Goal: Task Accomplishment & Management: Use online tool/utility

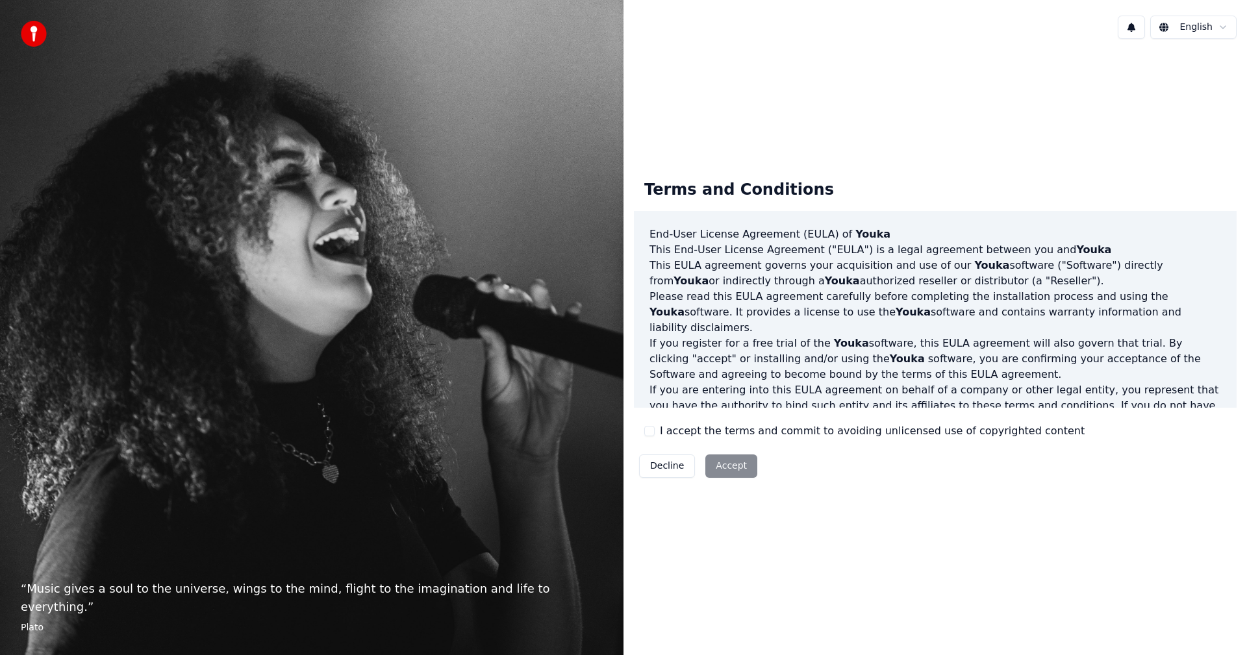
click at [652, 428] on button "I accept the terms and commit to avoiding unlicensed use of copyrighted content" at bounding box center [649, 431] width 10 height 10
click at [733, 468] on button "Accept" at bounding box center [731, 466] width 52 height 23
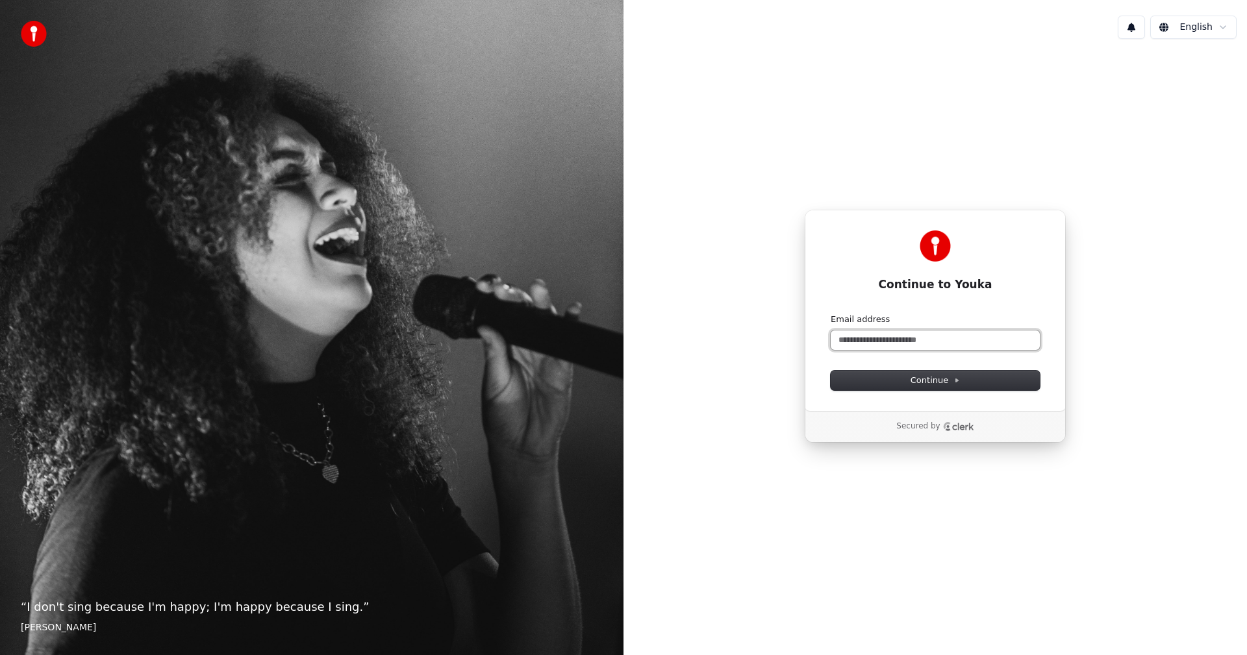
click at [935, 339] on input "Email address" at bounding box center [935, 340] width 209 height 19
click at [941, 385] on span "Continue" at bounding box center [935, 381] width 49 height 12
type input "**********"
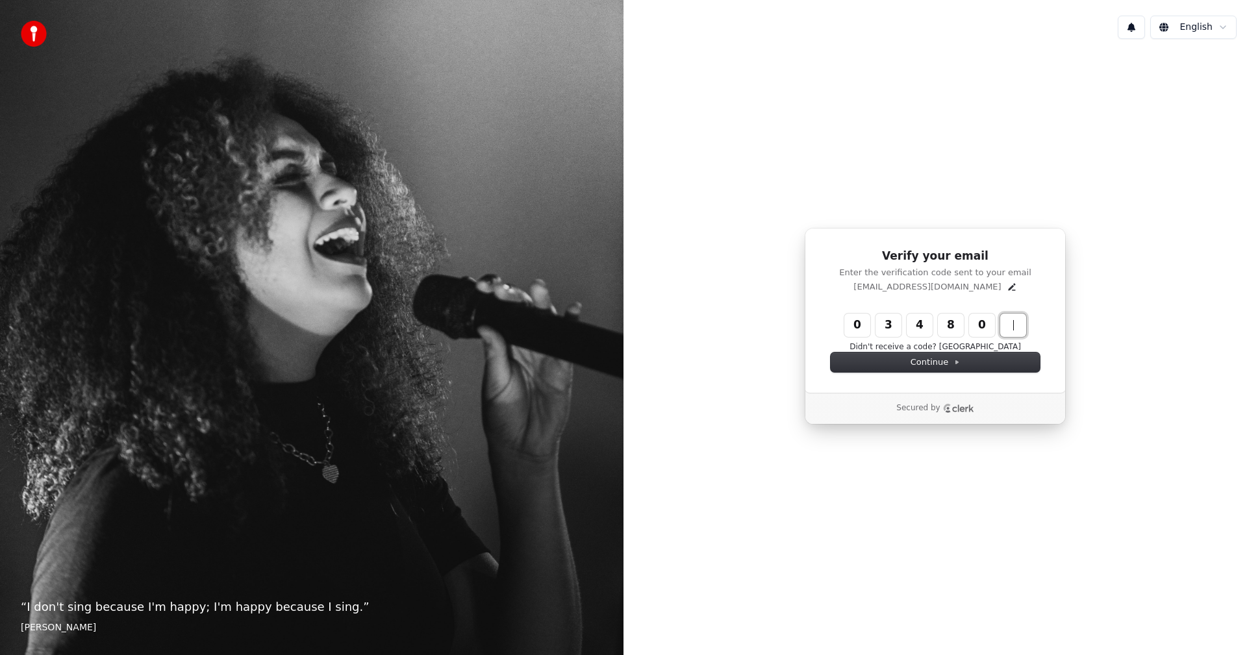
type input "******"
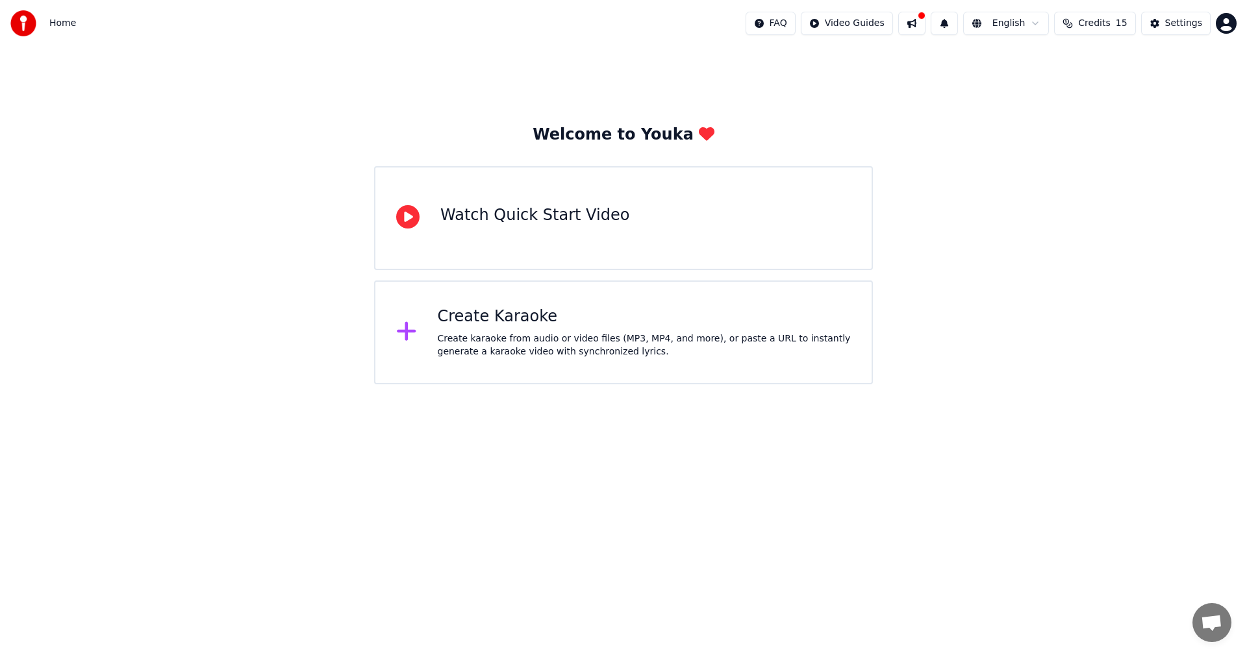
click at [1224, 22] on html "Home FAQ Video Guides English Credits 15 Settings Welcome to Youka Watch Quick …" at bounding box center [623, 192] width 1247 height 385
click at [1153, 73] on div "Billing" at bounding box center [1169, 83] width 149 height 21
click at [1230, 23] on html "Home FAQ Video Guides English Credits 15 Settings Welcome to Youka Watch Quick …" at bounding box center [623, 192] width 1247 height 385
click at [1191, 25] on div "Settings" at bounding box center [1183, 23] width 37 height 13
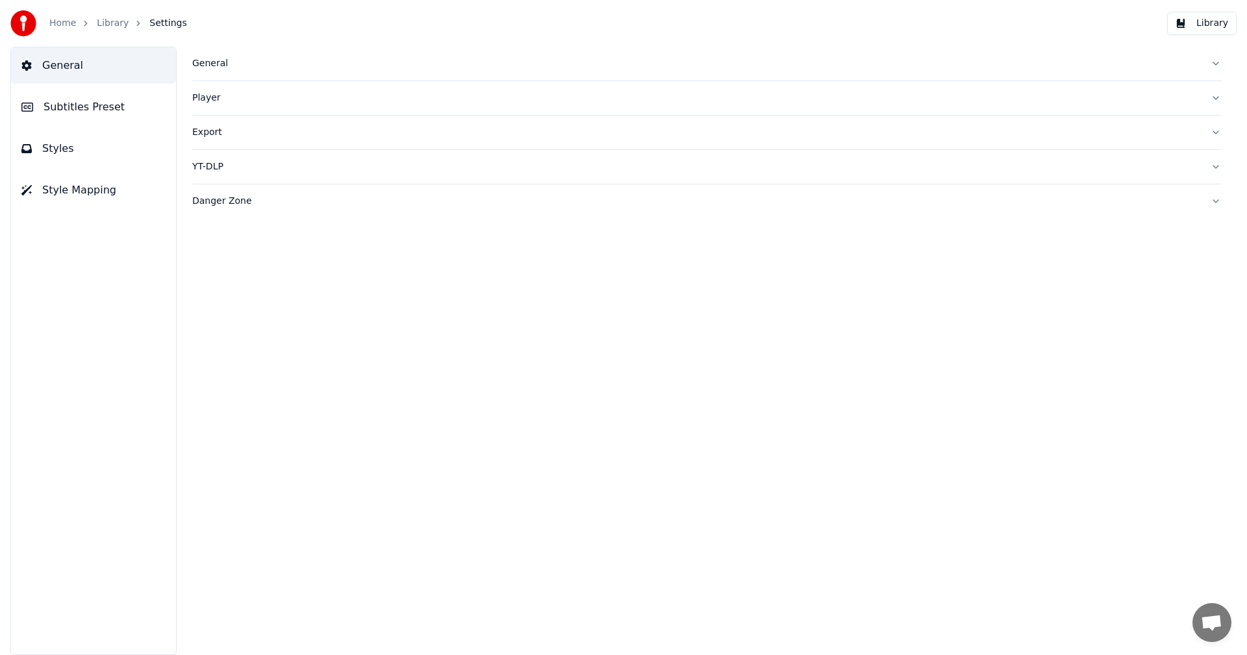
click at [220, 65] on div "General" at bounding box center [696, 63] width 1008 height 13
click at [209, 109] on button "button" at bounding box center [202, 111] width 21 height 12
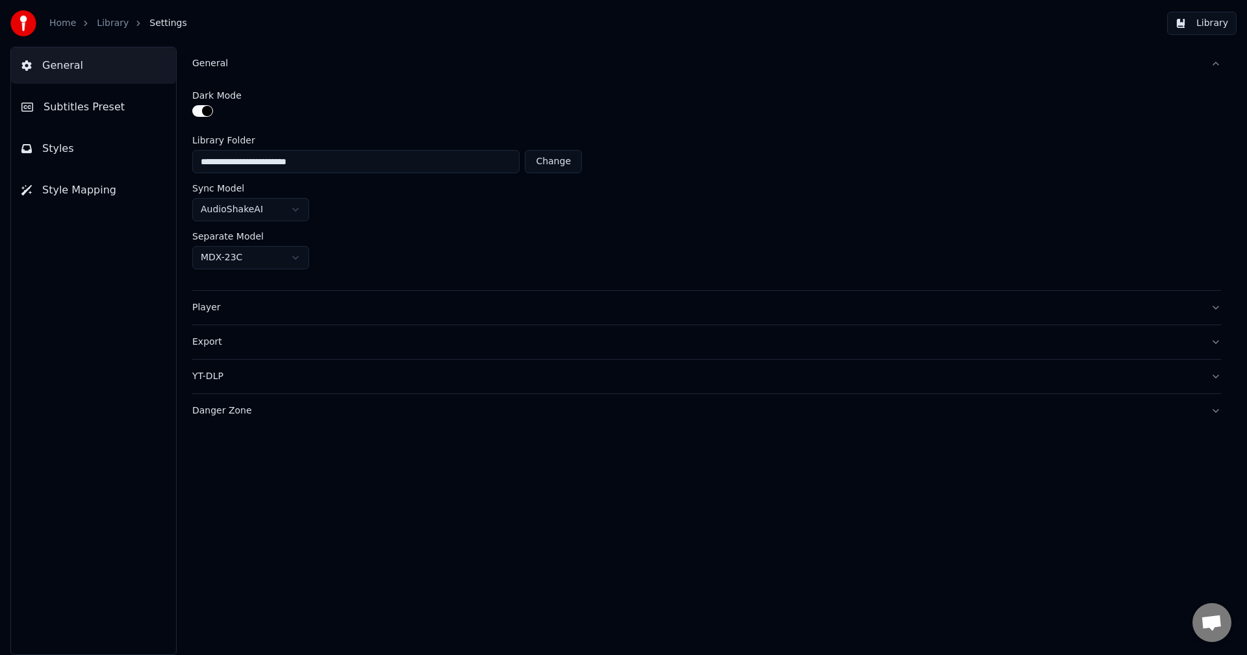
click at [256, 309] on div "Player" at bounding box center [696, 307] width 1008 height 13
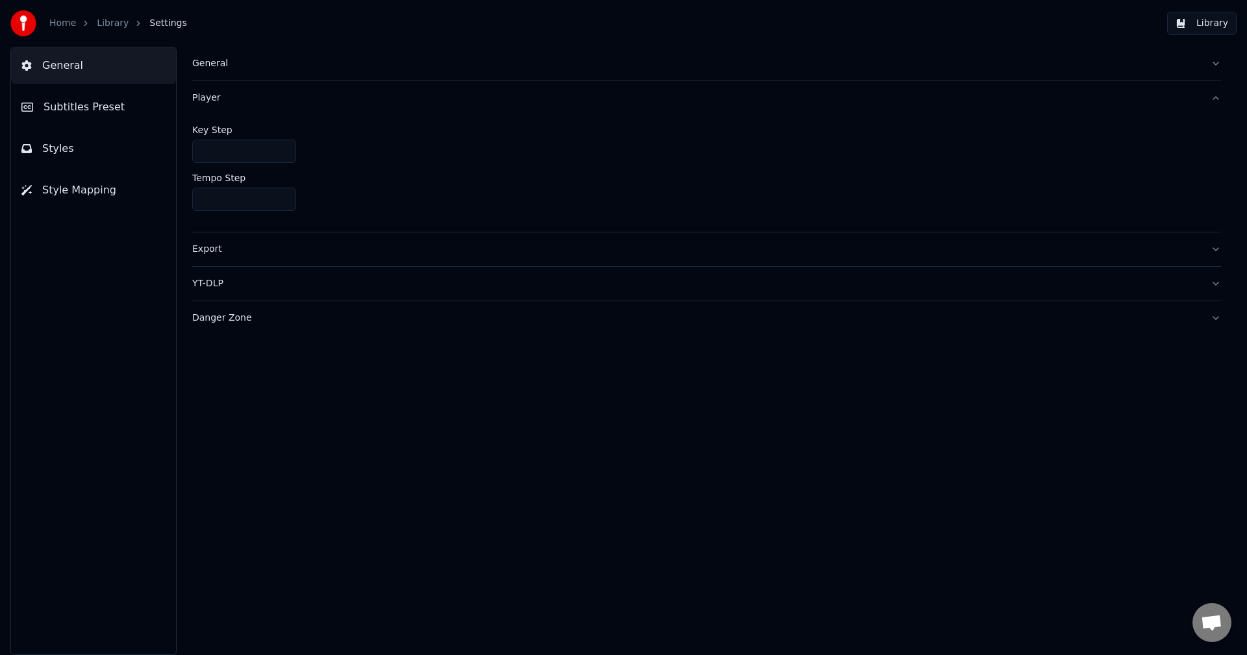
click at [81, 110] on span "Subtitles Preset" at bounding box center [84, 107] width 81 height 16
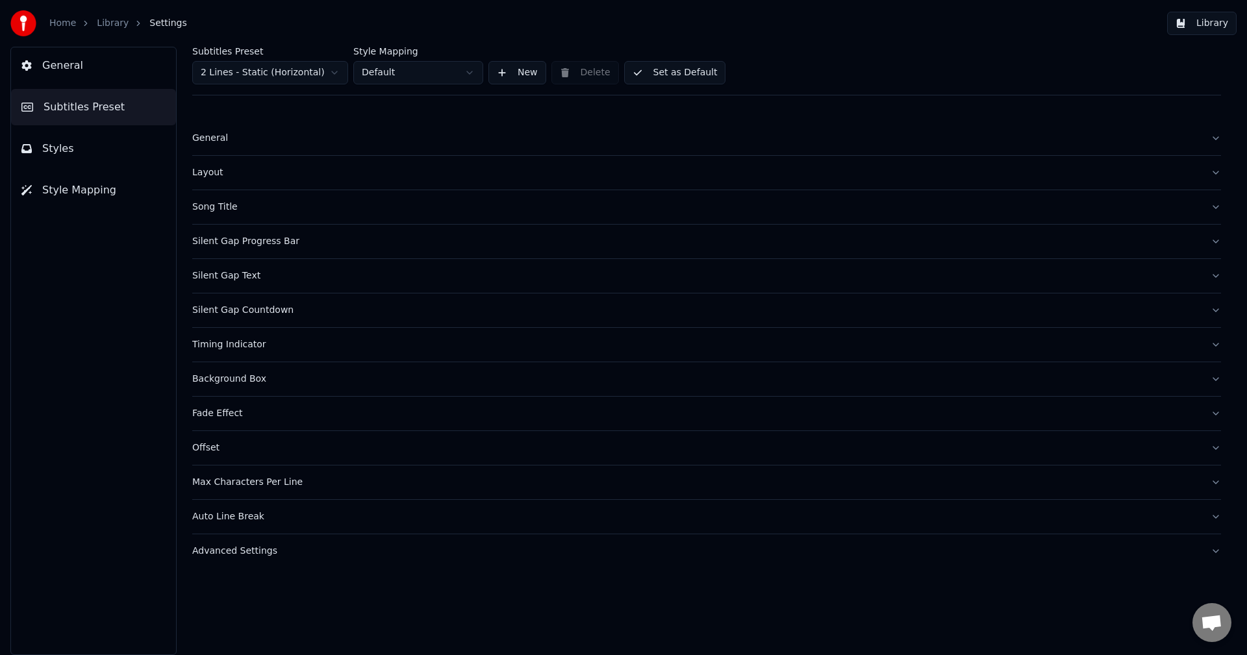
click at [228, 208] on div "Song Title" at bounding box center [696, 207] width 1008 height 13
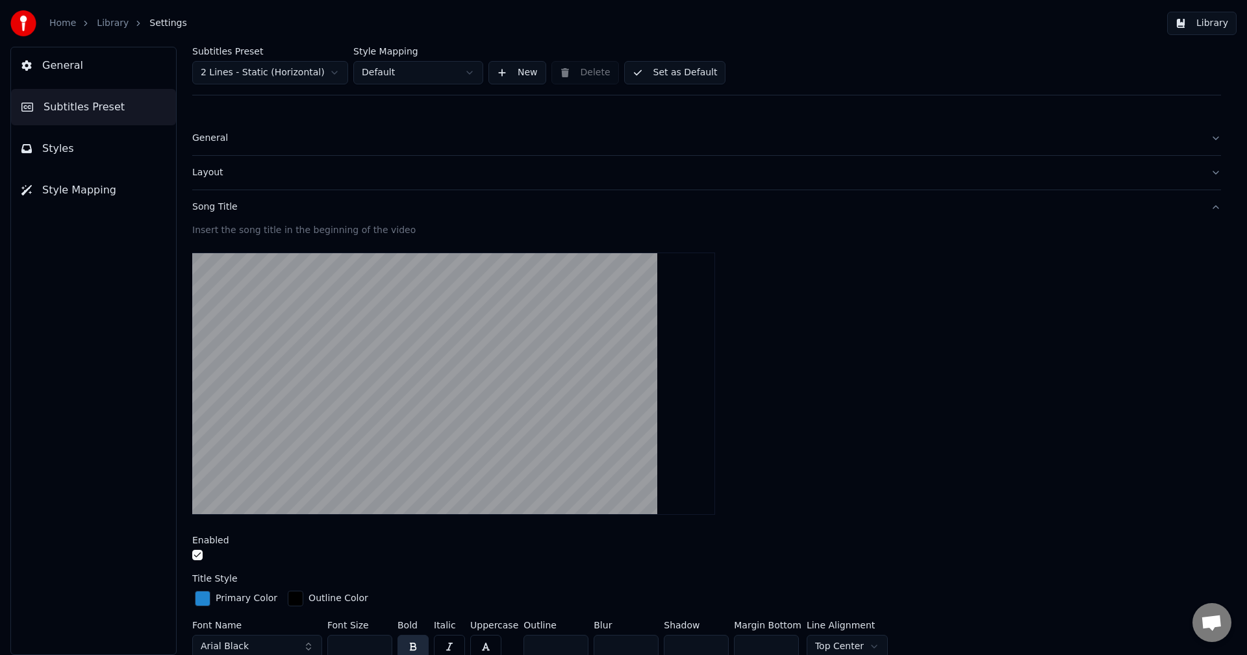
click at [228, 208] on div "Song Title" at bounding box center [696, 207] width 1008 height 13
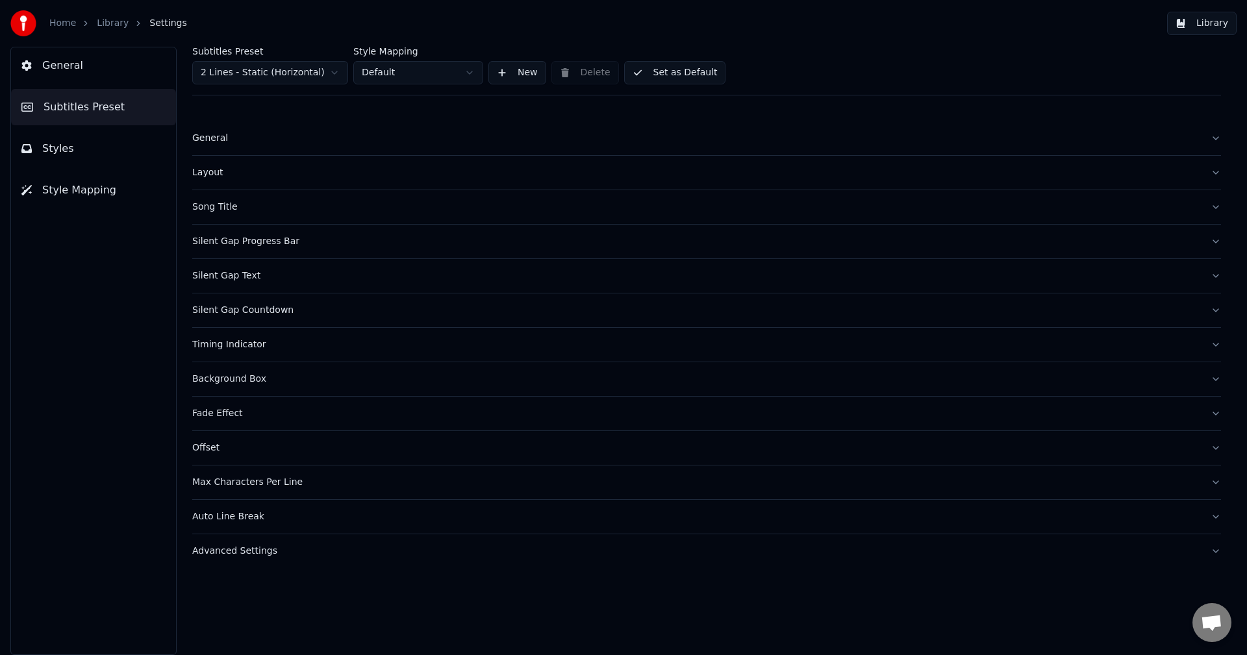
click at [68, 71] on span "General" at bounding box center [62, 66] width 41 height 16
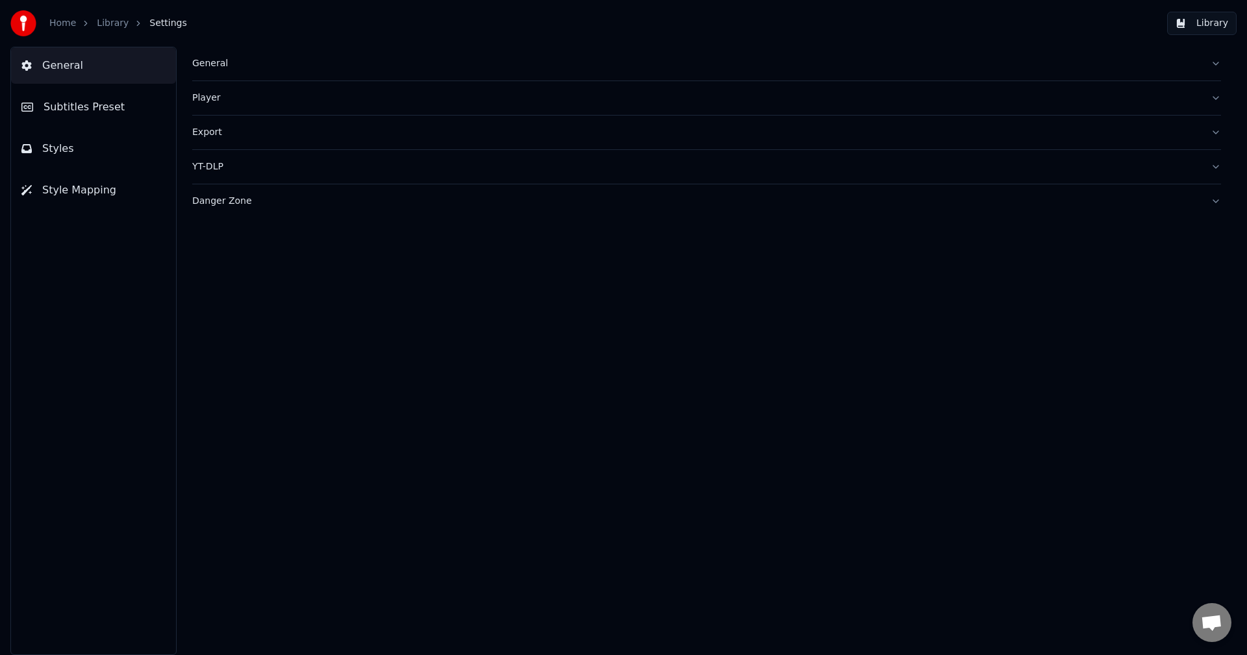
click at [68, 23] on link "Home" at bounding box center [62, 23] width 27 height 13
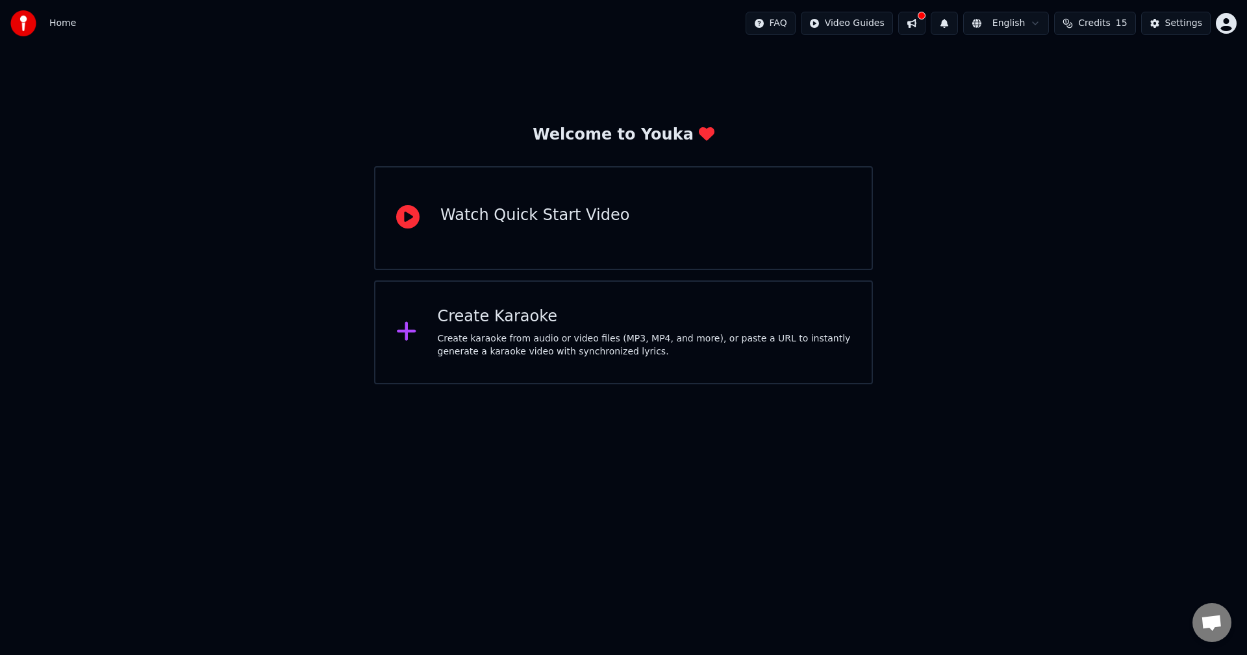
click at [500, 324] on div "Create Karaoke" at bounding box center [645, 317] width 414 height 21
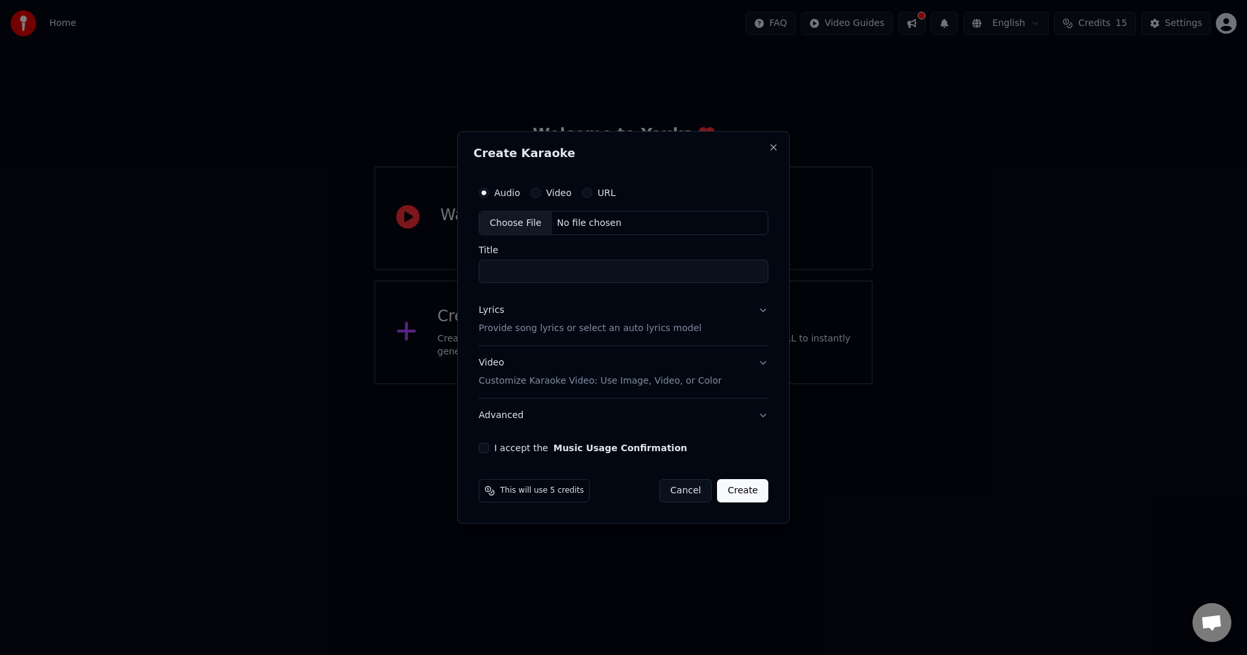
click at [605, 195] on label "URL" at bounding box center [607, 192] width 18 height 9
click at [592, 195] on button "URL" at bounding box center [587, 193] width 10 height 10
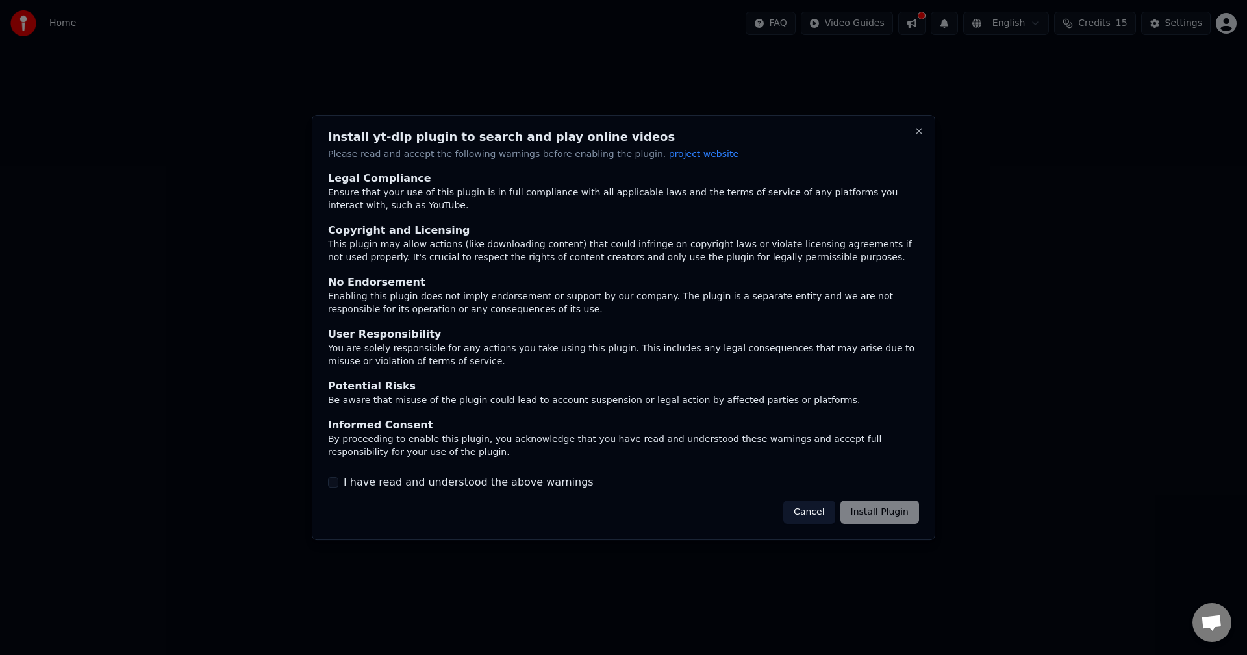
click at [336, 484] on button "I have read and understood the above warnings" at bounding box center [333, 482] width 10 height 10
click at [882, 516] on button "Install Plugin" at bounding box center [880, 512] width 79 height 23
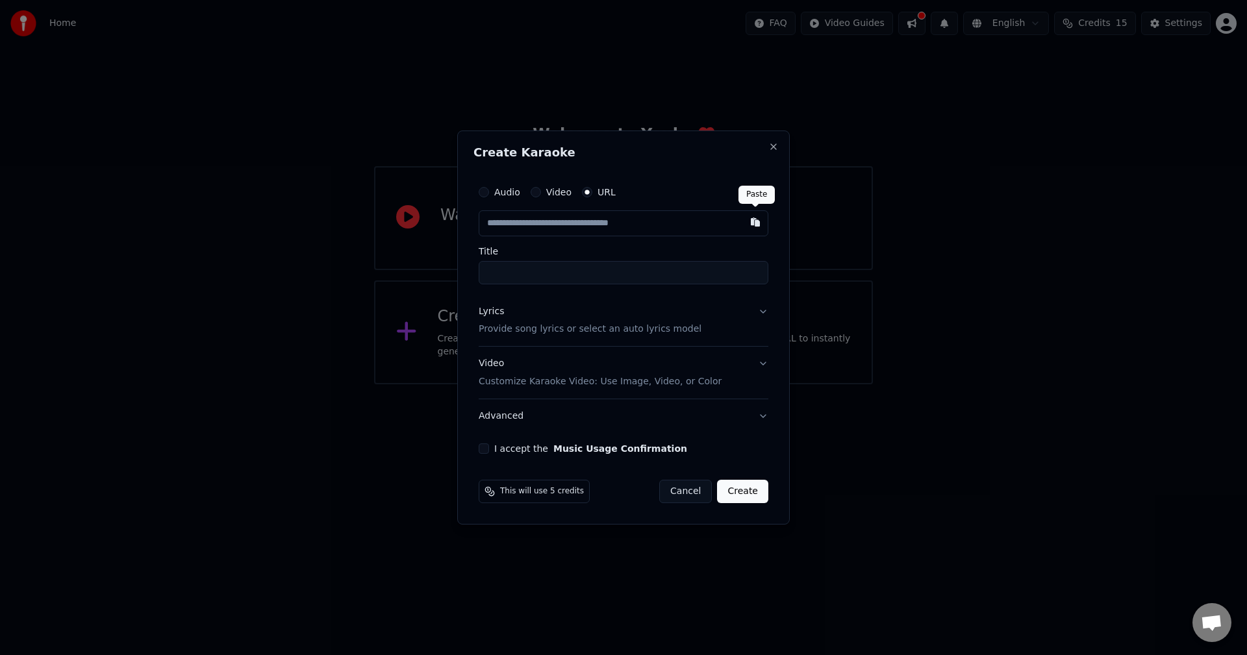
click at [755, 220] on button "button" at bounding box center [755, 221] width 26 height 23
type input "**********"
click at [492, 364] on div "Video Customize Karaoke Video: Use Image, Video, or Color" at bounding box center [600, 373] width 243 height 31
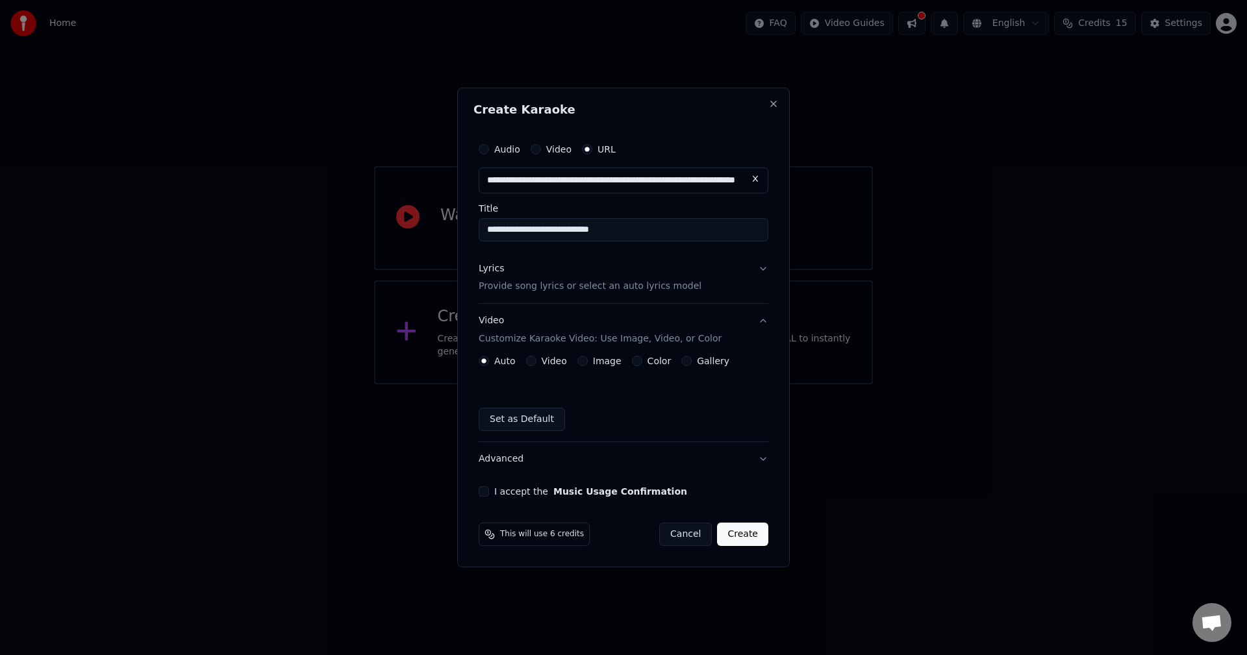
click at [632, 361] on button "Color" at bounding box center [637, 361] width 10 height 10
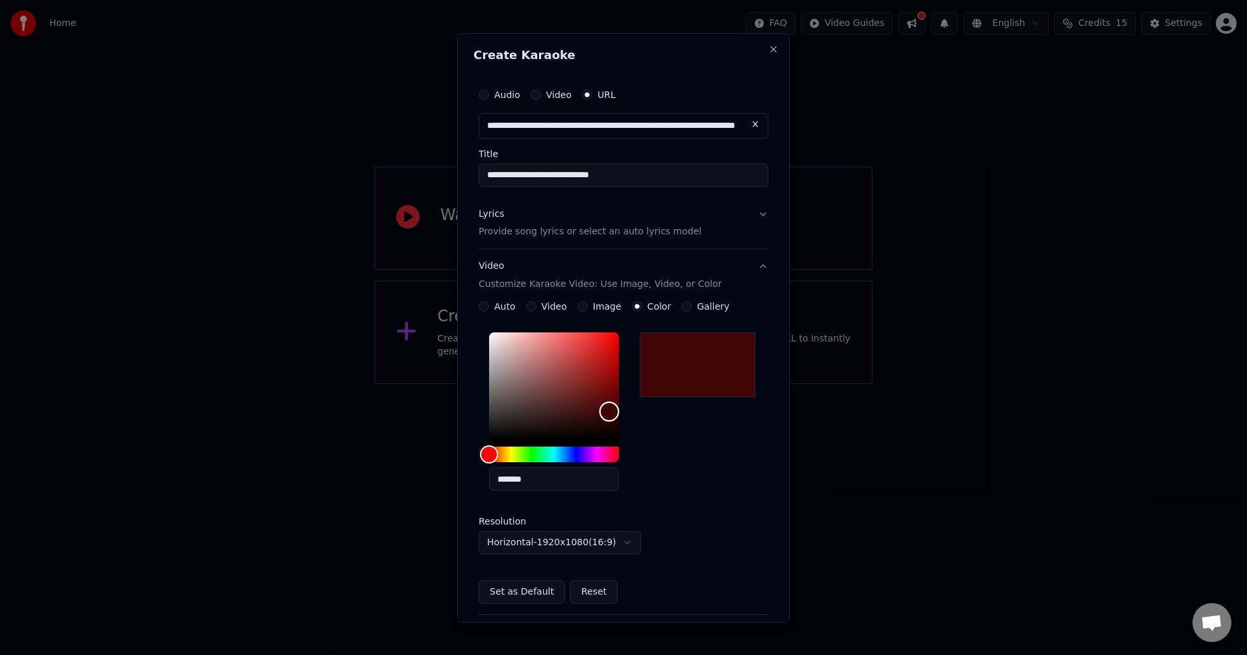
drag, startPoint x: 494, startPoint y: 439, endPoint x: 609, endPoint y: 412, distance: 118.2
click at [609, 412] on div "Color" at bounding box center [610, 412] width 20 height 20
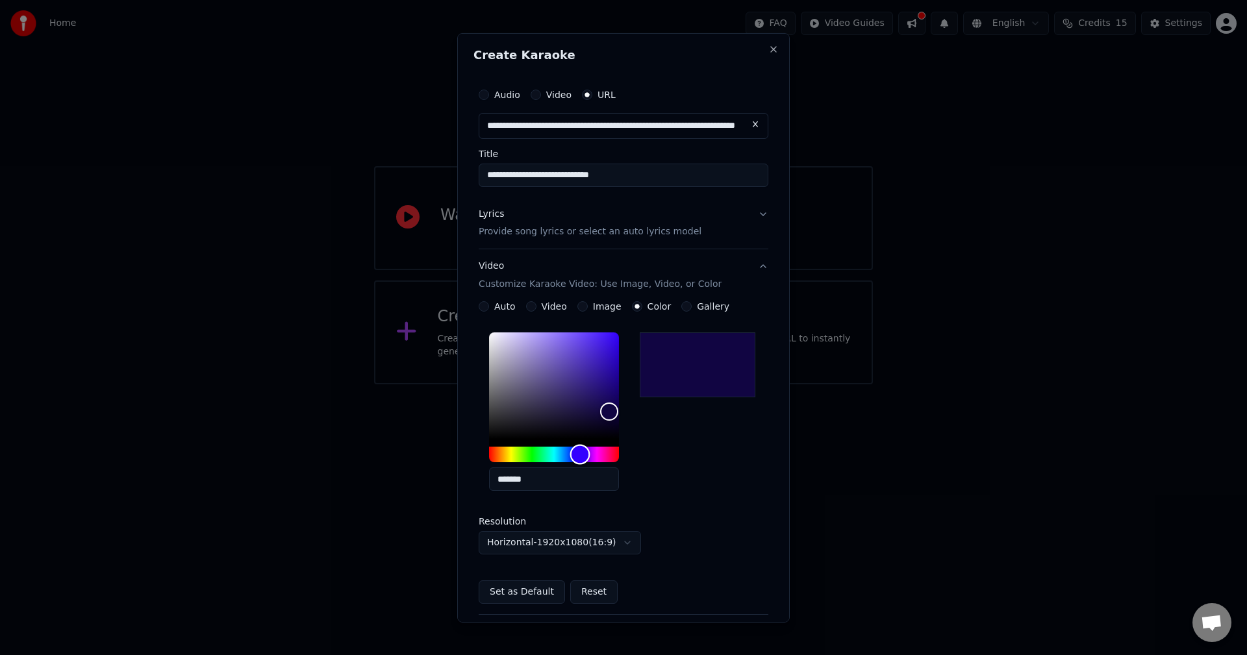
drag, startPoint x: 492, startPoint y: 452, endPoint x: 580, endPoint y: 453, distance: 88.4
click at [580, 453] on div "Hue" at bounding box center [580, 455] width 20 height 20
drag, startPoint x: 605, startPoint y: 411, endPoint x: 613, endPoint y: 374, distance: 37.8
click at [613, 374] on div "Color" at bounding box center [613, 374] width 20 height 20
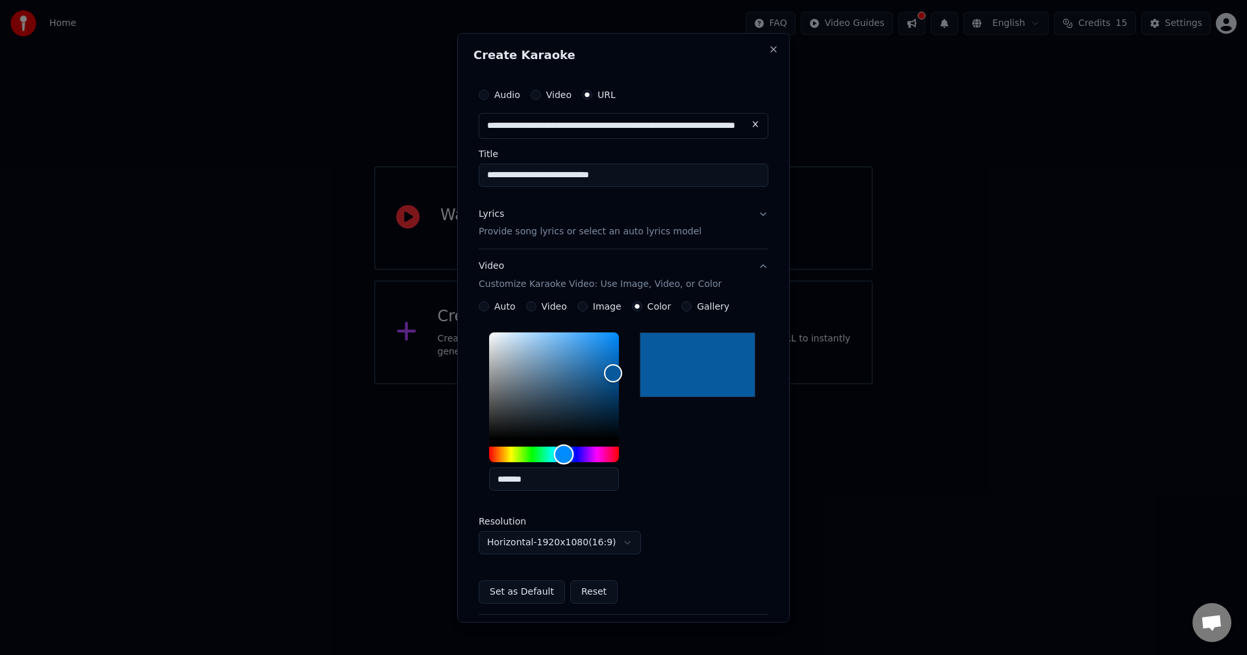
type input "*******"
drag, startPoint x: 581, startPoint y: 455, endPoint x: 565, endPoint y: 457, distance: 15.8
click at [565, 457] on div "Hue" at bounding box center [565, 455] width 20 height 20
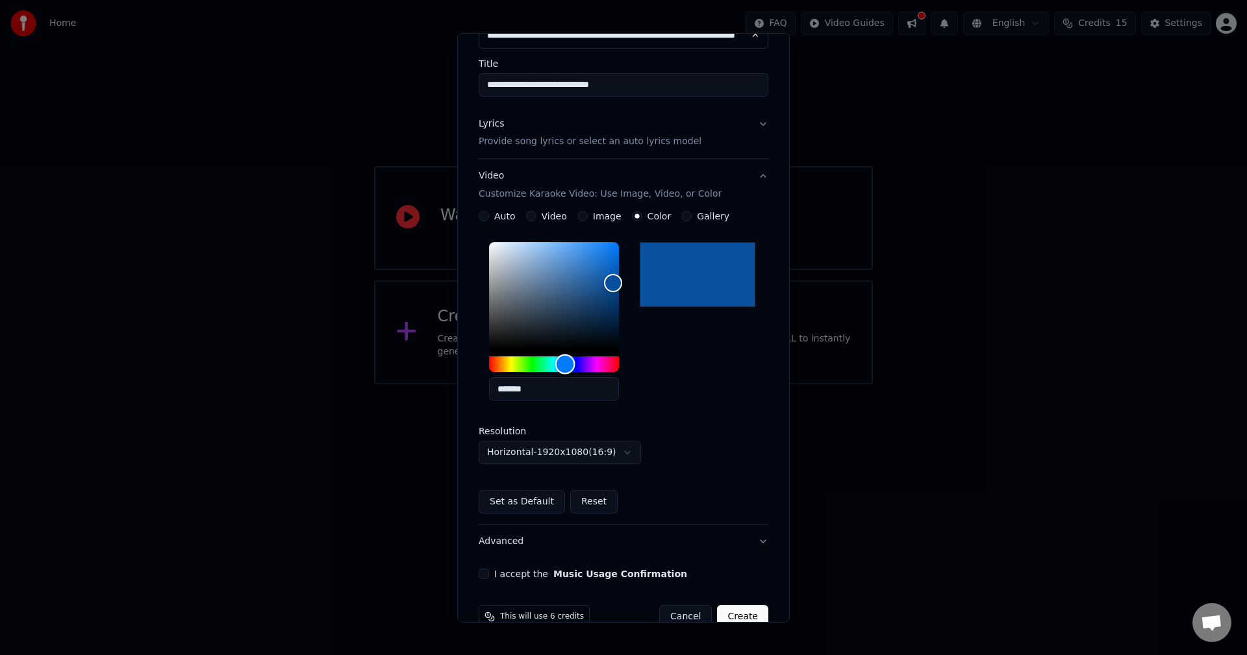
scroll to position [118, 0]
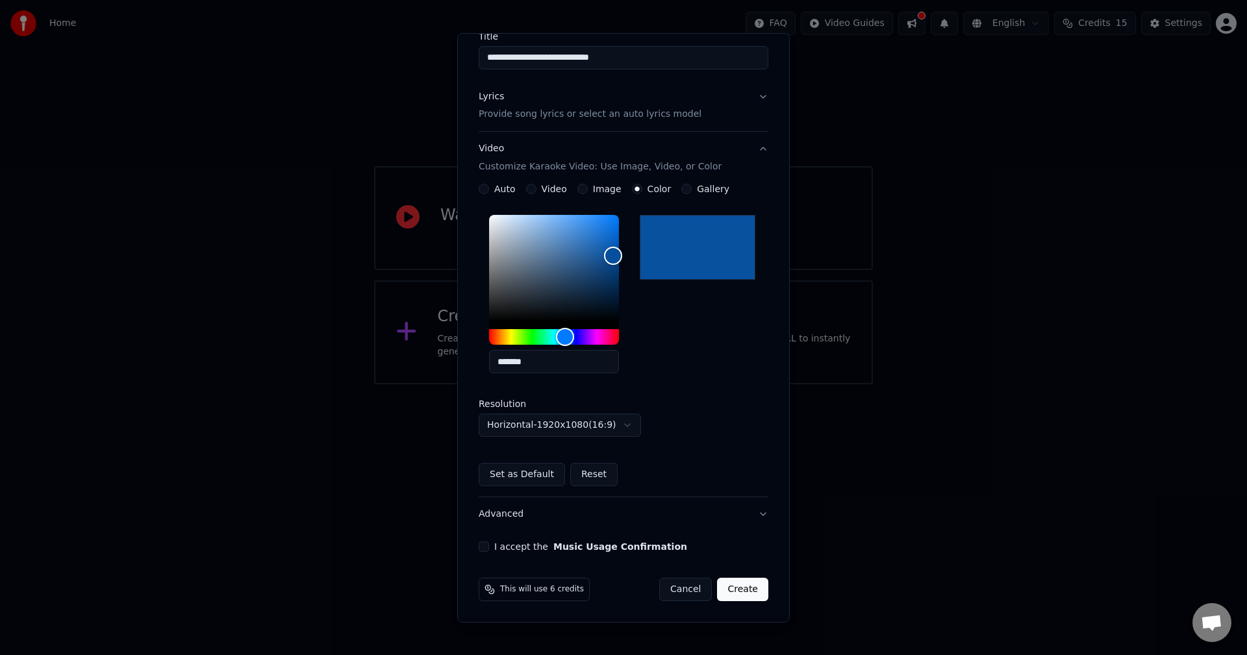
click at [521, 476] on button "Set as Default" at bounding box center [522, 474] width 86 height 23
click at [485, 545] on button "I accept the Music Usage Confirmation" at bounding box center [484, 547] width 10 height 10
click at [754, 516] on button "Advanced" at bounding box center [624, 515] width 290 height 34
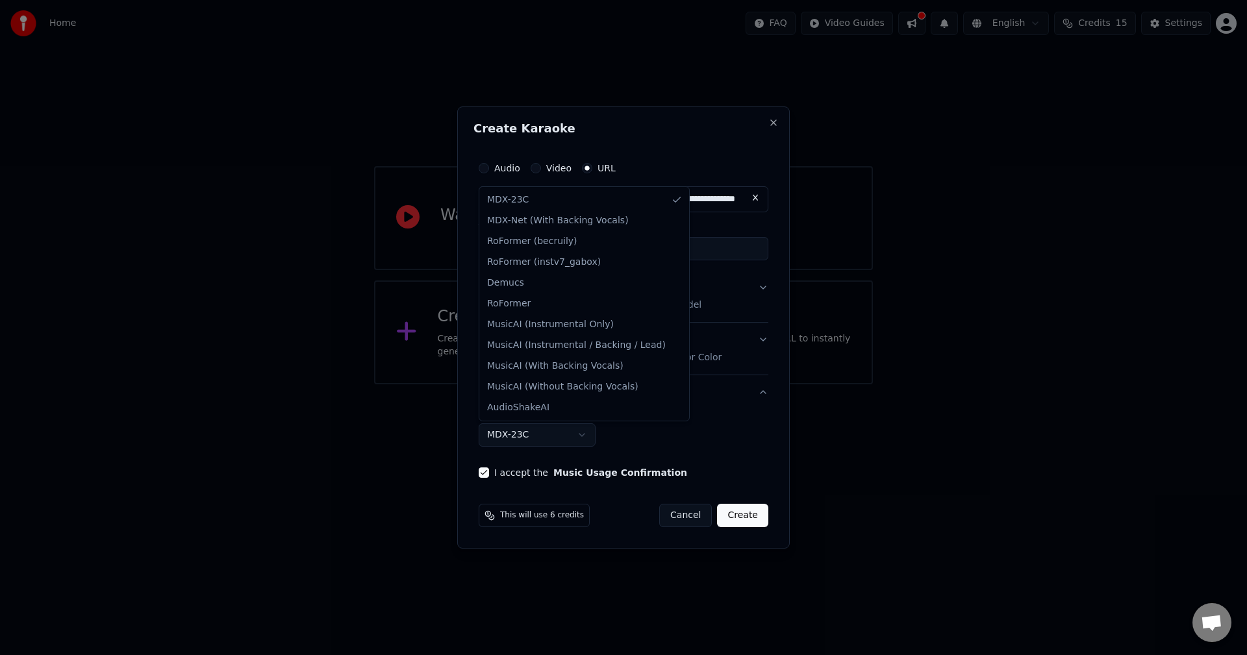
click at [579, 385] on body "**********" at bounding box center [623, 192] width 1247 height 385
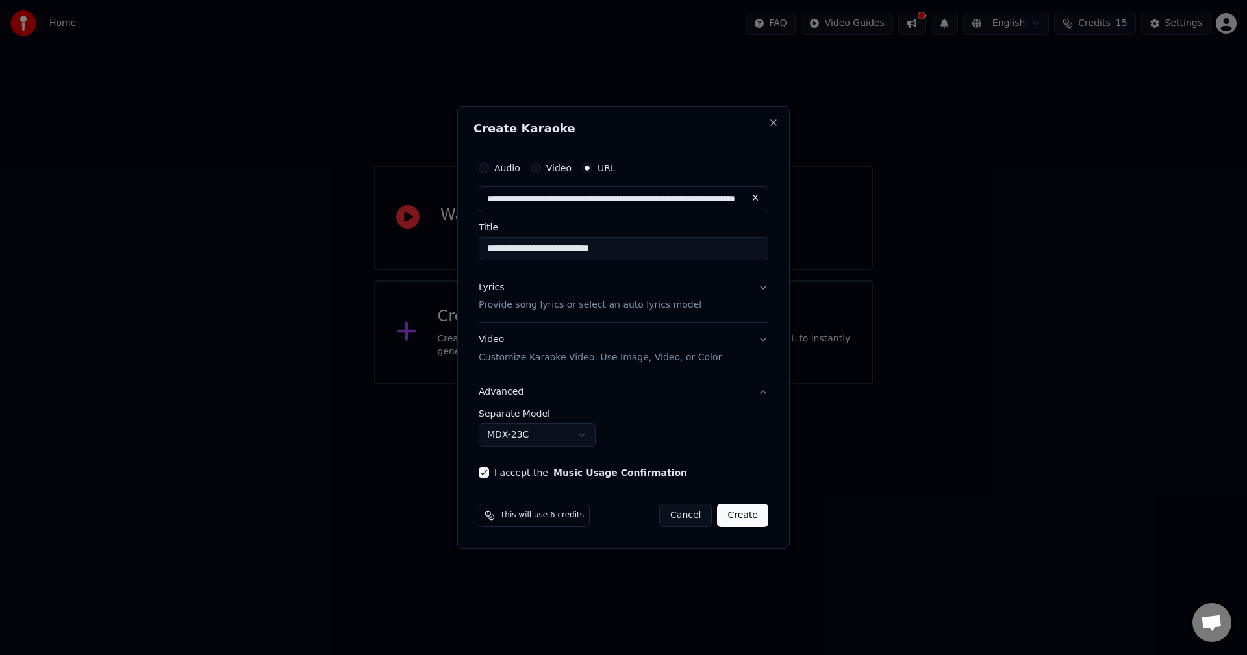
click at [692, 385] on body "**********" at bounding box center [623, 192] width 1247 height 385
click at [742, 518] on button "Create" at bounding box center [742, 515] width 51 height 23
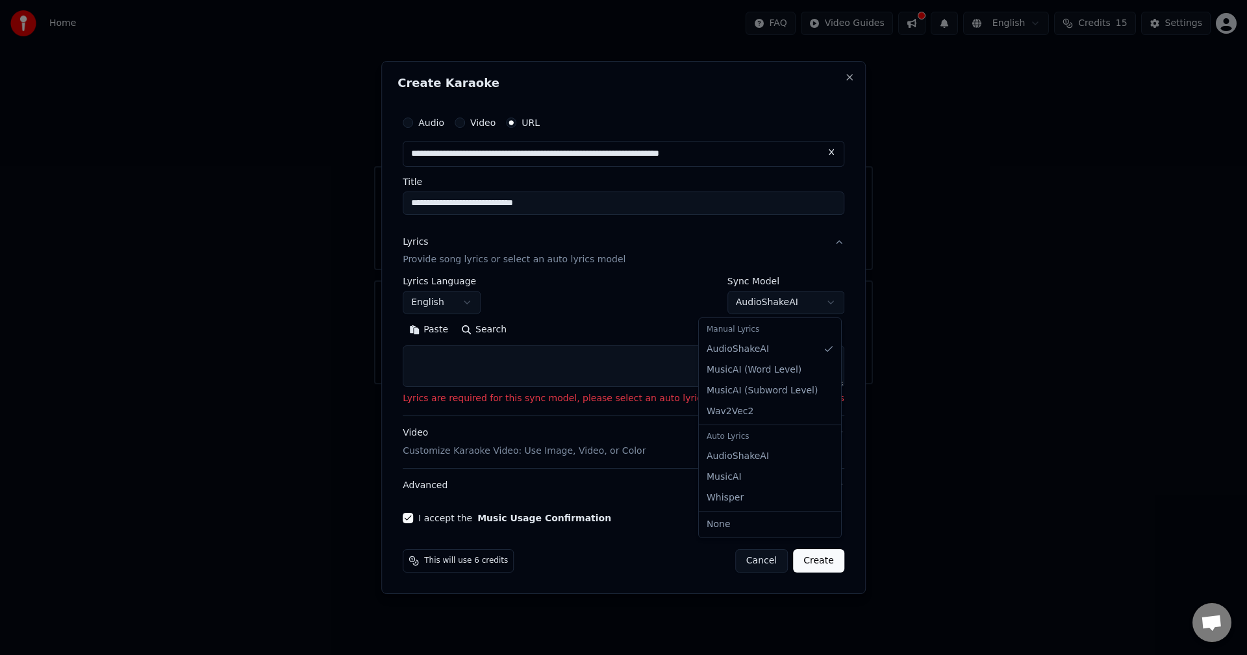
click at [797, 303] on body "**********" at bounding box center [623, 192] width 1247 height 385
click at [455, 328] on button "Paste" at bounding box center [429, 330] width 52 height 21
type textarea "**********"
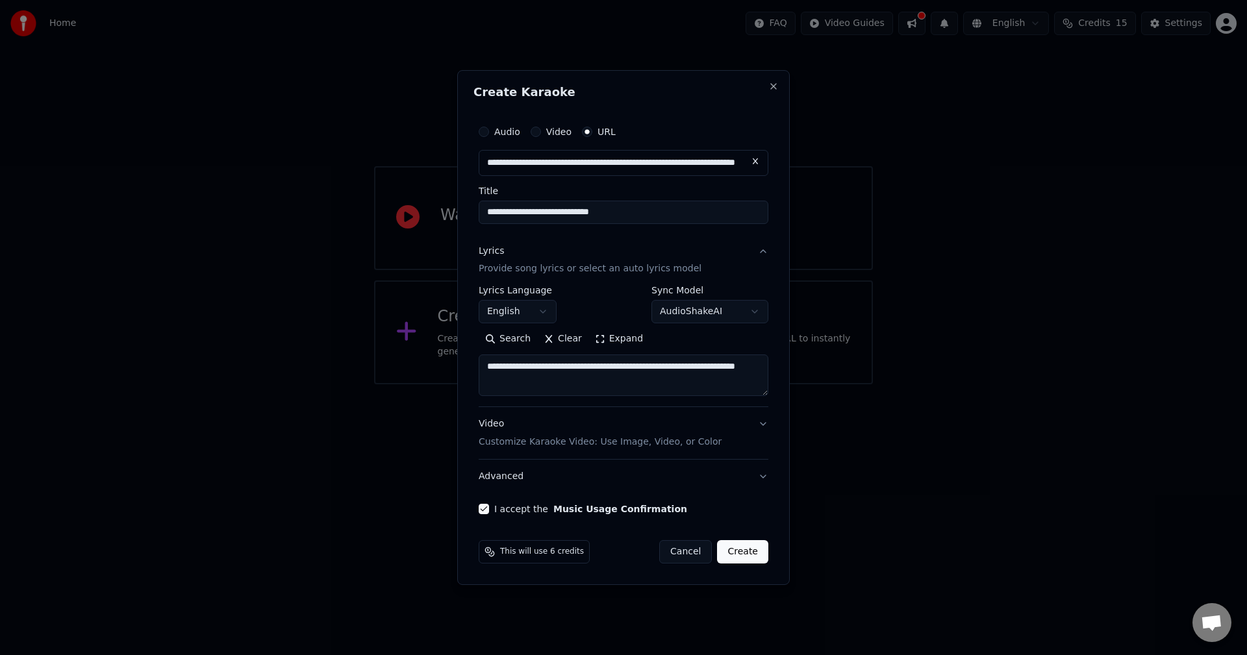
click at [514, 271] on p "Provide song lyrics or select an auto lyrics model" at bounding box center [590, 269] width 223 height 13
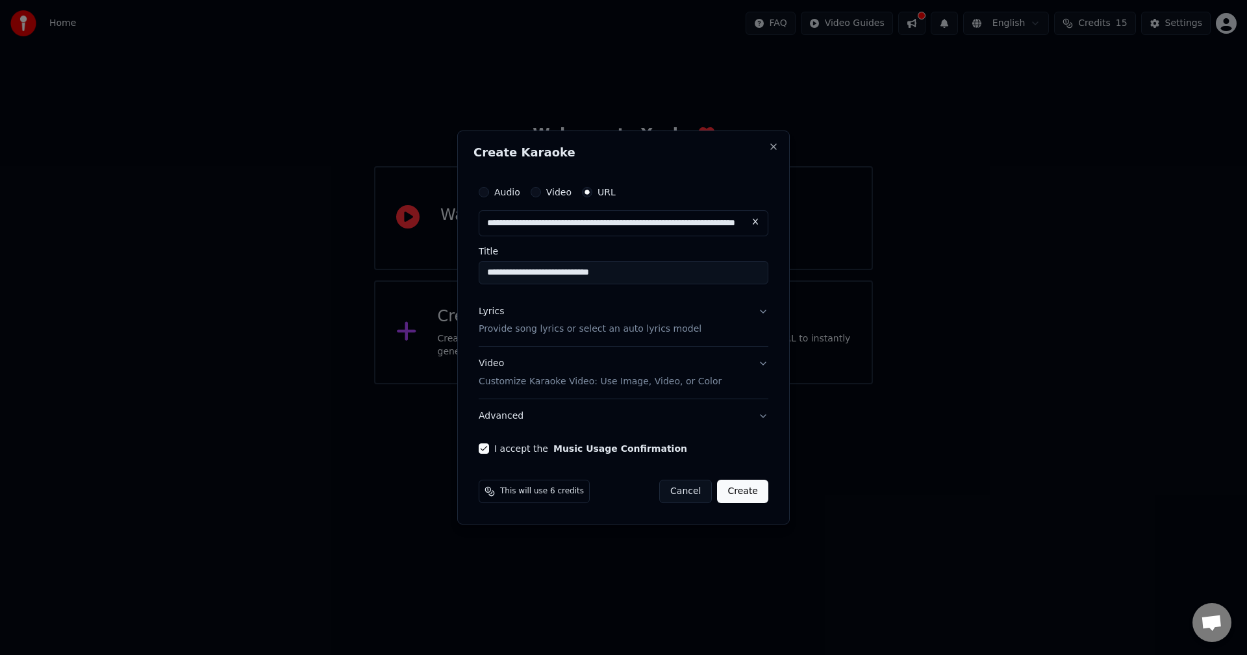
click at [514, 330] on p "Provide song lyrics or select an auto lyrics model" at bounding box center [590, 329] width 223 height 13
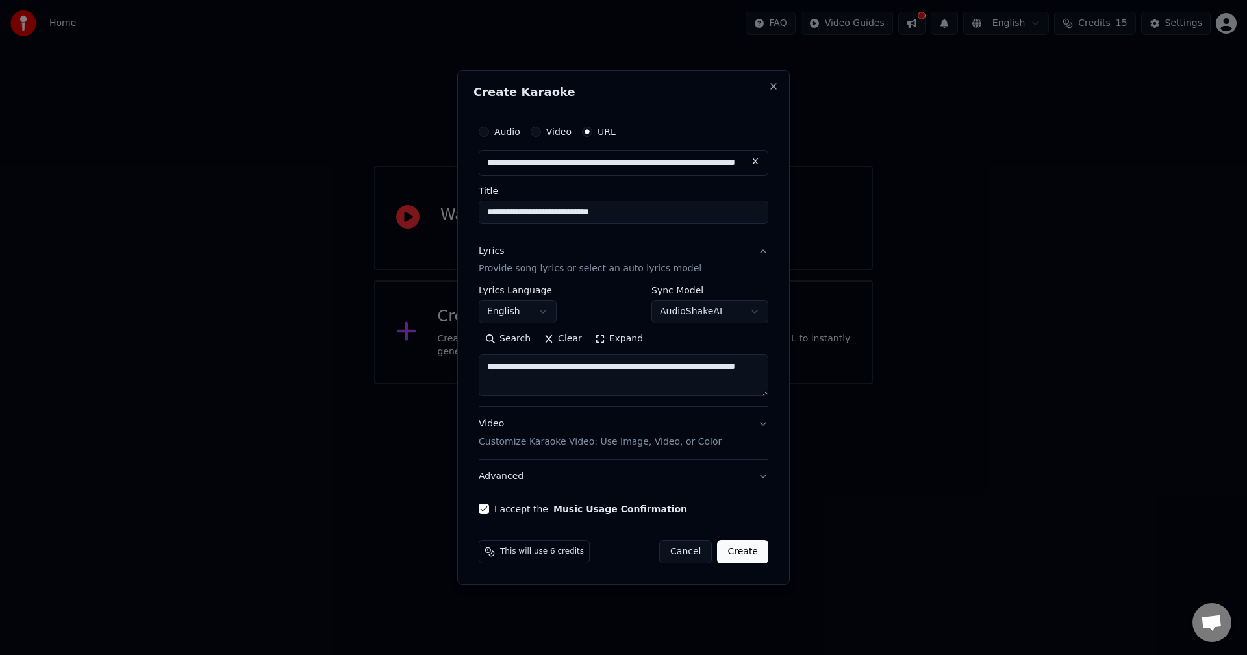
drag, startPoint x: 698, startPoint y: 380, endPoint x: 460, endPoint y: 357, distance: 239.5
click at [460, 357] on div "**********" at bounding box center [623, 328] width 333 height 516
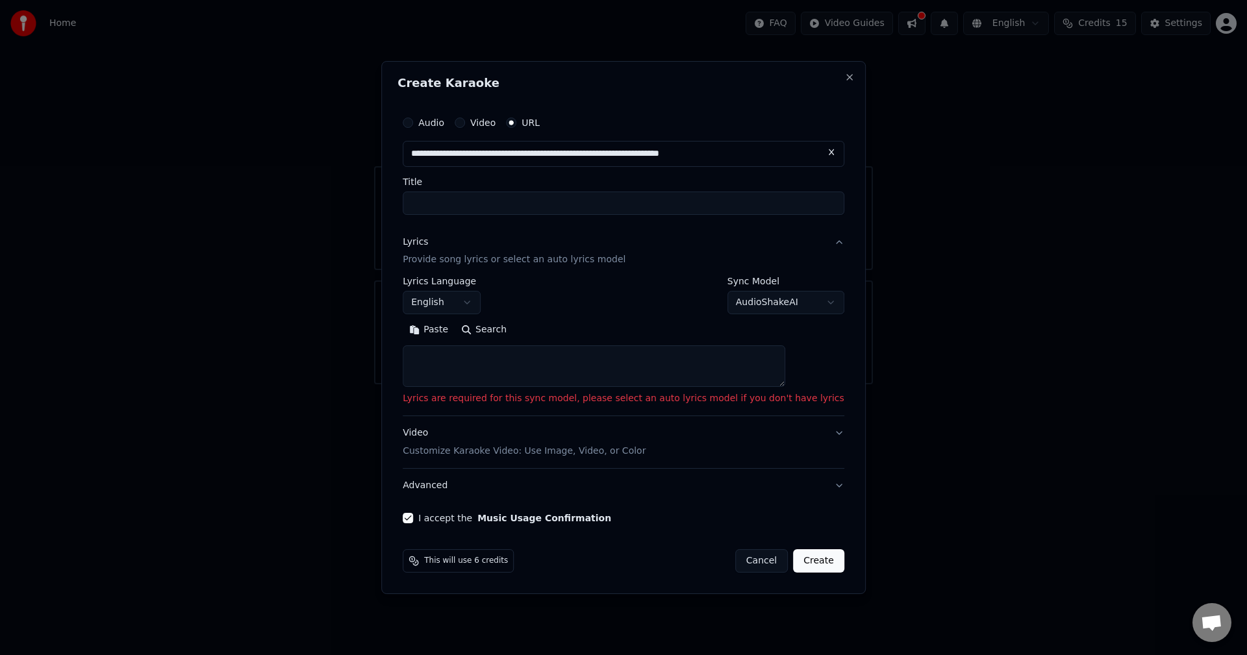
select select
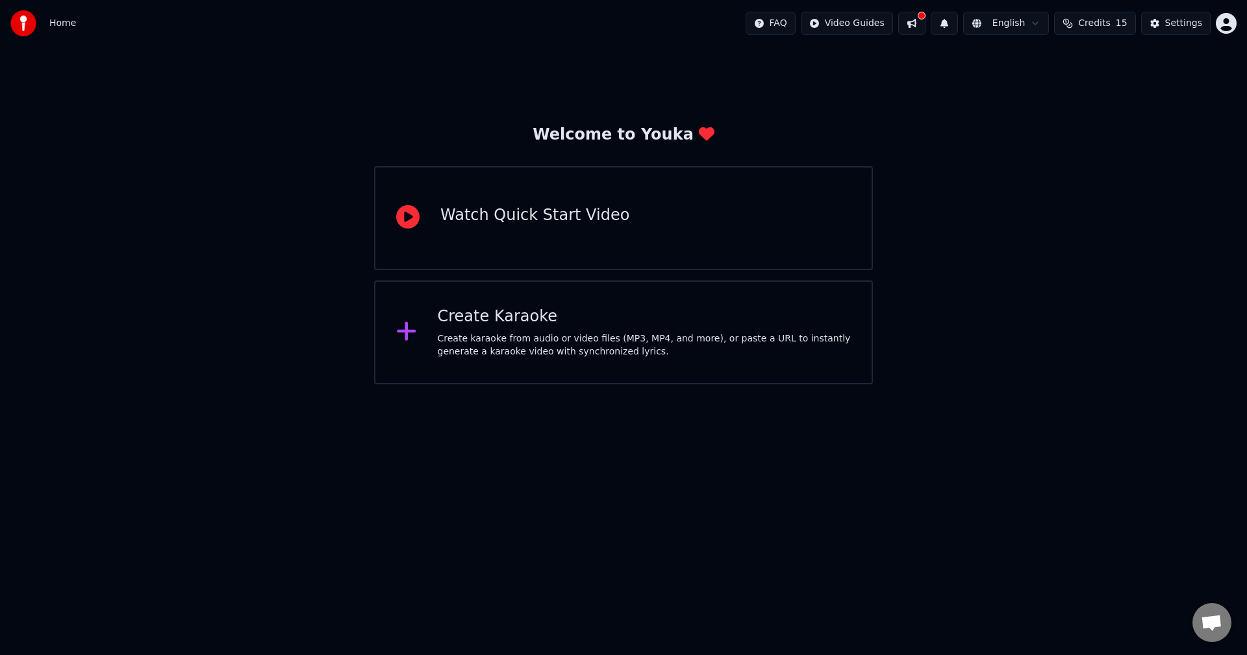
click at [490, 330] on div "Create Karaoke Create karaoke from audio or video files (MP3, MP4, and more), o…" at bounding box center [645, 333] width 414 height 52
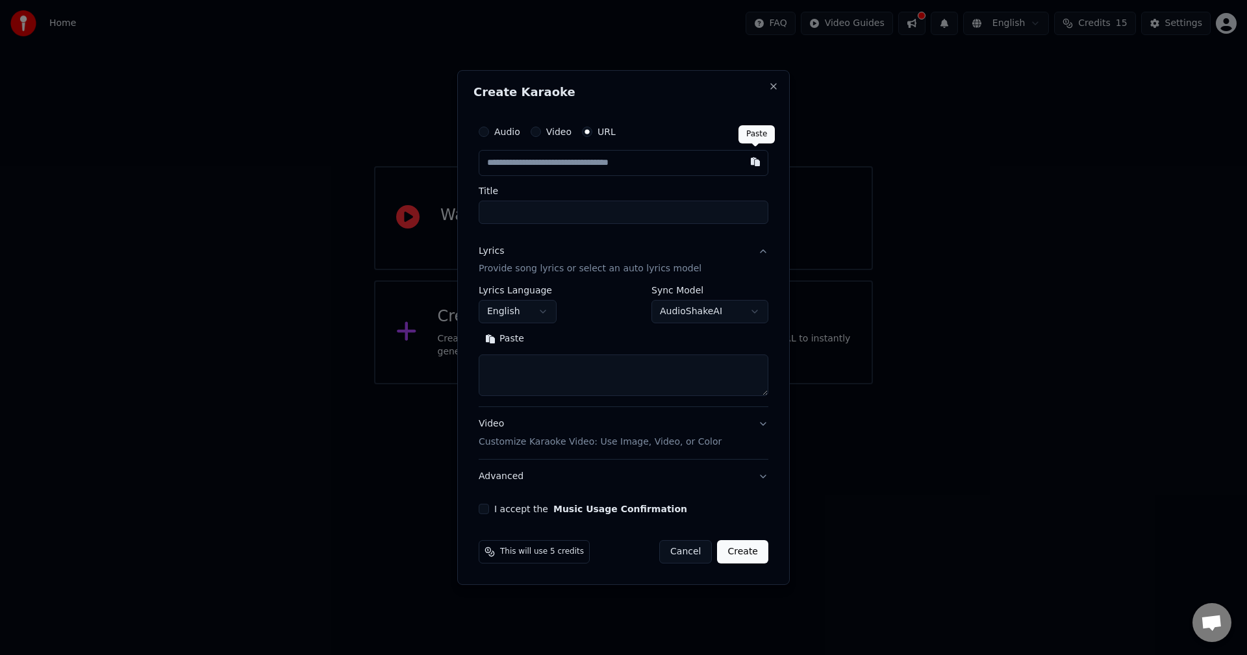
click at [759, 160] on button "button" at bounding box center [755, 161] width 26 height 23
type input "**********"
click at [653, 213] on input "**********" at bounding box center [624, 212] width 290 height 23
click at [654, 270] on p "Provide song lyrics or select an auto lyrics model" at bounding box center [590, 269] width 223 height 13
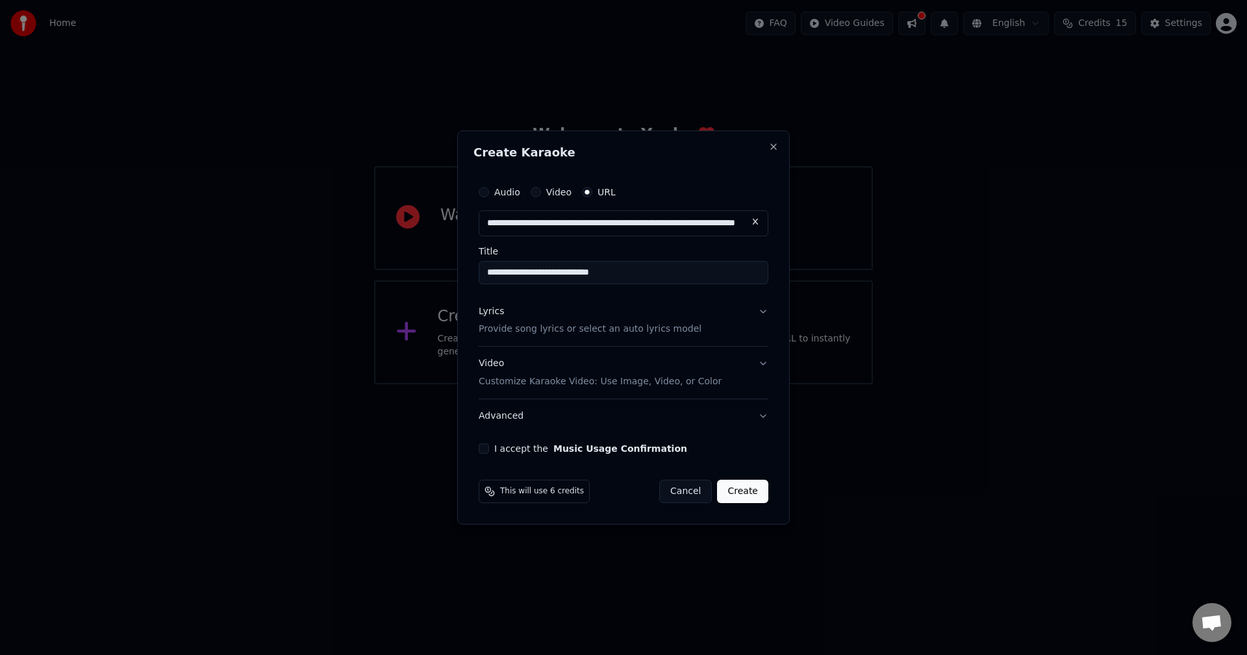
click at [645, 331] on p "Provide song lyrics or select an auto lyrics model" at bounding box center [590, 329] width 223 height 13
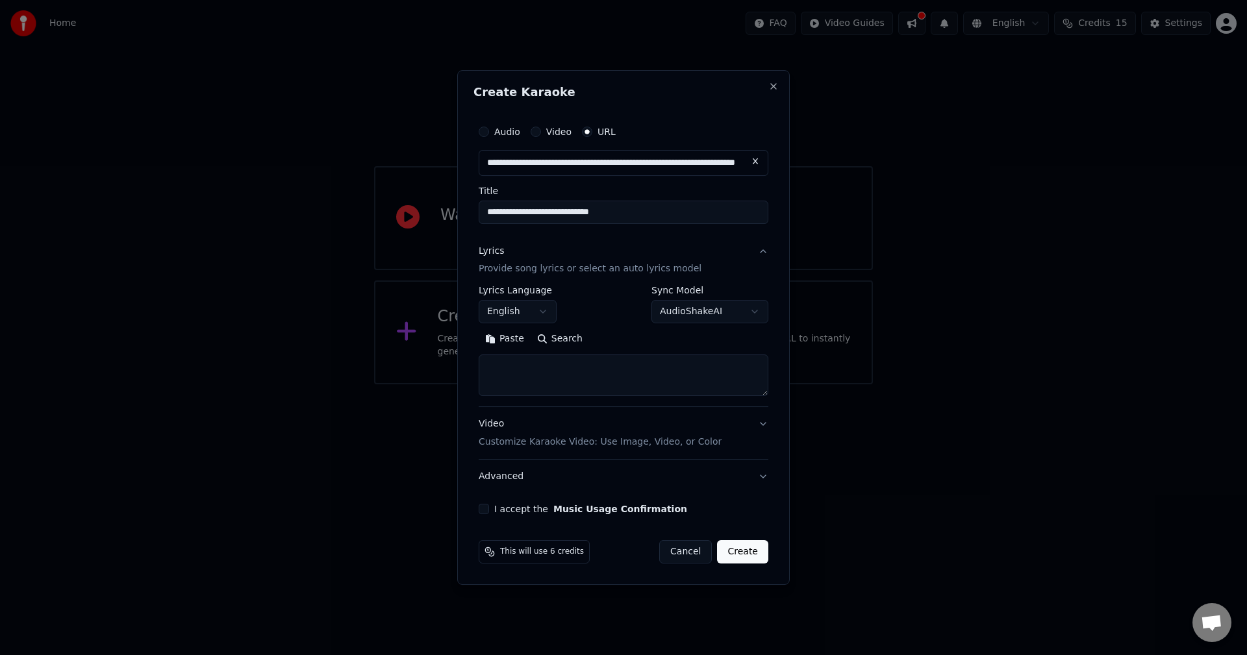
click at [512, 367] on textarea at bounding box center [624, 376] width 290 height 42
click at [507, 342] on button "Paste" at bounding box center [505, 339] width 52 height 21
click at [755, 314] on body "**********" at bounding box center [623, 192] width 1247 height 385
click at [630, 448] on p "Customize Karaoke Video: Use Image, Video, or Color" at bounding box center [600, 442] width 243 height 13
type textarea "**********"
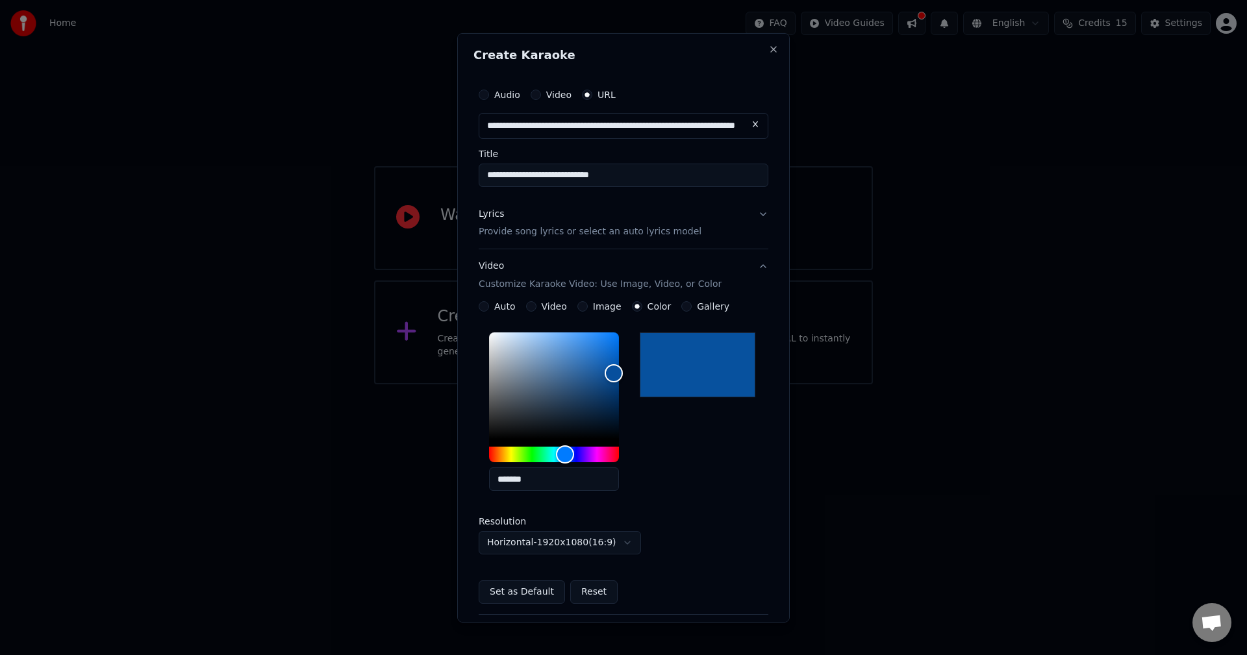
click at [498, 265] on div "Video Customize Karaoke Video: Use Image, Video, or Color" at bounding box center [600, 275] width 243 height 31
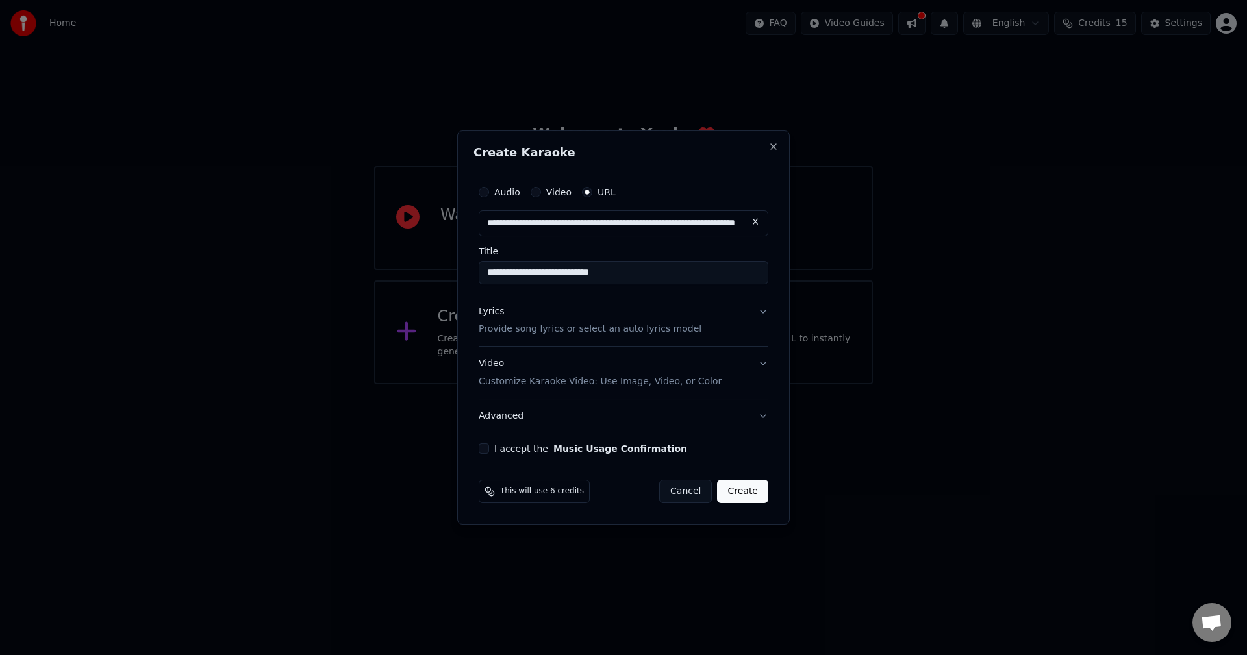
click at [484, 449] on button "I accept the Music Usage Confirmation" at bounding box center [484, 449] width 10 height 10
click at [742, 488] on button "Create" at bounding box center [742, 491] width 51 height 23
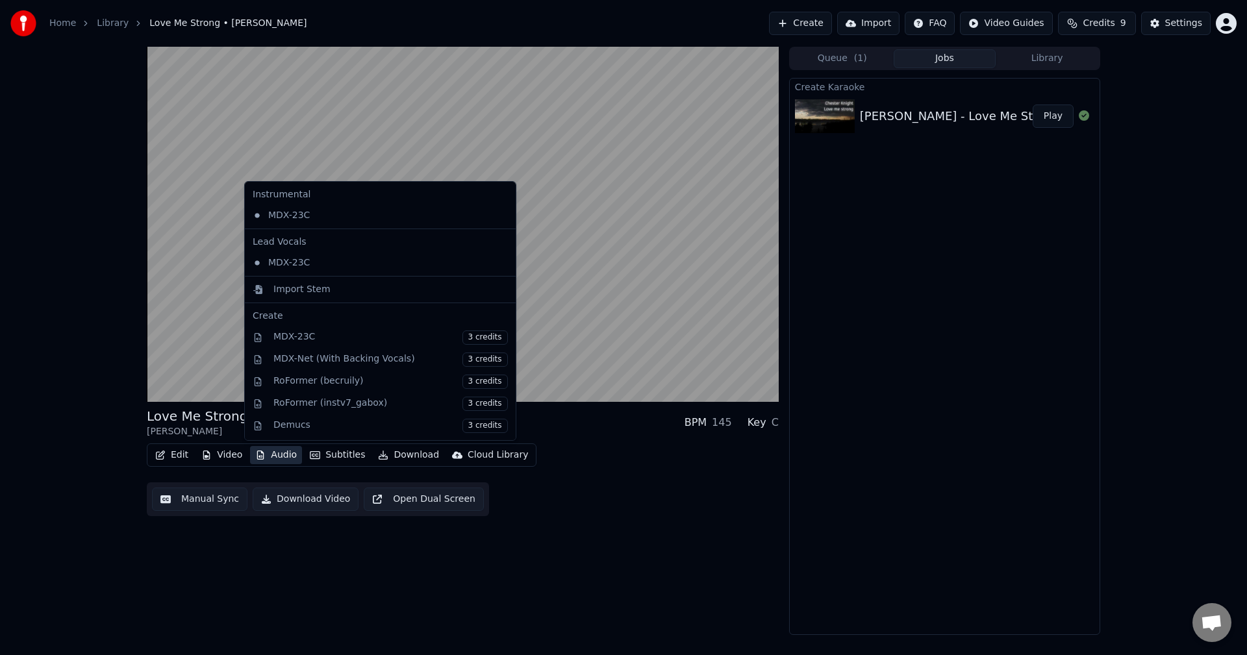
click at [279, 455] on button "Audio" at bounding box center [276, 455] width 52 height 18
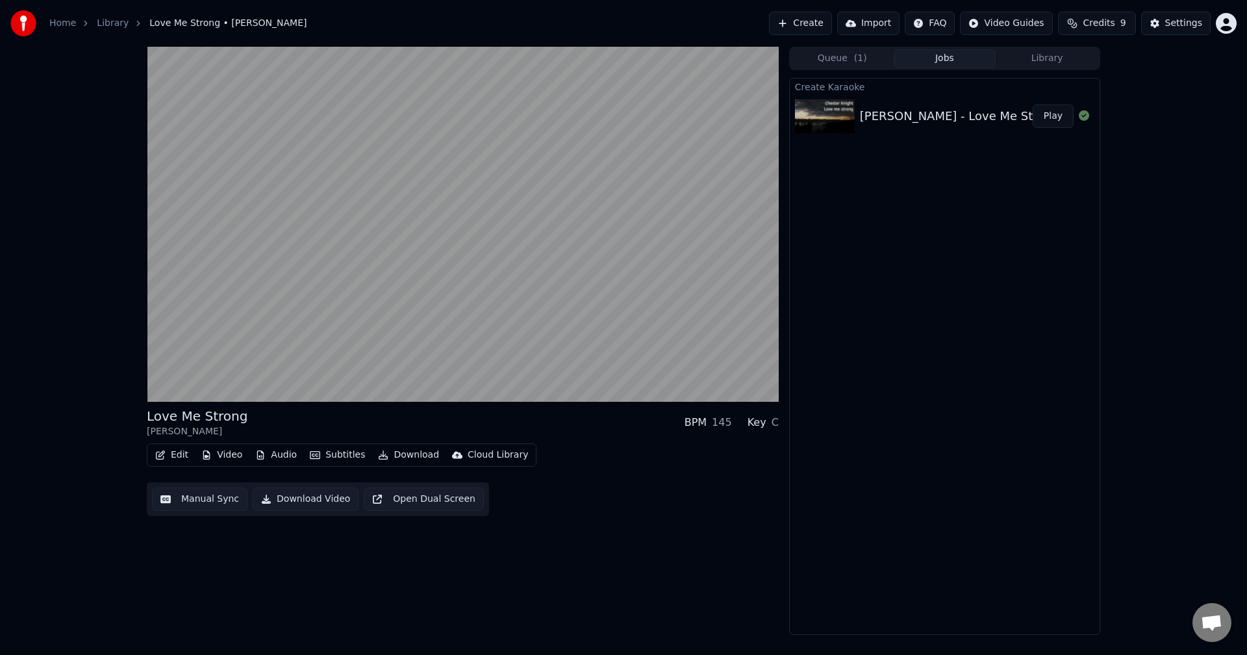
click at [52, 245] on div "Love Me Strong [PERSON_NAME] BPM 145 Key C Edit Video Audio Subtitles Download …" at bounding box center [623, 341] width 1247 height 589
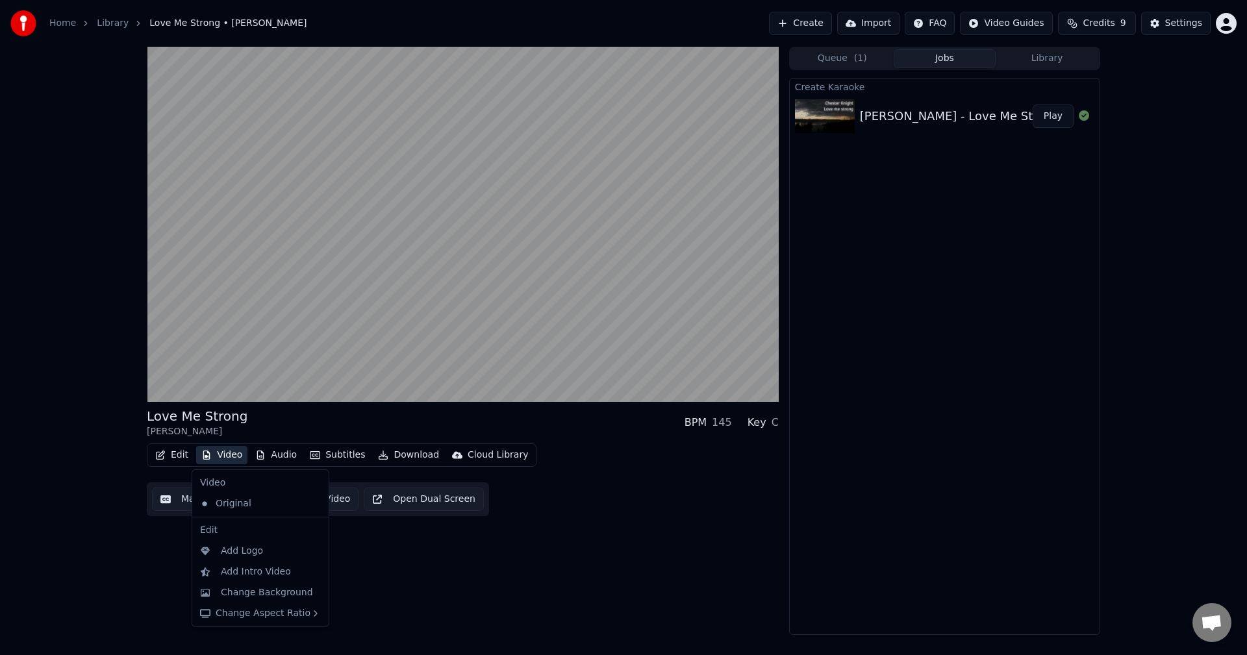
click at [221, 454] on button "Video" at bounding box center [221, 455] width 51 height 18
click at [261, 598] on div "Change Background" at bounding box center [267, 593] width 92 height 13
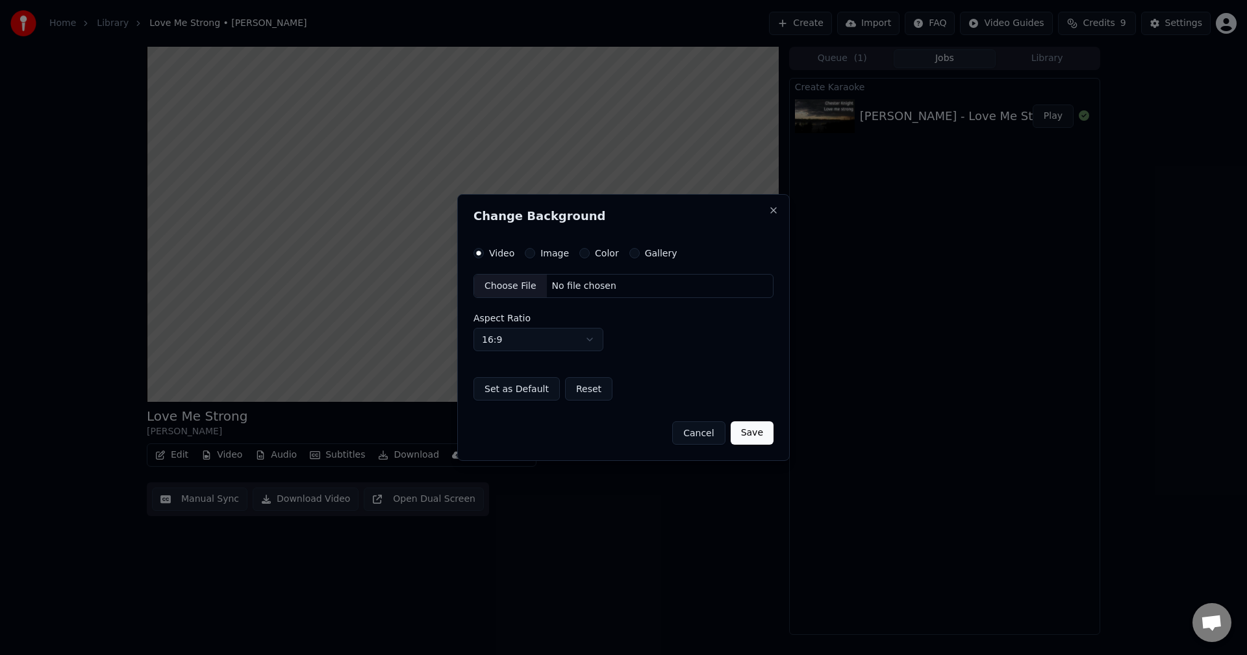
click at [598, 251] on label "Color" at bounding box center [607, 253] width 24 height 9
click at [590, 251] on button "Color" at bounding box center [584, 253] width 10 height 10
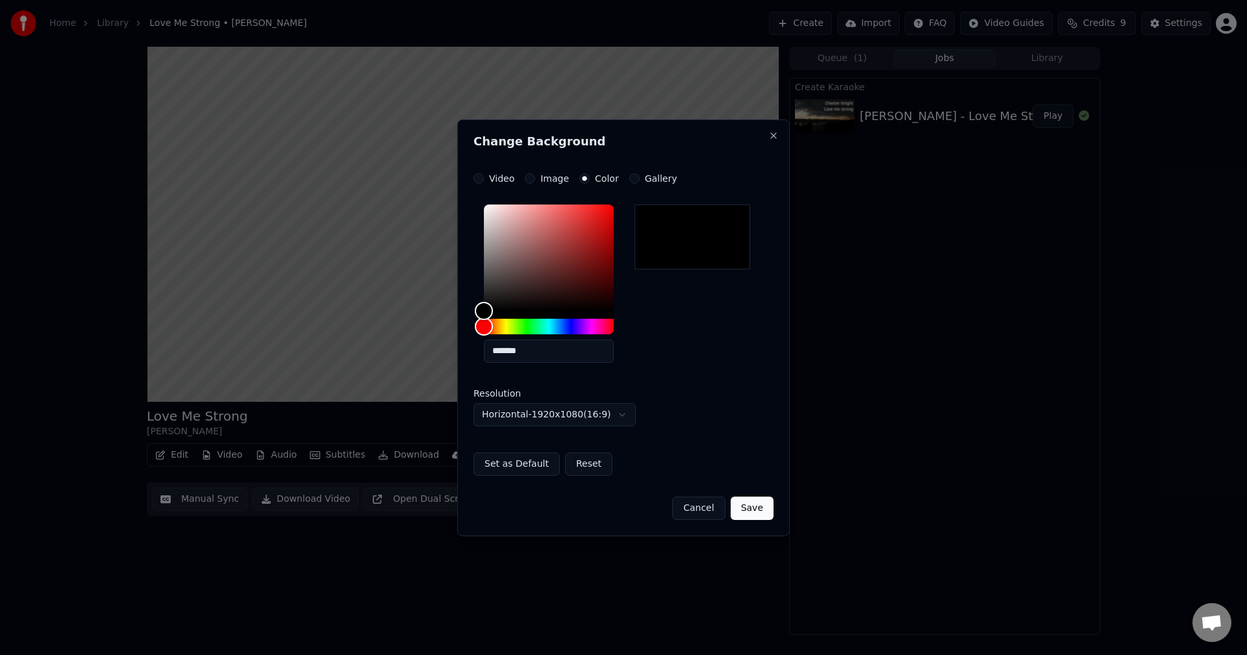
click at [696, 230] on div at bounding box center [693, 237] width 116 height 65
type input "*******"
drag, startPoint x: 482, startPoint y: 303, endPoint x: 489, endPoint y: 312, distance: 11.1
click at [489, 312] on div "Color" at bounding box center [489, 311] width 20 height 20
click at [751, 503] on button "Save" at bounding box center [752, 508] width 43 height 23
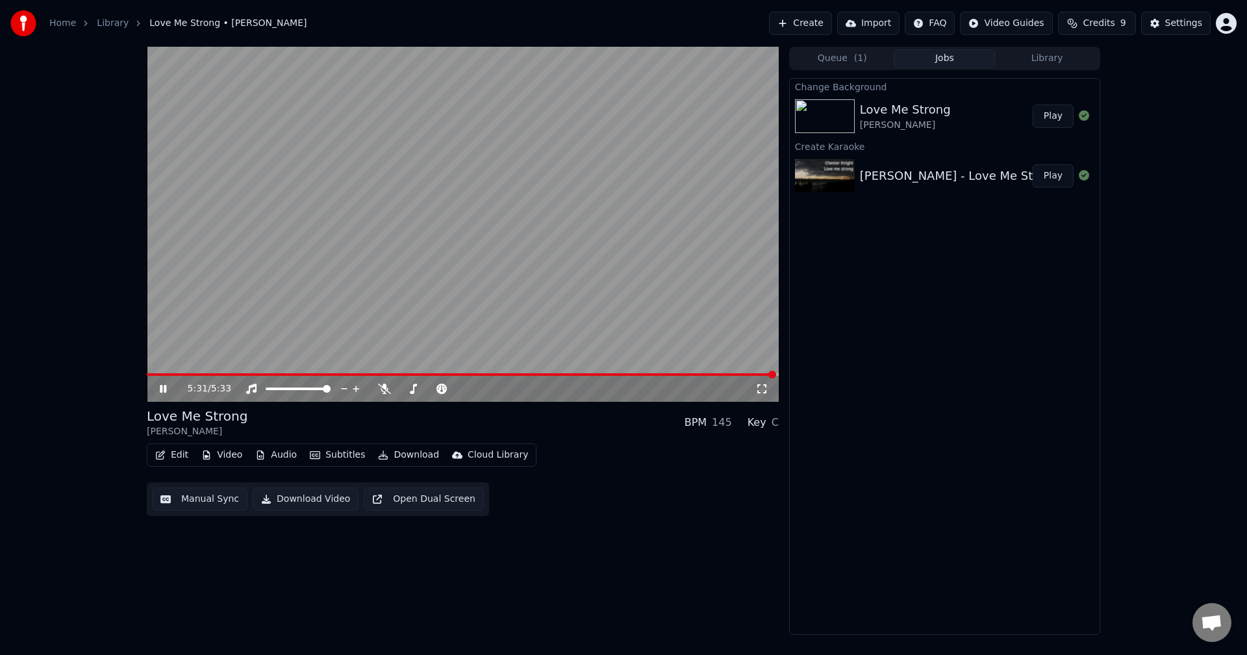
click at [1054, 116] on button "Play" at bounding box center [1053, 116] width 41 height 23
click at [388, 387] on icon at bounding box center [384, 389] width 13 height 10
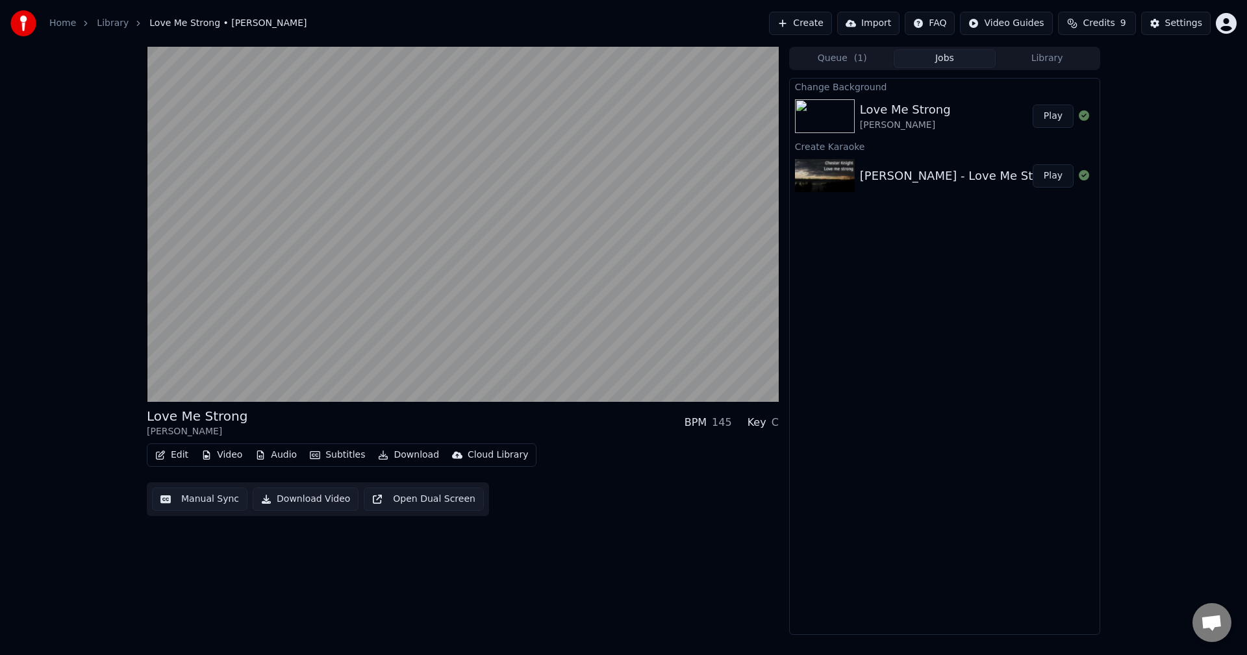
click at [198, 500] on button "Manual Sync" at bounding box center [199, 499] width 95 height 23
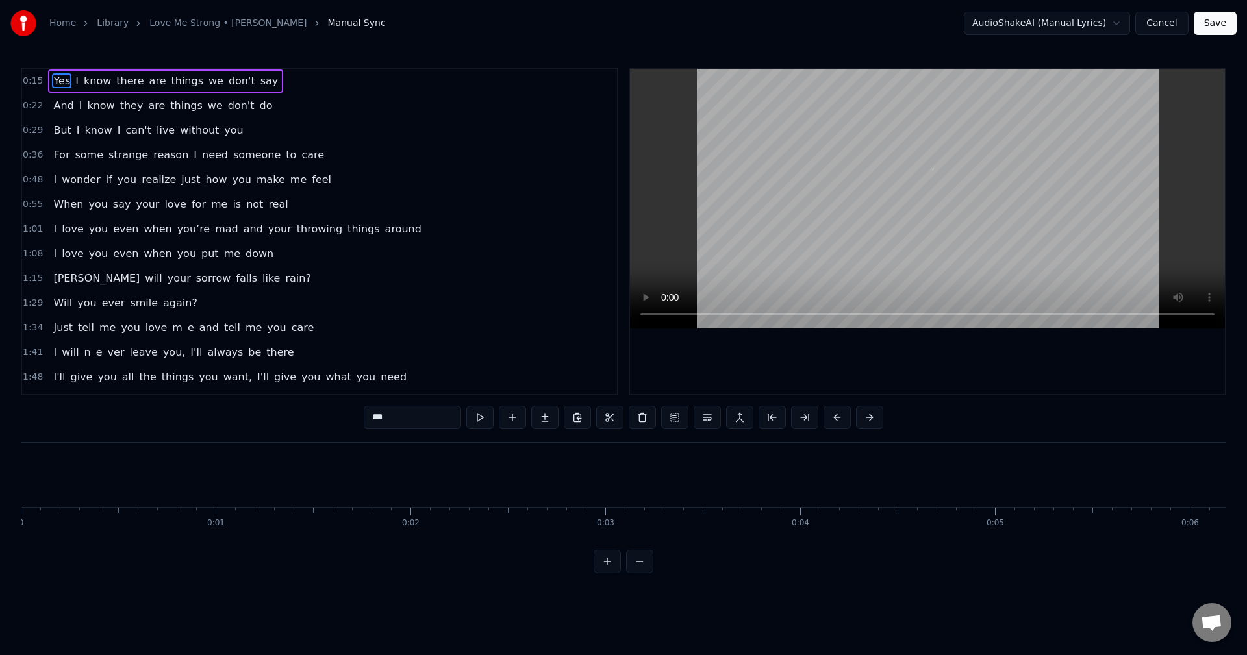
scroll to position [0, 3021]
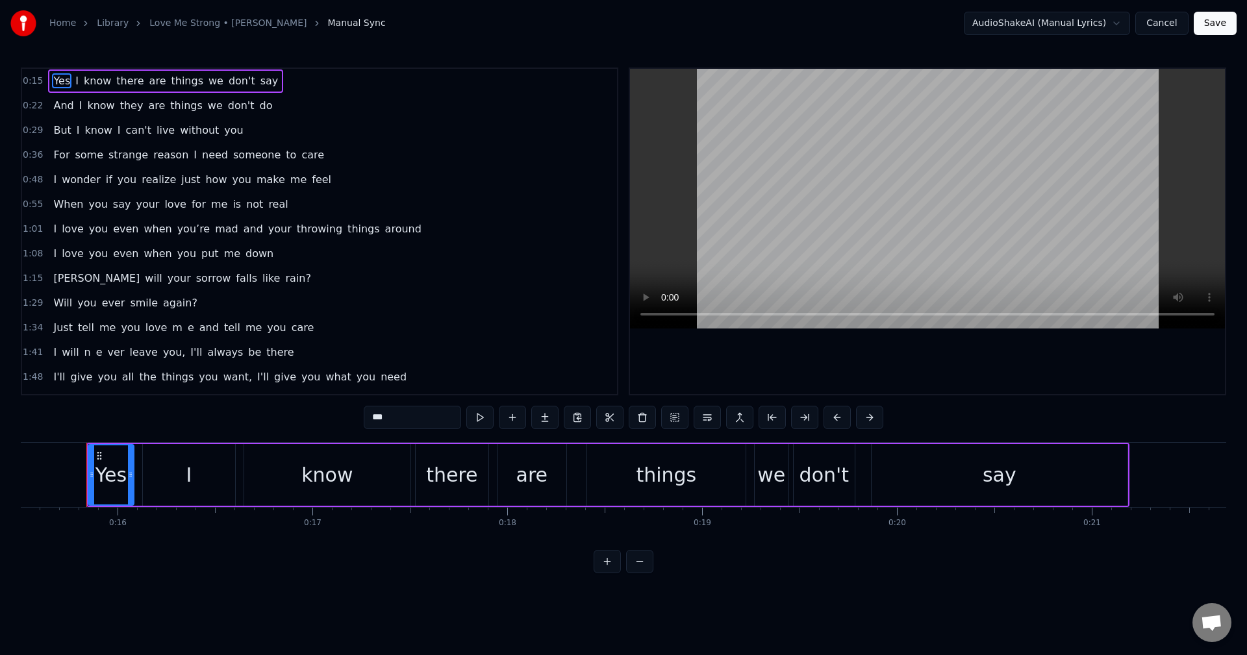
click at [62, 274] on span "[PERSON_NAME]" at bounding box center [96, 278] width 89 height 15
type input "****"
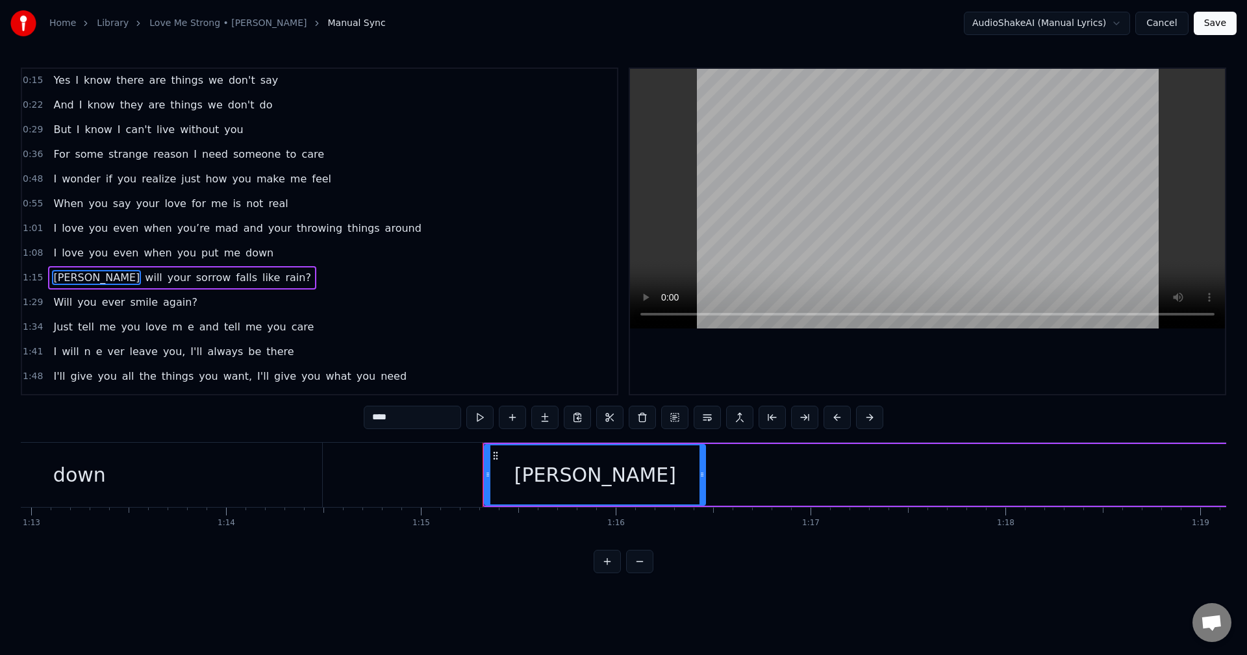
scroll to position [0, 14613]
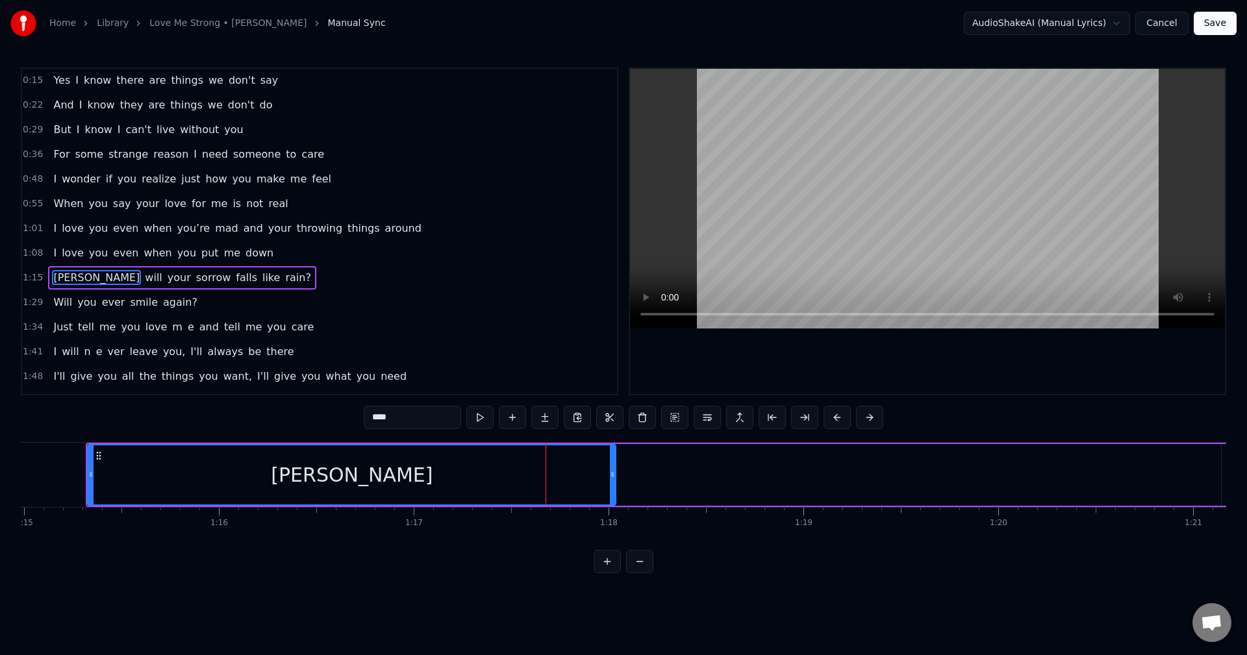
drag, startPoint x: 305, startPoint y: 473, endPoint x: 613, endPoint y: 474, distance: 307.3
click at [613, 474] on icon at bounding box center [612, 475] width 5 height 10
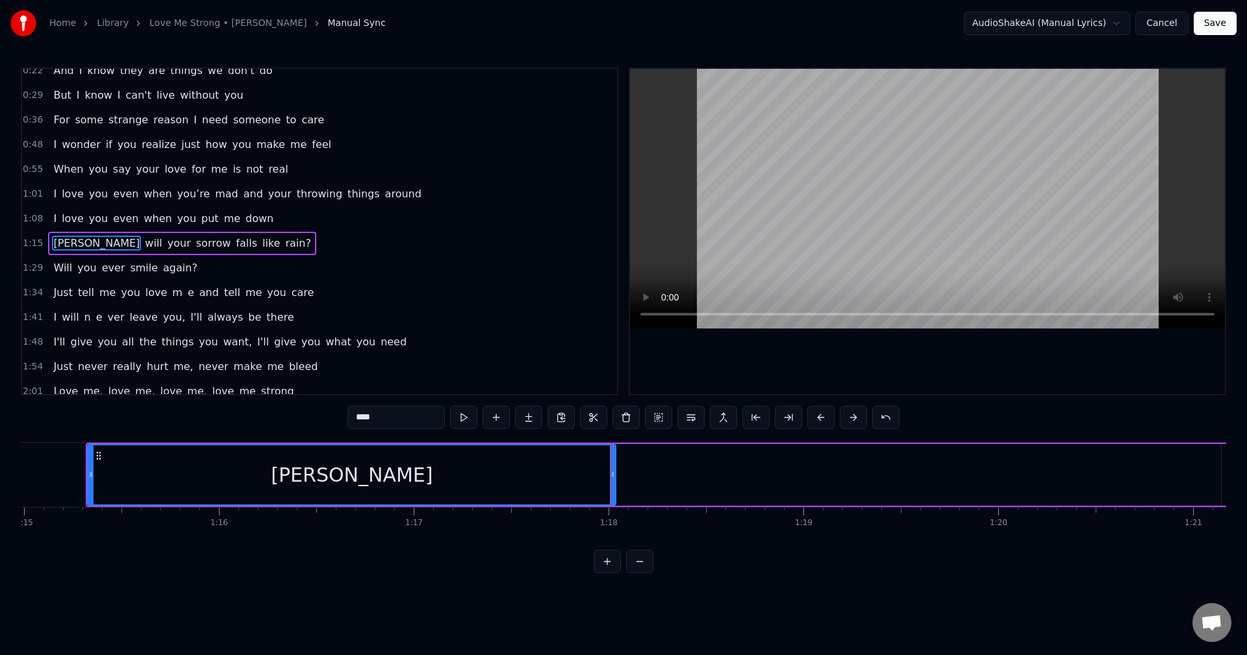
scroll to position [47, 0]
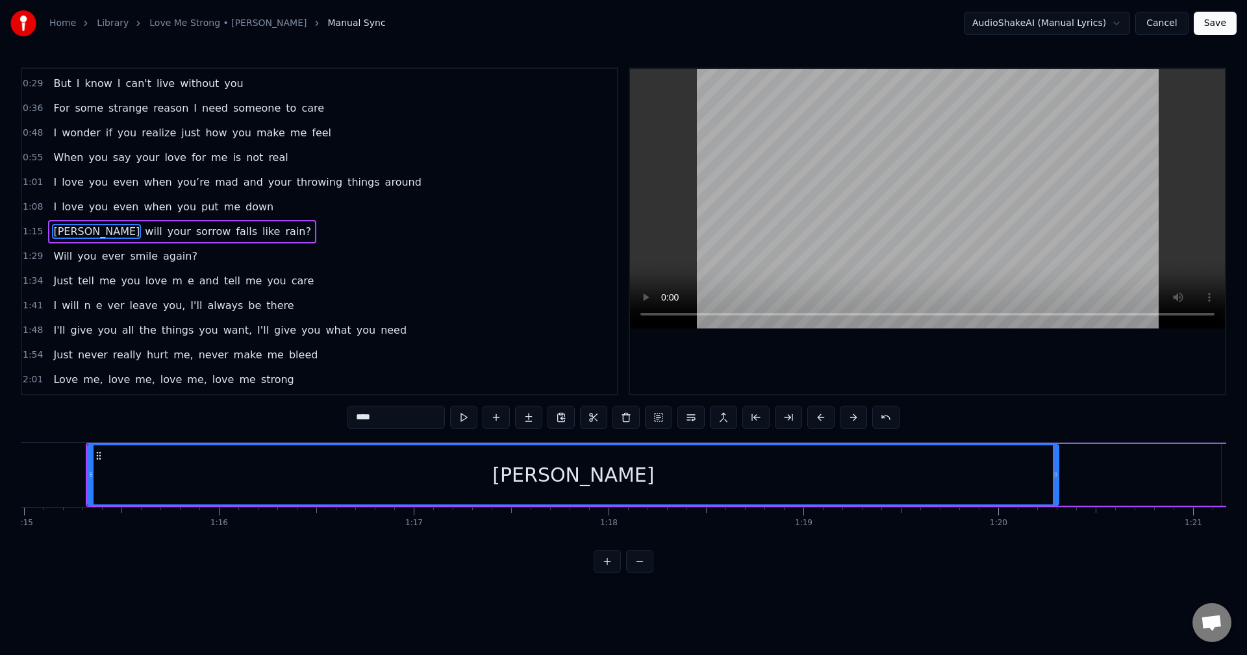
drag, startPoint x: 613, startPoint y: 474, endPoint x: 1056, endPoint y: 468, distance: 443.1
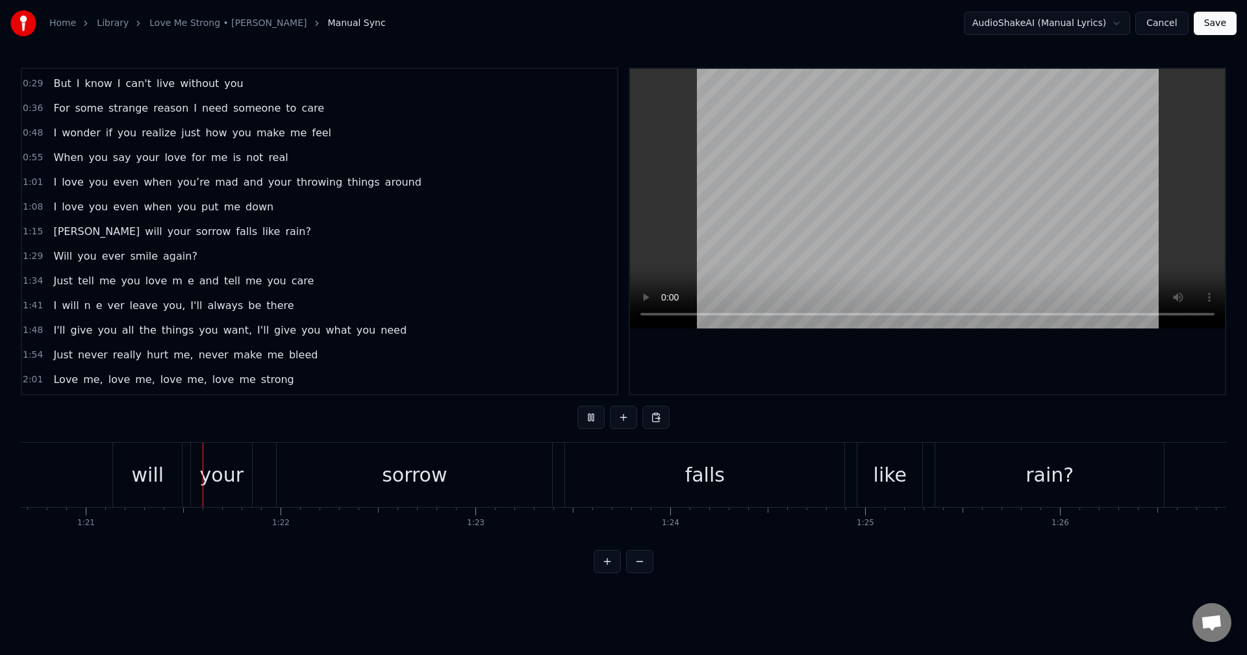
scroll to position [0, 15729]
click at [55, 234] on span "[PERSON_NAME]" at bounding box center [96, 231] width 89 height 15
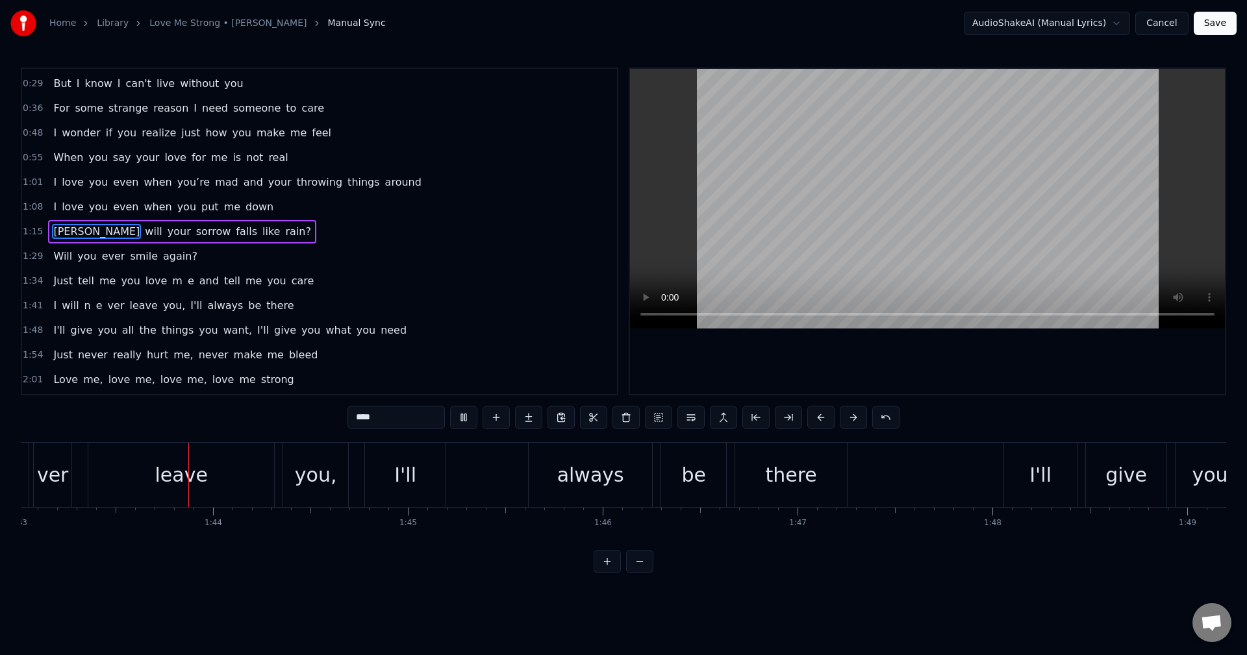
scroll to position [0, 20088]
click at [223, 208] on span "me" at bounding box center [232, 206] width 19 height 15
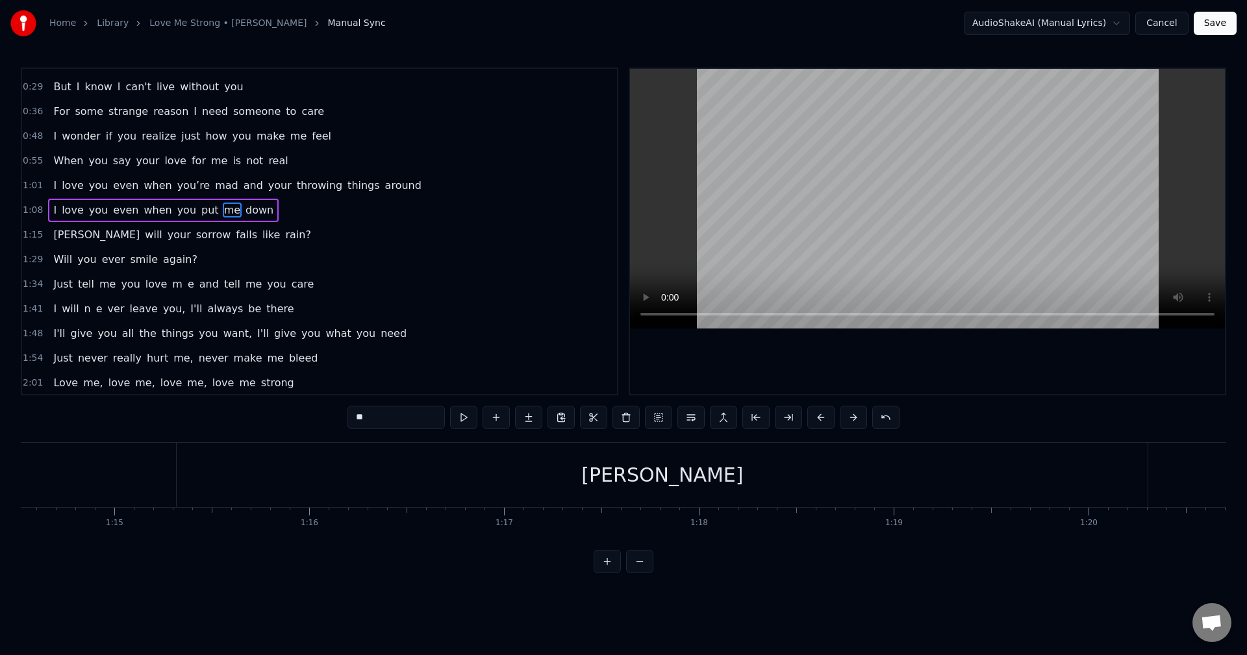
scroll to position [0, 13868]
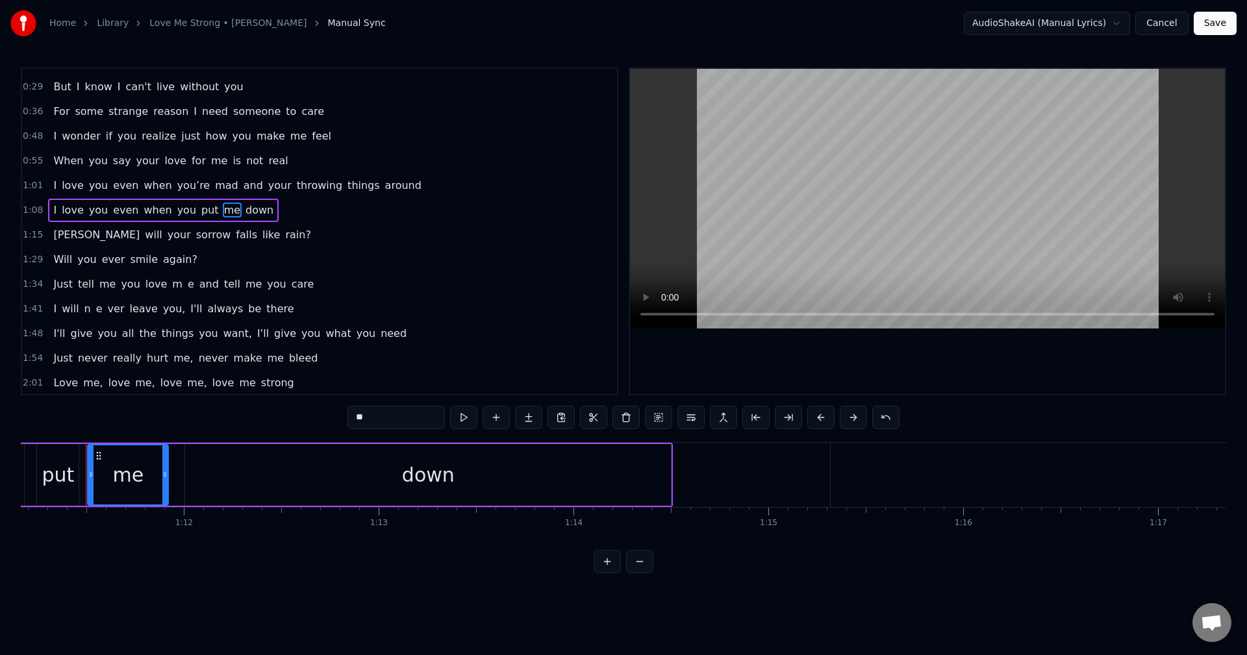
click at [171, 286] on span "m" at bounding box center [177, 284] width 13 height 15
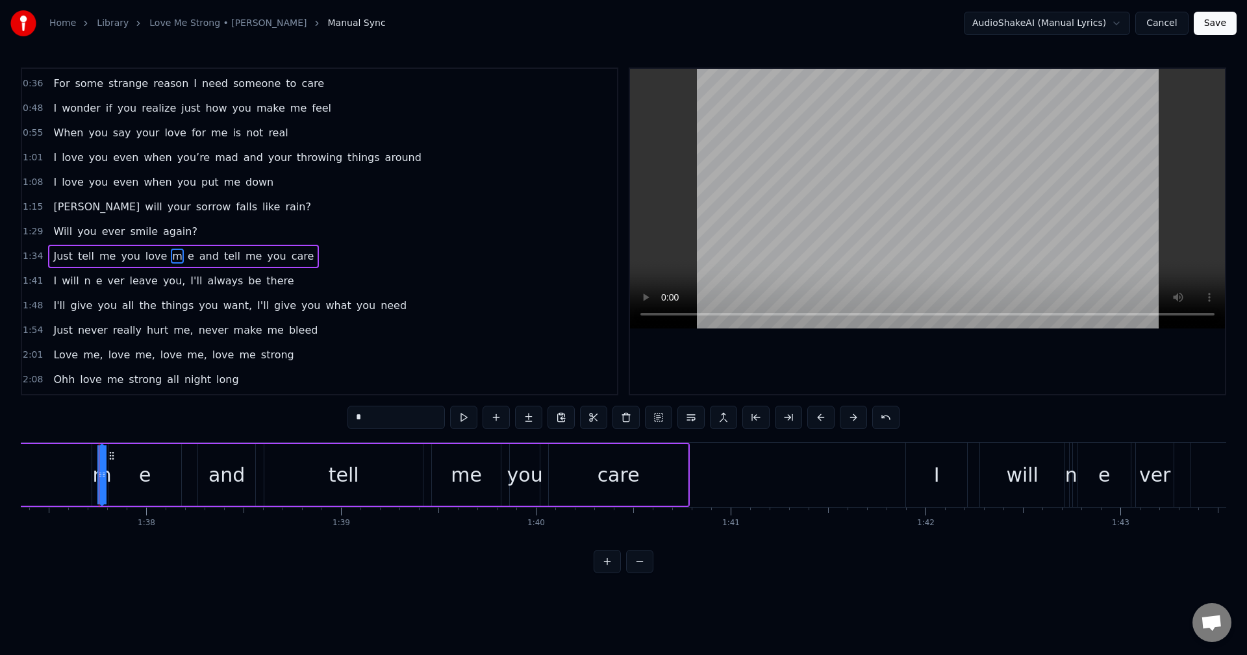
scroll to position [0, 18986]
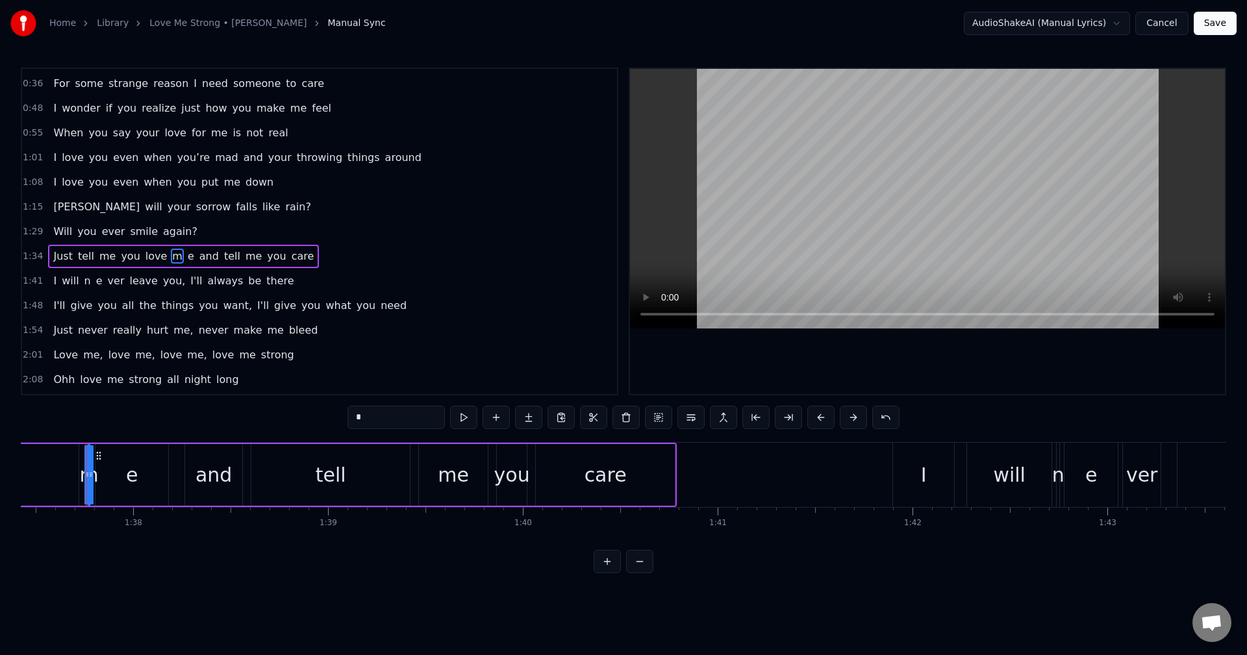
click at [186, 260] on span "е" at bounding box center [190, 256] width 9 height 15
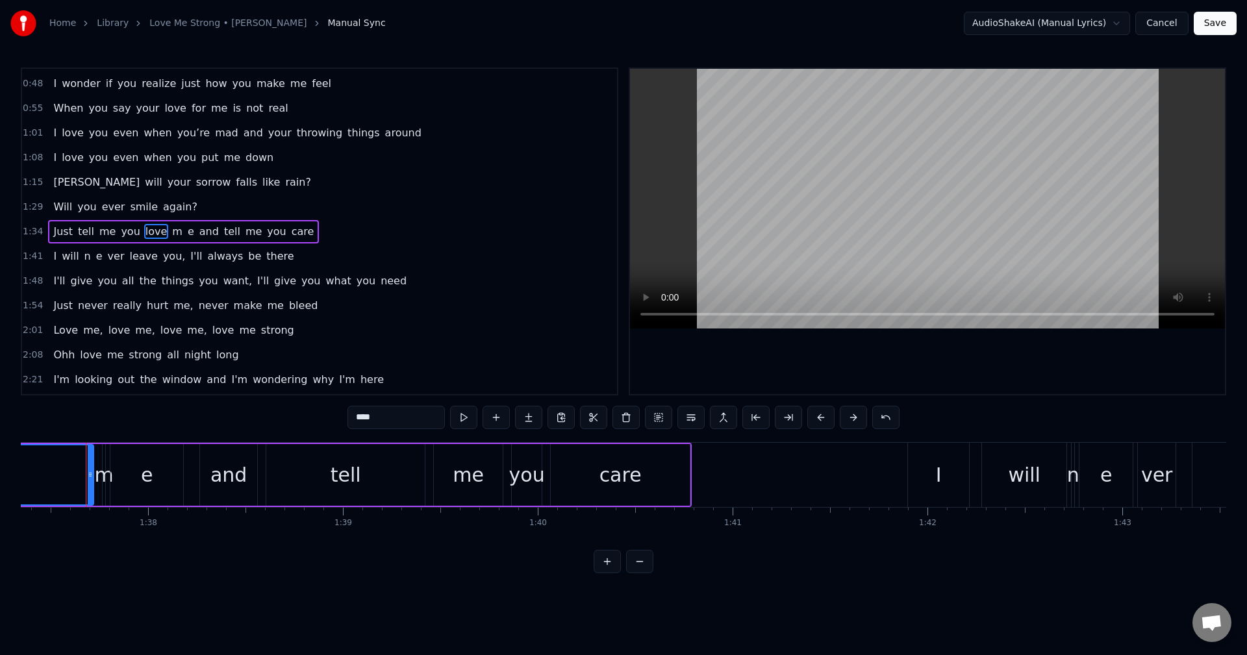
click at [103, 483] on div "m" at bounding box center [104, 475] width 19 height 29
click at [147, 481] on div "е" at bounding box center [148, 475] width 12 height 29
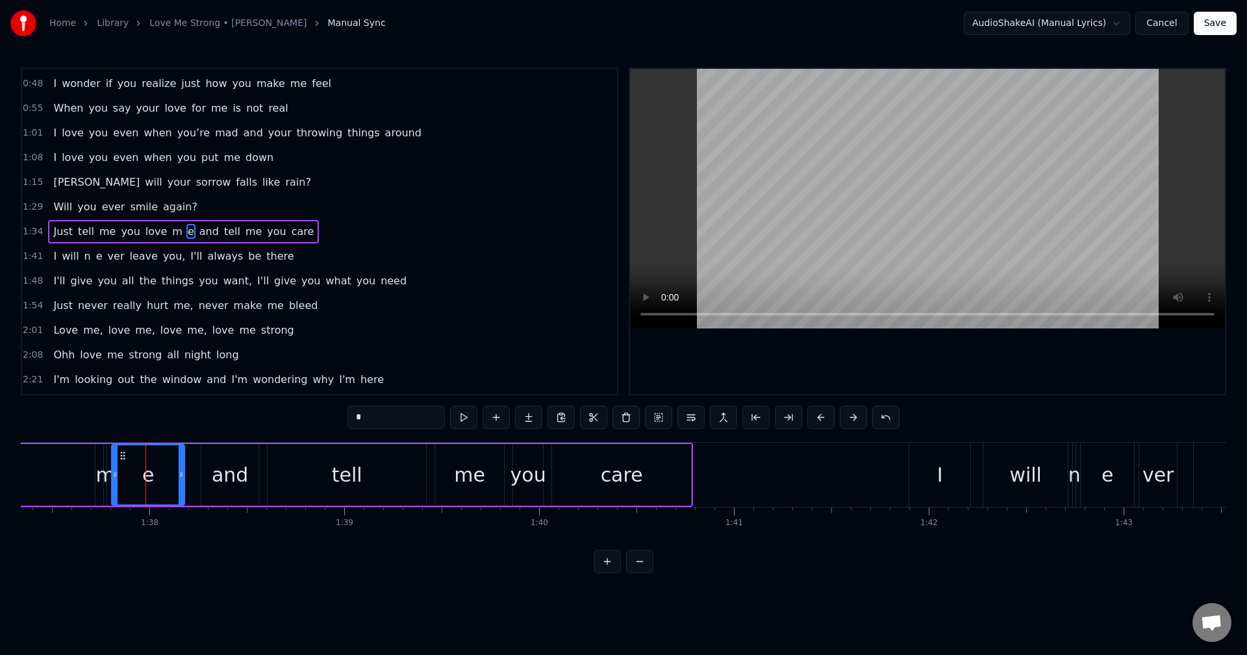
click at [103, 481] on div "m" at bounding box center [105, 475] width 19 height 29
click at [375, 416] on input "*" at bounding box center [396, 417] width 97 height 23
click at [148, 480] on div "е" at bounding box center [148, 475] width 12 height 29
click at [156, 480] on div "е" at bounding box center [147, 475] width 71 height 59
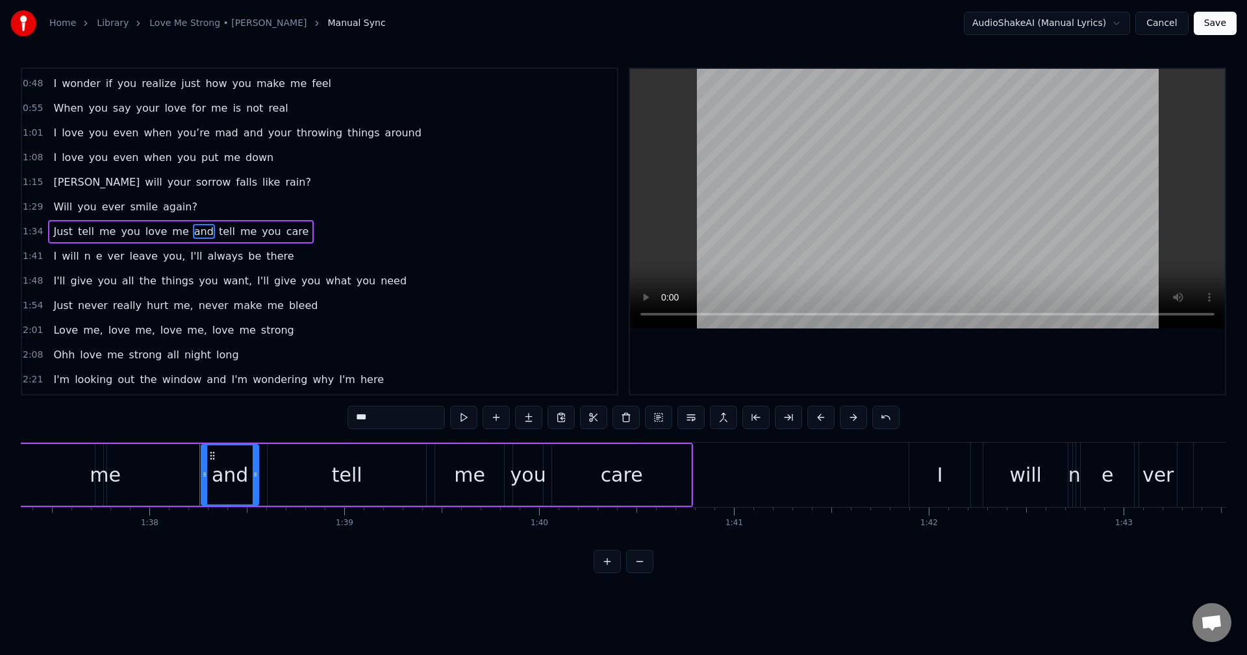
click at [97, 475] on div "me" at bounding box center [105, 475] width 31 height 29
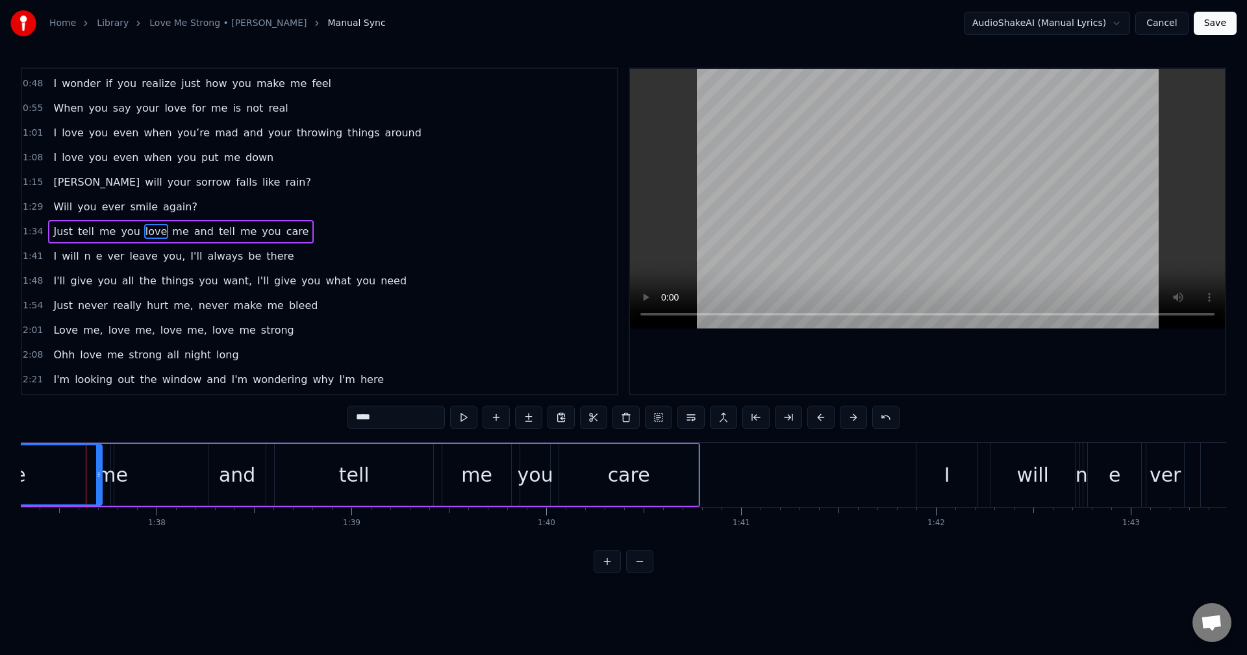
click at [80, 476] on div "love" at bounding box center [5, 475] width 192 height 59
click at [55, 230] on span "Just" at bounding box center [62, 231] width 21 height 15
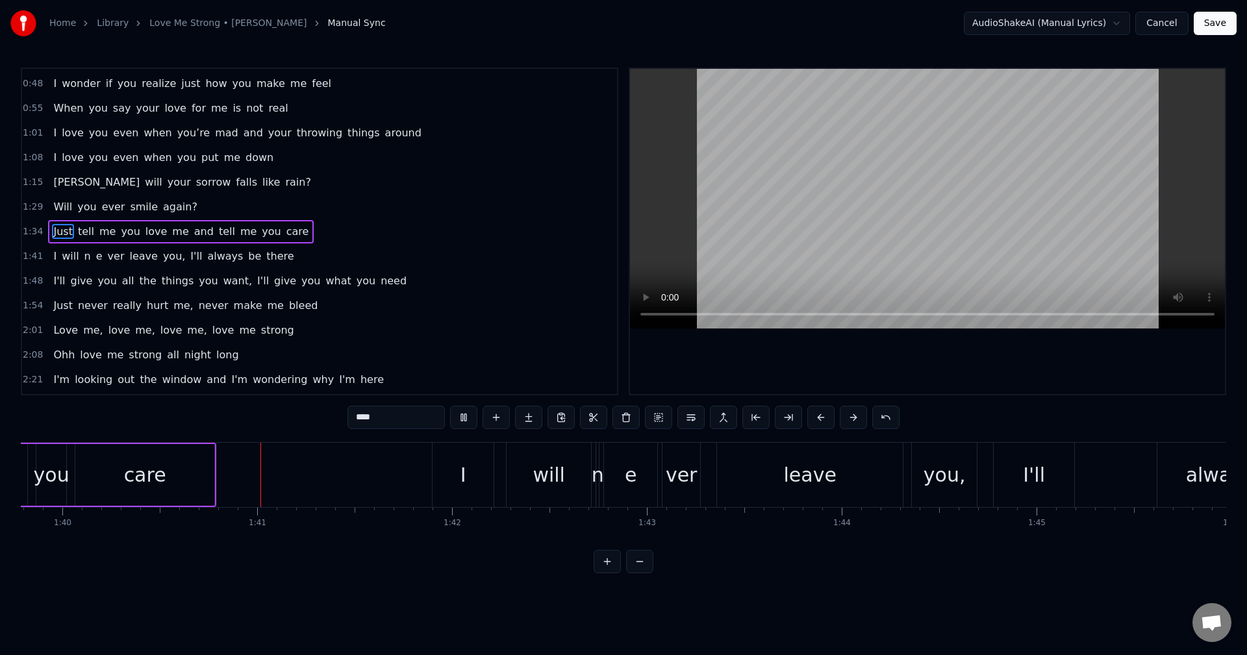
scroll to position [0, 19505]
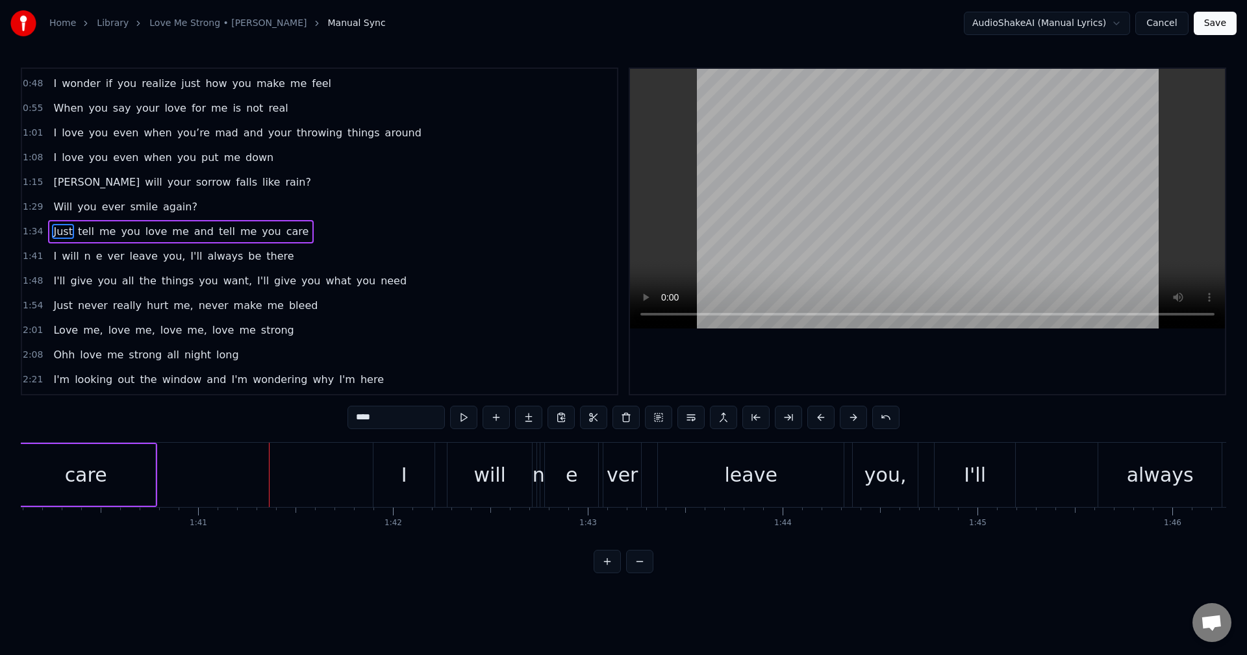
click at [57, 231] on span "Just" at bounding box center [62, 231] width 21 height 15
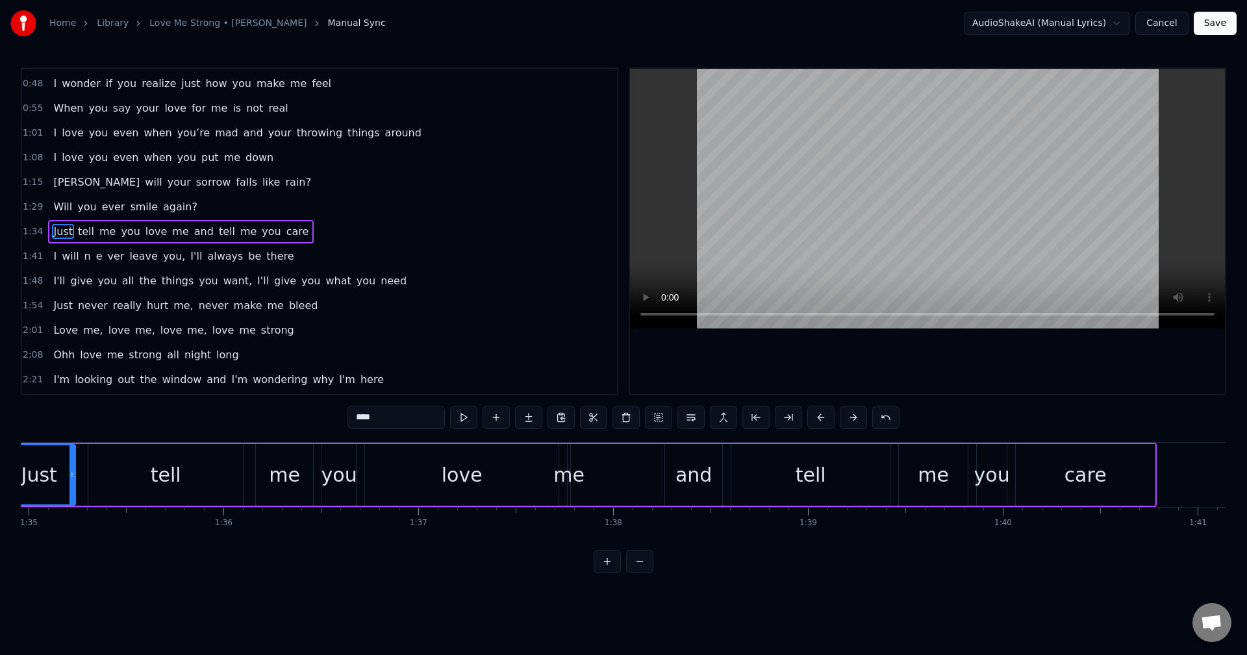
scroll to position [0, 18421]
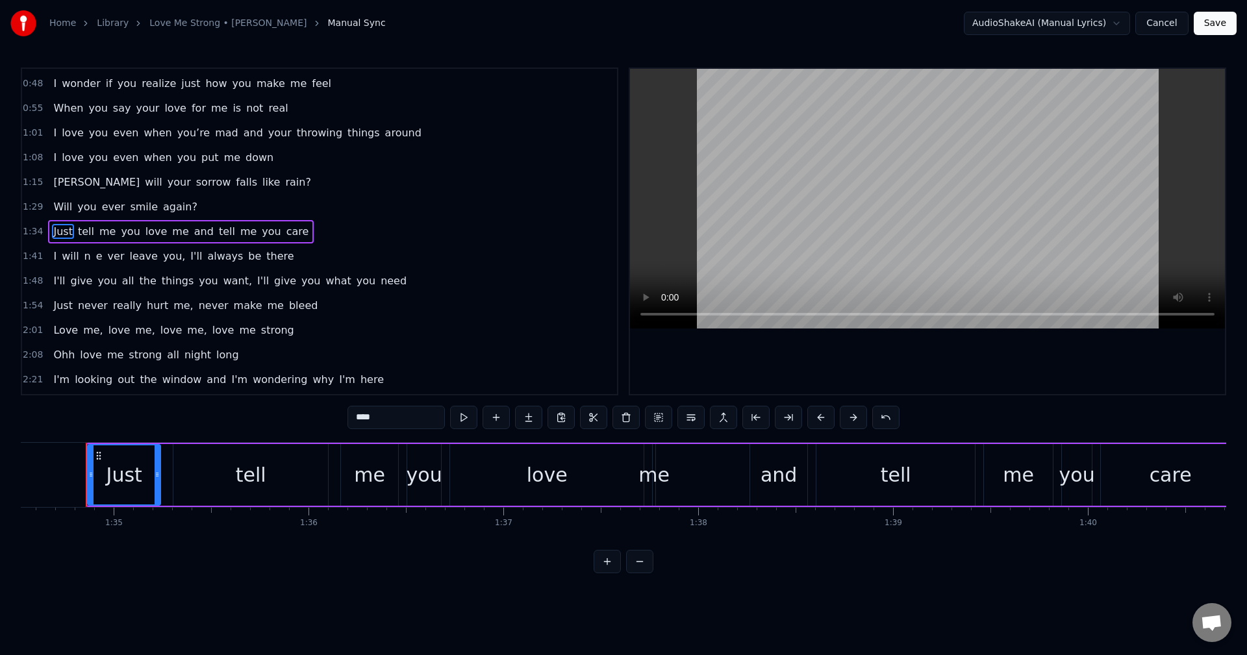
click at [171, 233] on span "me" at bounding box center [180, 231] width 19 height 15
click at [624, 479] on div "love" at bounding box center [547, 475] width 194 height 62
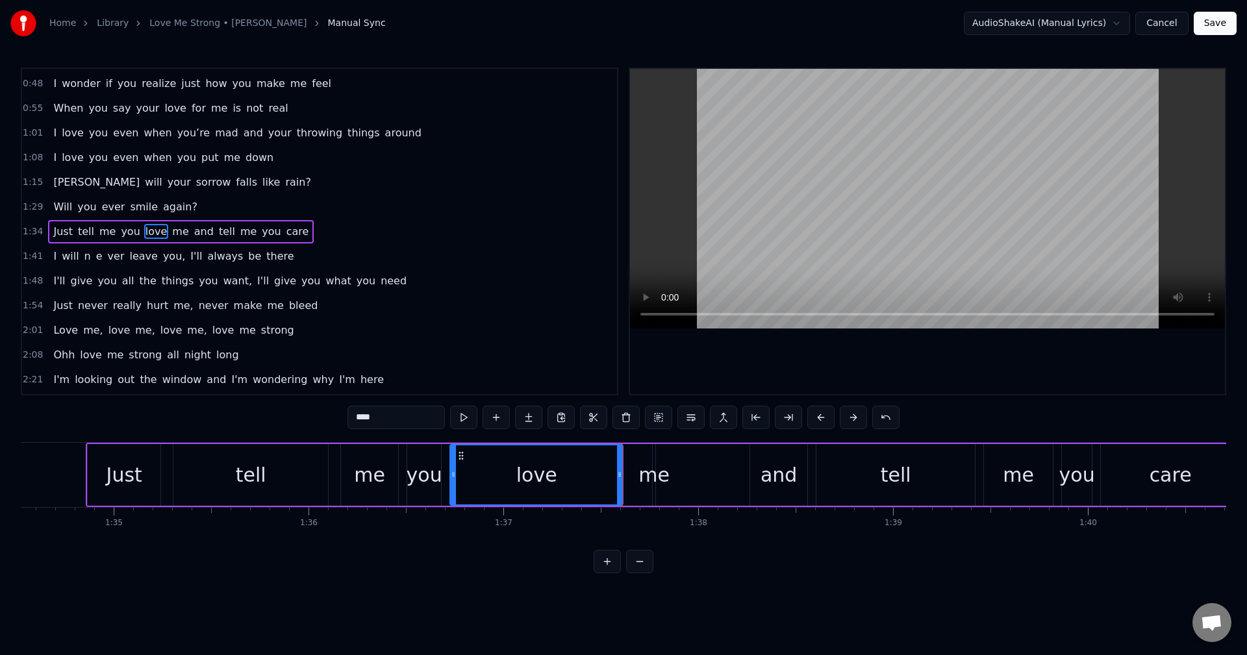
drag, startPoint x: 640, startPoint y: 474, endPoint x: 618, endPoint y: 474, distance: 22.1
click at [618, 474] on icon at bounding box center [619, 475] width 5 height 10
click at [642, 479] on div "me" at bounding box center [654, 475] width 31 height 29
type input "**"
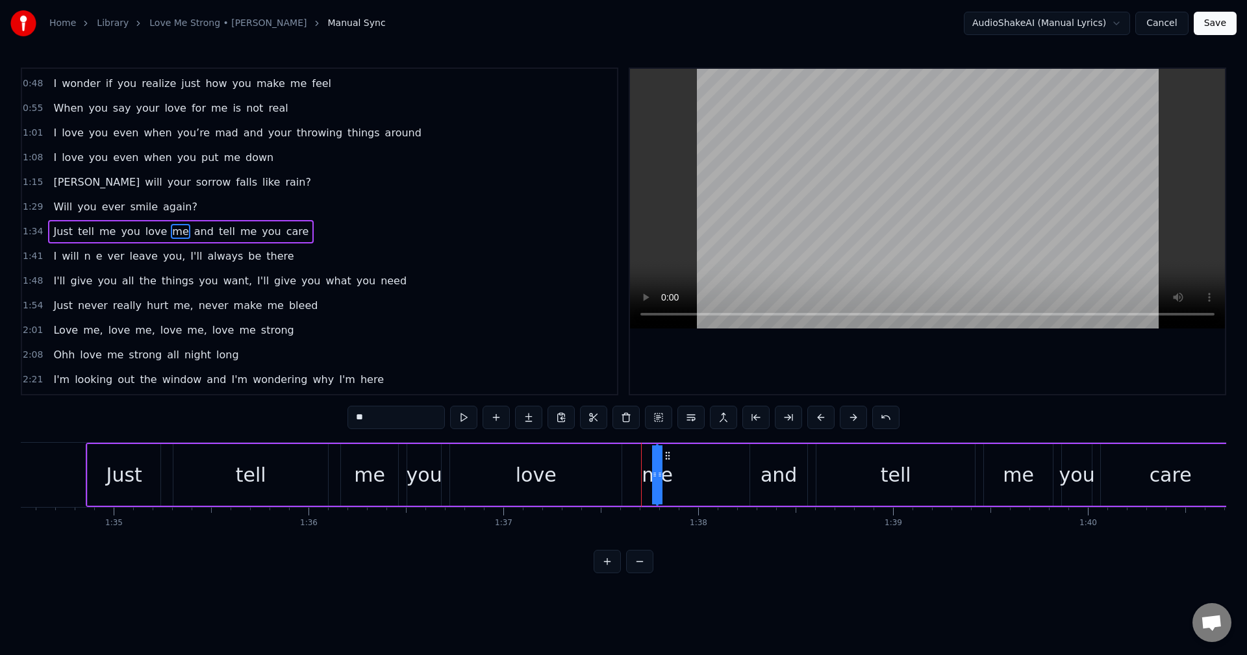
drag, startPoint x: 655, startPoint y: 478, endPoint x: 690, endPoint y: 479, distance: 34.4
click at [690, 479] on div "Just tell me you love me and tell me you care" at bounding box center [664, 475] width 1156 height 64
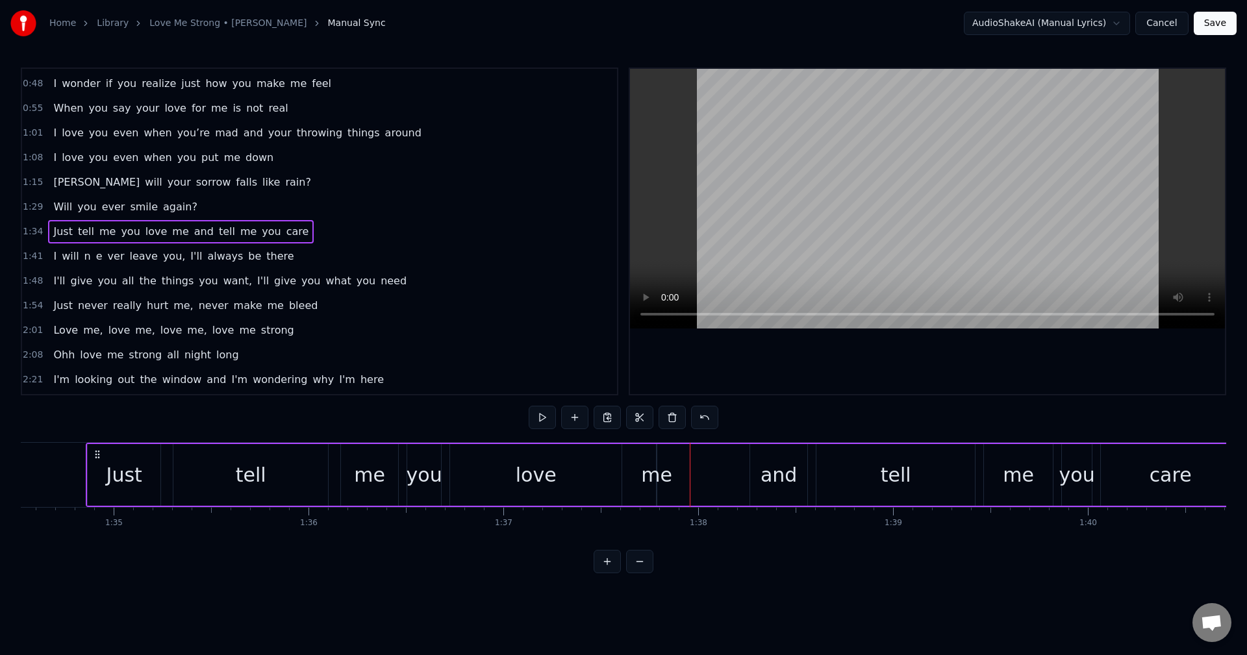
click at [667, 476] on div "me" at bounding box center [656, 475] width 31 height 29
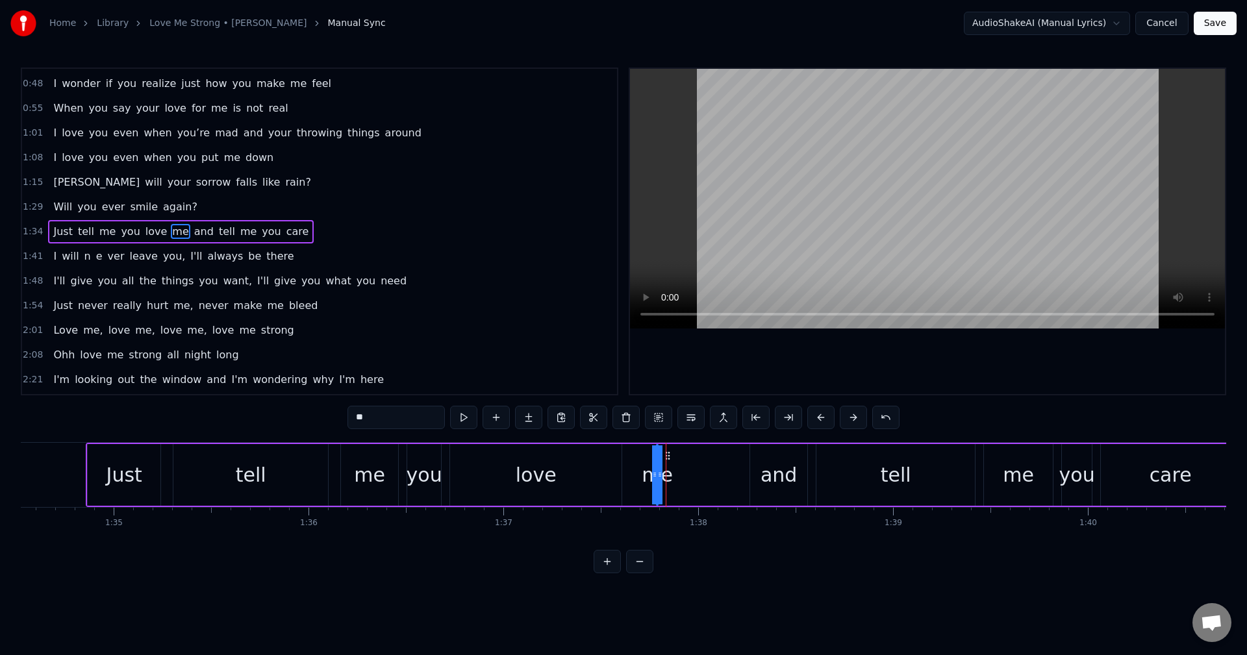
drag, startPoint x: 662, startPoint y: 476, endPoint x: 670, endPoint y: 476, distance: 8.4
click at [657, 476] on div "me" at bounding box center [657, 475] width 0 height 59
click at [670, 477] on div "me" at bounding box center [657, 475] width 31 height 29
click at [667, 476] on div "me" at bounding box center [657, 475] width 31 height 29
drag, startPoint x: 663, startPoint y: 475, endPoint x: 681, endPoint y: 478, distance: 19.1
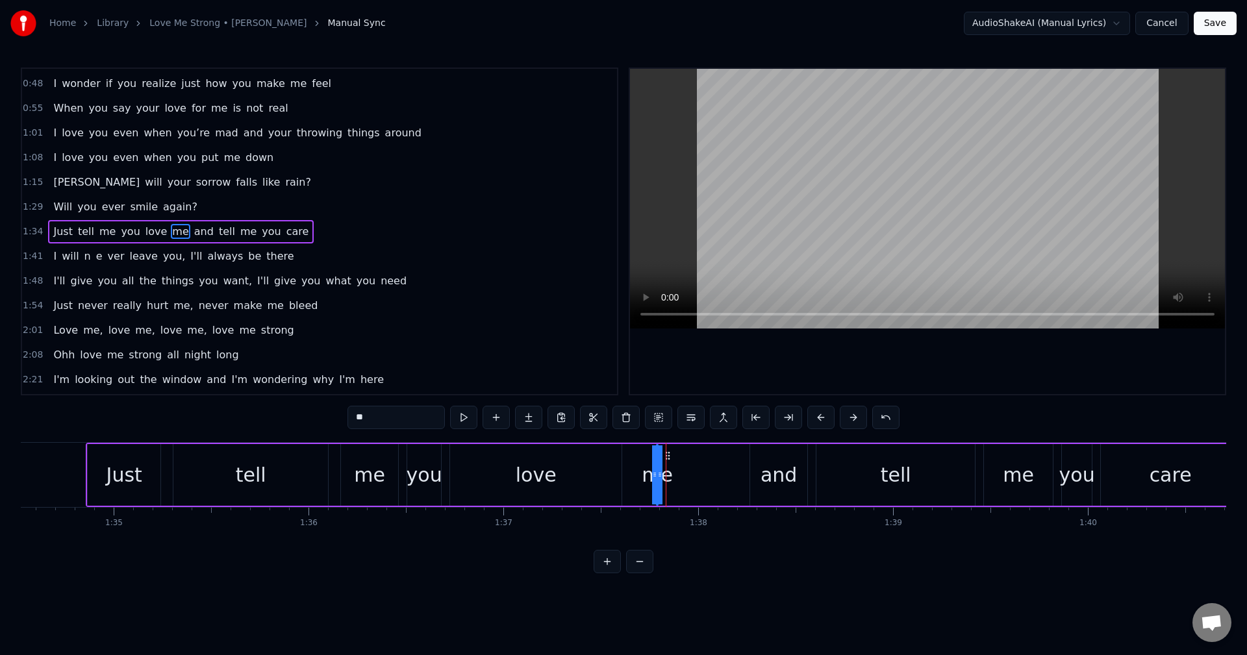
click at [681, 478] on div "Just tell me you love me and tell me you care" at bounding box center [664, 475] width 1156 height 64
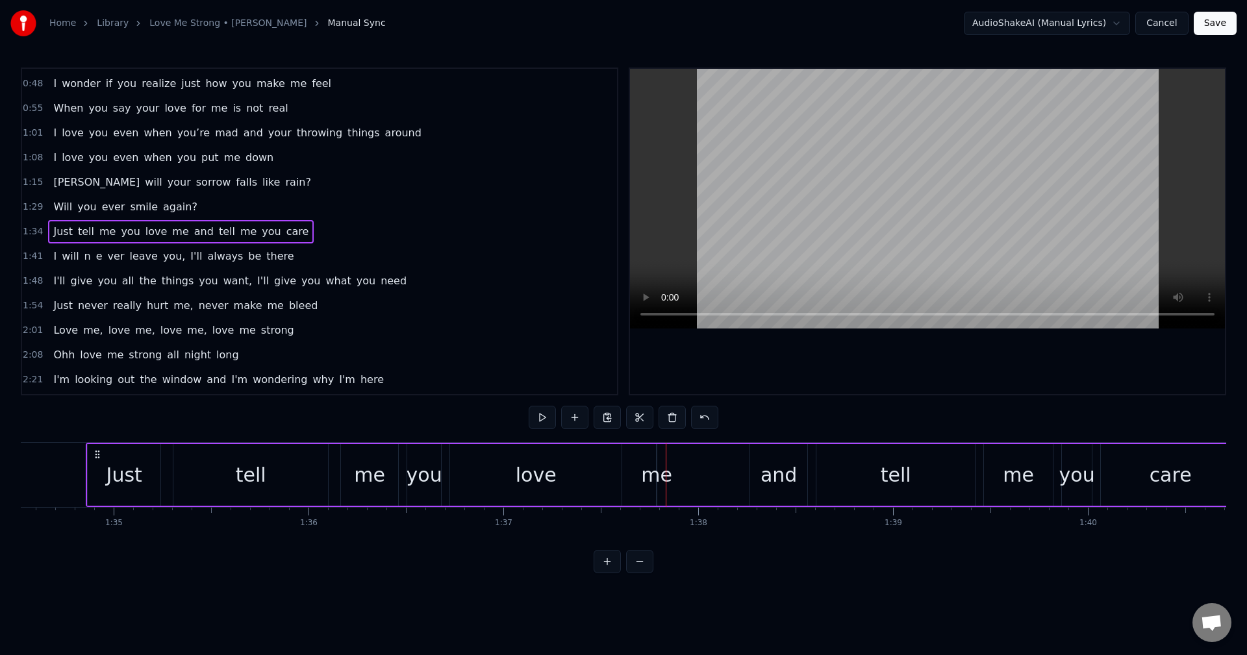
click at [678, 472] on div "Just tell me you love me and tell me you care" at bounding box center [664, 475] width 1156 height 64
click at [648, 477] on div "me" at bounding box center [656, 475] width 31 height 29
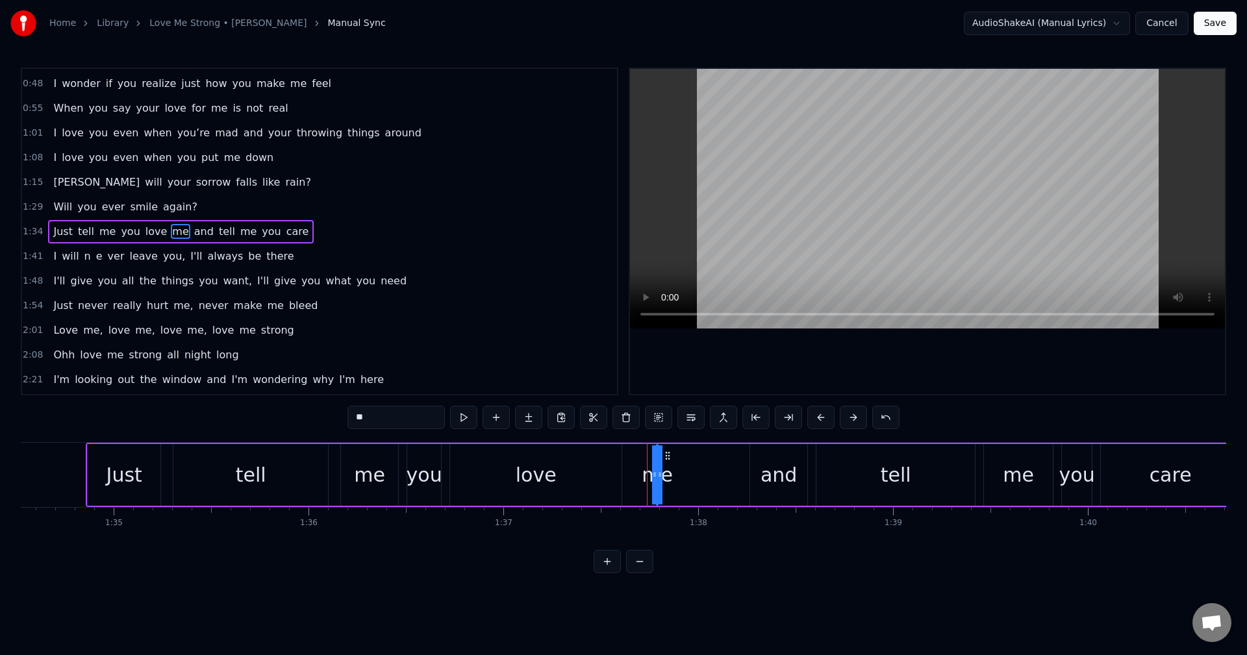
type input "***"
click at [645, 475] on div "Just tell me you love and tell me you care" at bounding box center [664, 475] width 1156 height 64
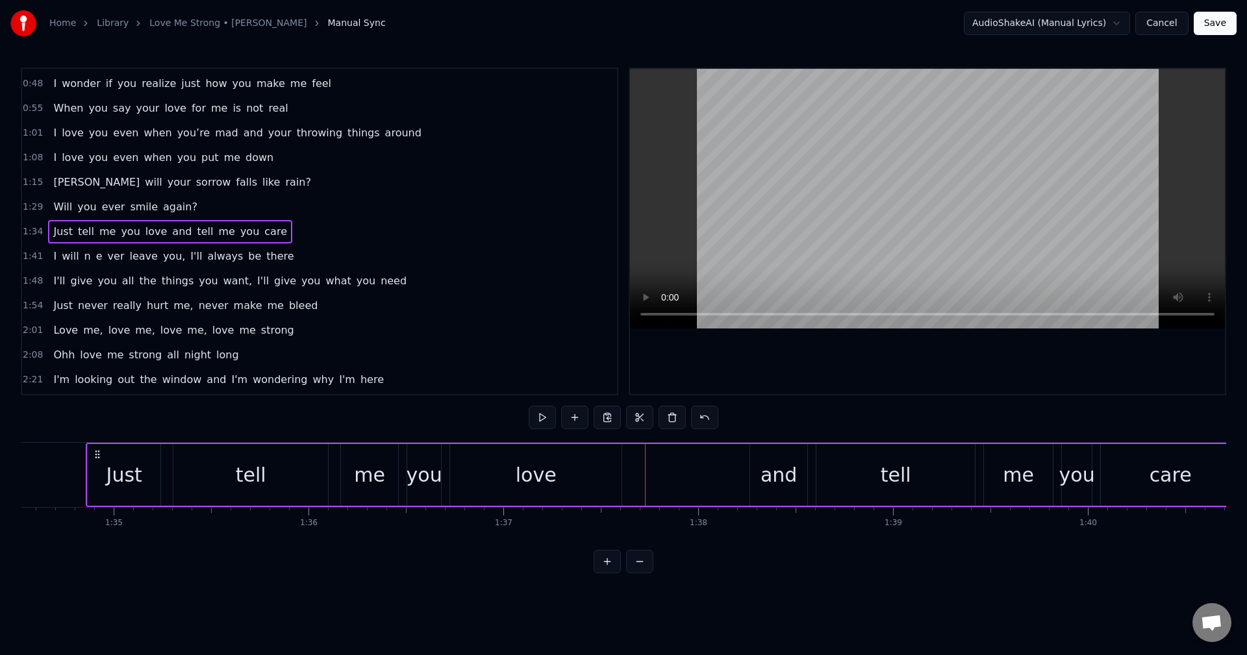
drag, startPoint x: 640, startPoint y: 481, endPoint x: 650, endPoint y: 481, distance: 9.8
click at [641, 481] on div "Just tell me you love and tell me you care" at bounding box center [664, 475] width 1156 height 64
click at [669, 479] on div "Just tell me you love and tell me you care" at bounding box center [664, 475] width 1156 height 64
click at [639, 479] on div "Just tell me you love and tell me you care" at bounding box center [664, 475] width 1156 height 64
click at [654, 479] on div "Just tell me you love and tell me you care" at bounding box center [664, 475] width 1156 height 64
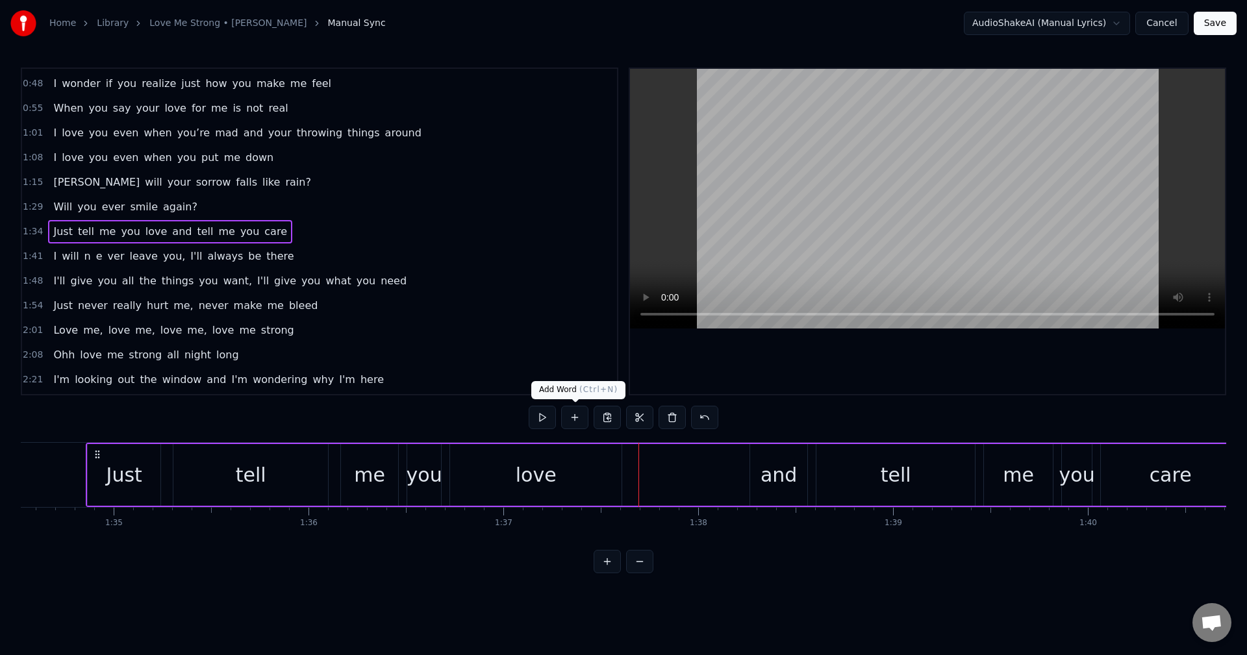
click at [579, 416] on button at bounding box center [574, 417] width 27 height 23
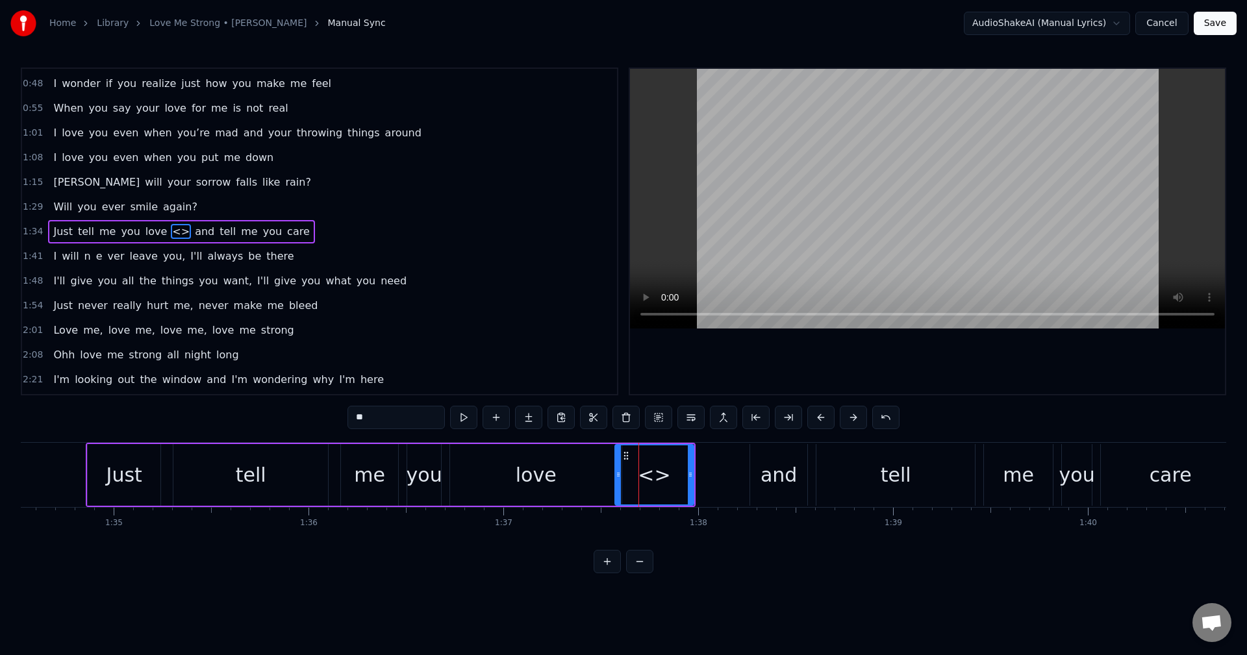
drag, startPoint x: 660, startPoint y: 476, endPoint x: 619, endPoint y: 477, distance: 40.9
click at [619, 477] on icon at bounding box center [618, 475] width 5 height 10
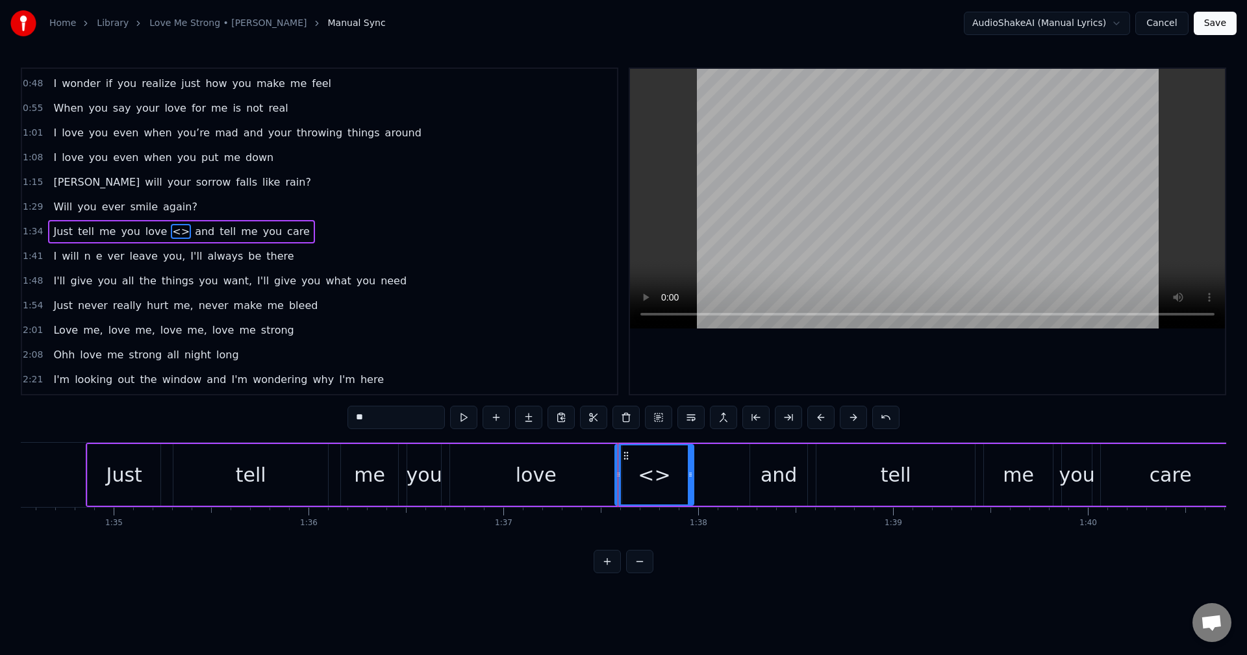
click at [644, 477] on div "<>" at bounding box center [654, 475] width 32 height 29
click at [656, 474] on div "<>" at bounding box center [654, 475] width 32 height 29
click at [718, 482] on div "Just tell me you love <> and tell me you care" at bounding box center [664, 475] width 1156 height 64
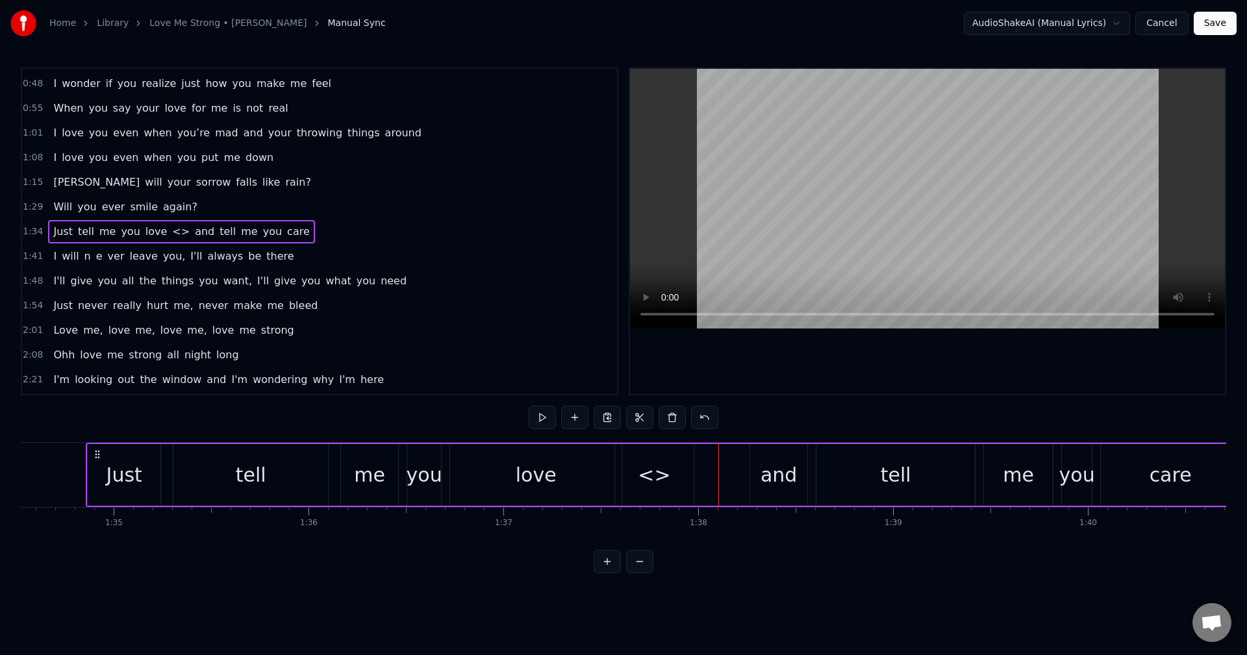
click at [648, 474] on div "<>" at bounding box center [654, 475] width 32 height 29
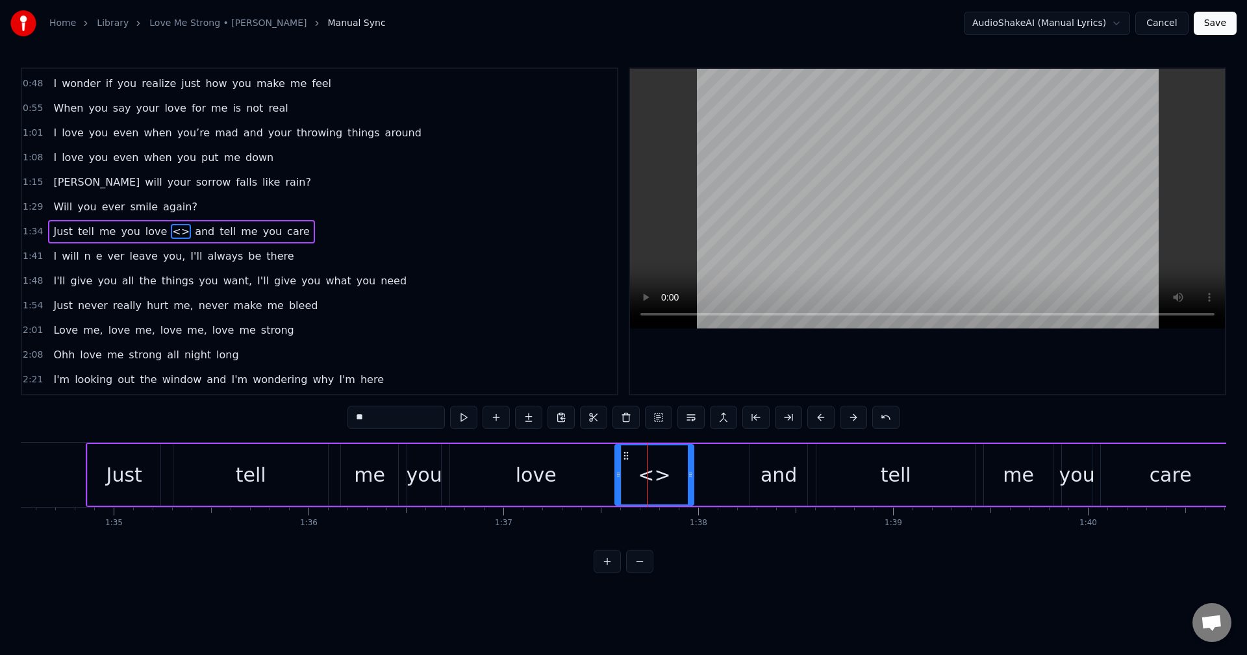
click at [626, 457] on icon at bounding box center [626, 456] width 10 height 10
click at [641, 485] on div "<>" at bounding box center [654, 475] width 32 height 29
click at [171, 233] on span "<>" at bounding box center [181, 231] width 20 height 15
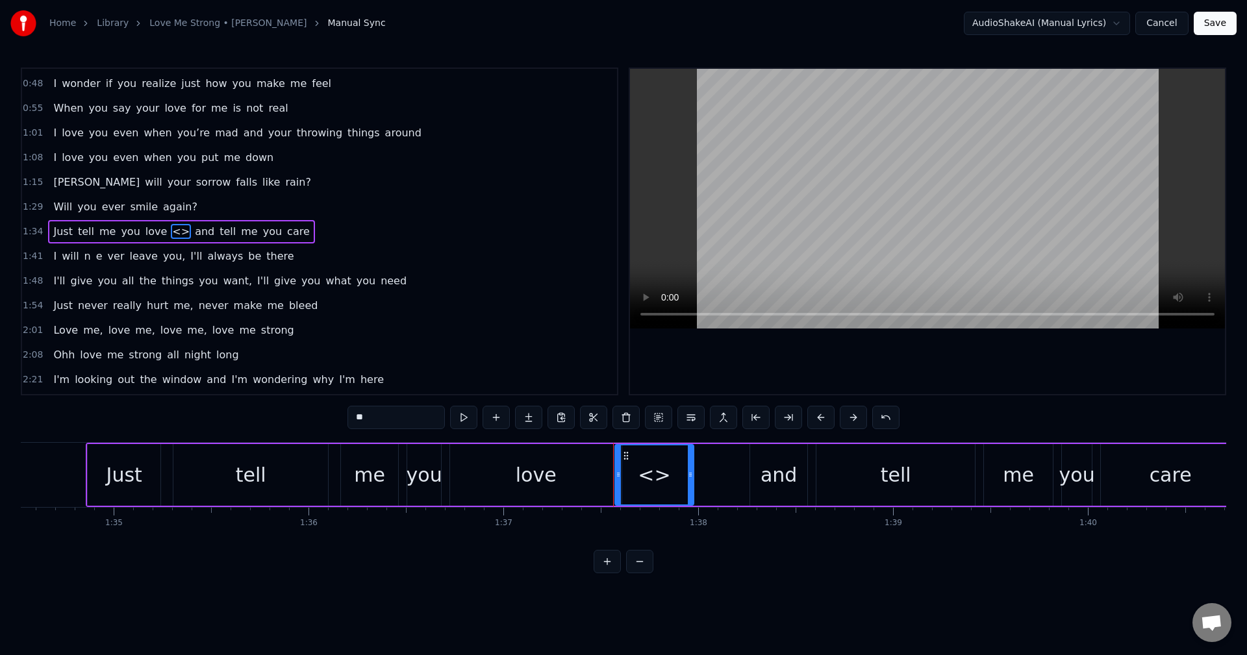
click at [649, 475] on div "<>" at bounding box center [654, 475] width 32 height 29
type input "***"
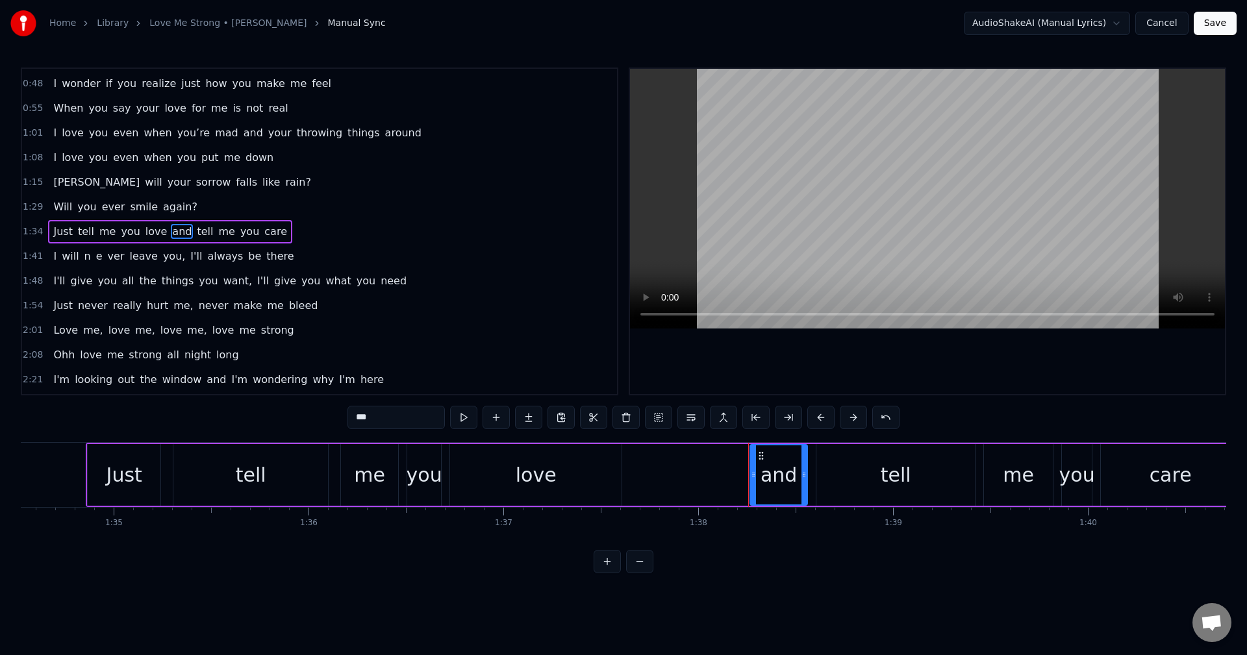
click at [636, 476] on div "Just tell me you love and tell me you care" at bounding box center [664, 475] width 1156 height 64
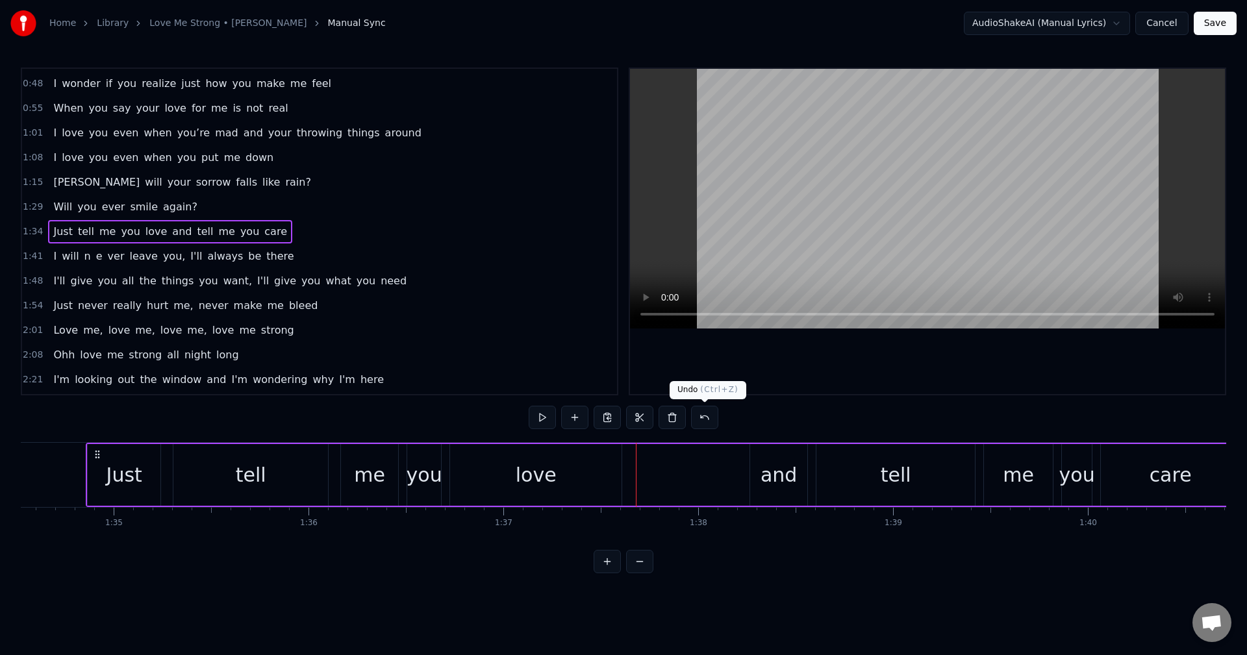
click at [704, 417] on button at bounding box center [704, 417] width 27 height 23
click at [689, 413] on button at bounding box center [688, 417] width 27 height 23
click at [688, 416] on button at bounding box center [688, 417] width 27 height 23
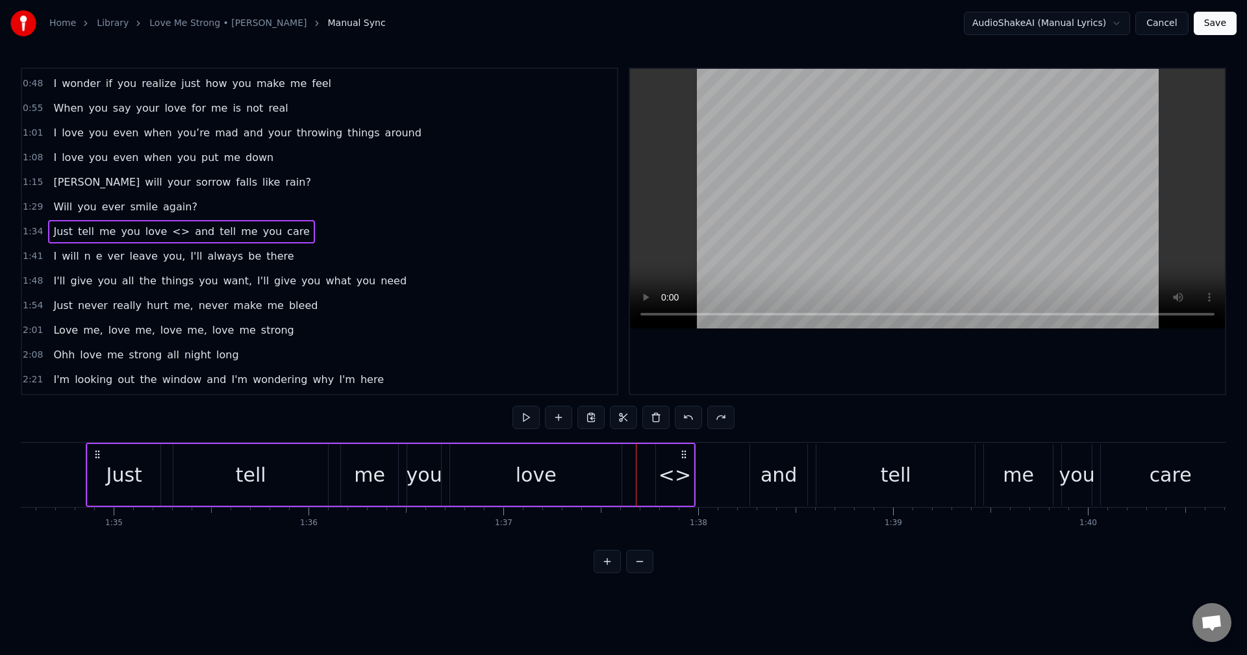
click at [689, 415] on button at bounding box center [688, 417] width 27 height 23
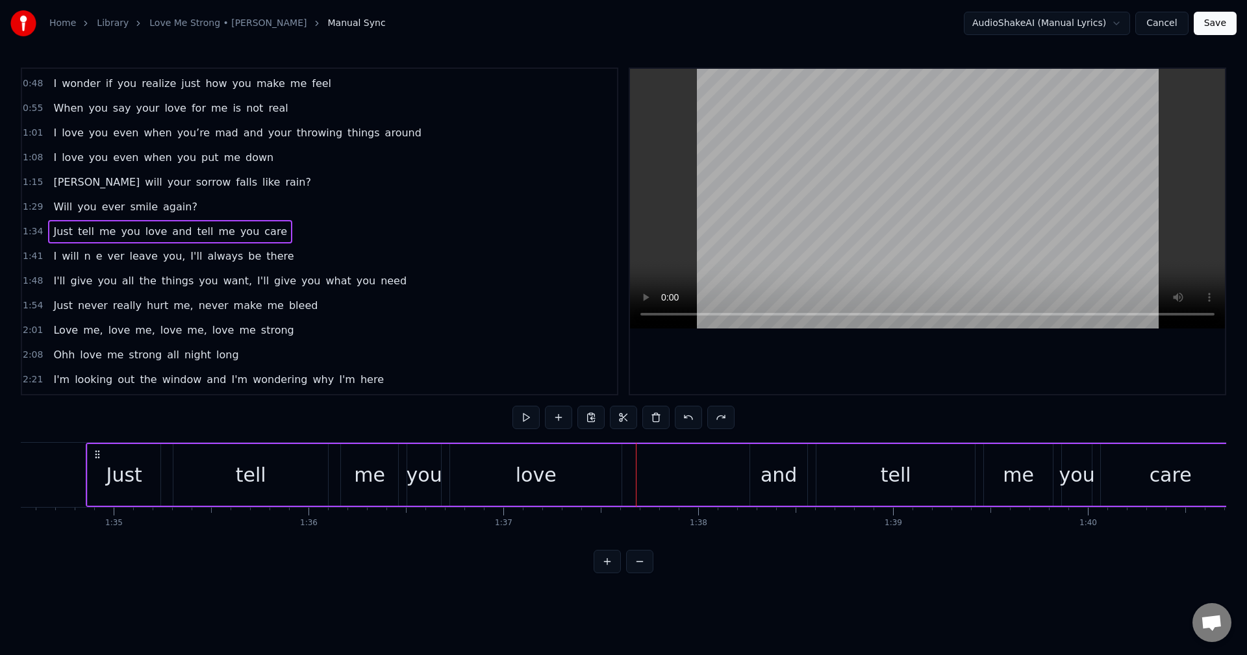
click at [691, 416] on button at bounding box center [688, 417] width 27 height 23
click at [648, 478] on div "me" at bounding box center [656, 475] width 31 height 29
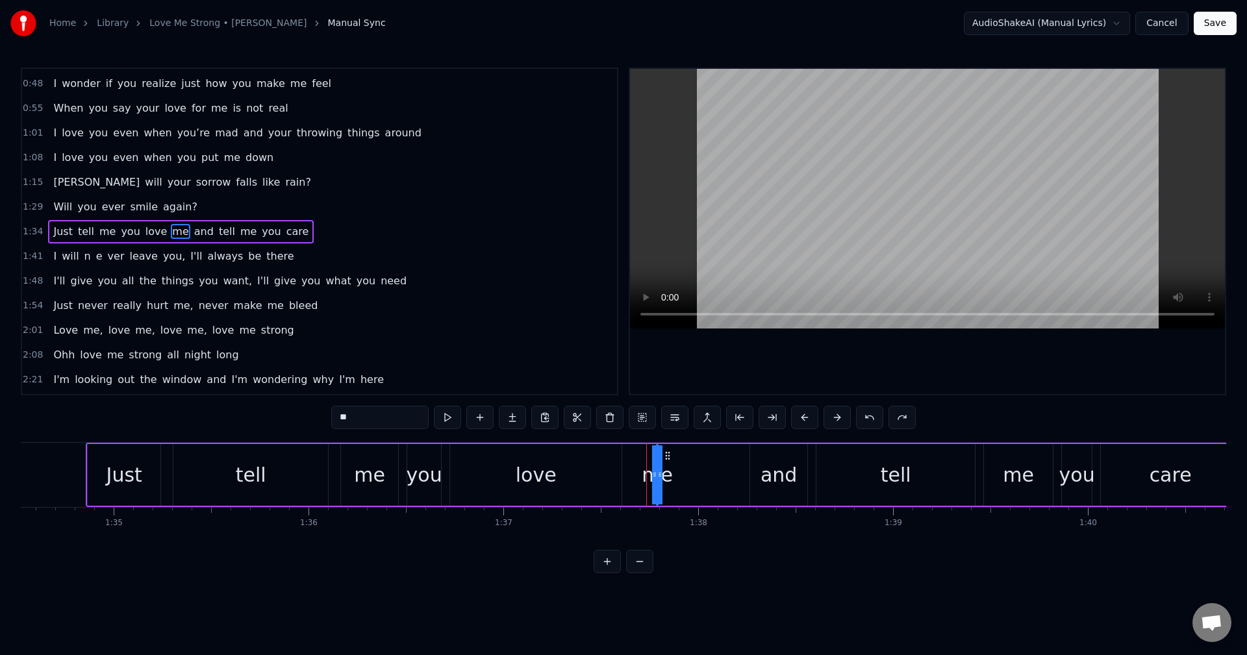
click at [55, 209] on span "Will" at bounding box center [62, 206] width 21 height 15
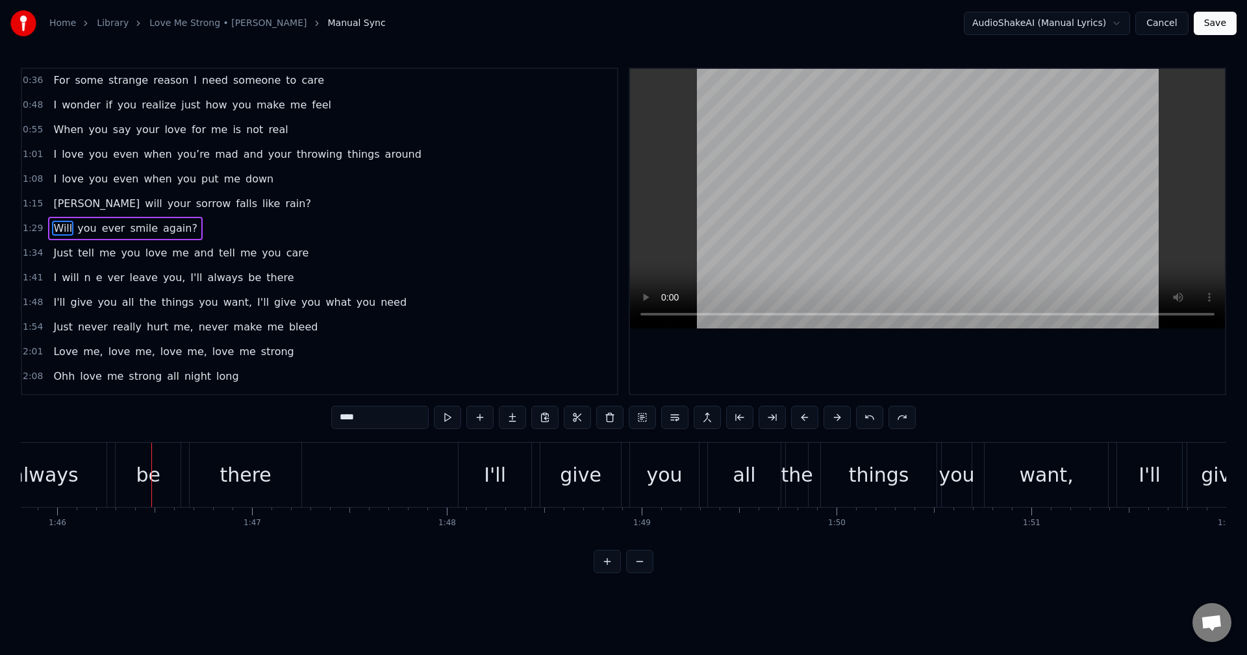
scroll to position [0, 20644]
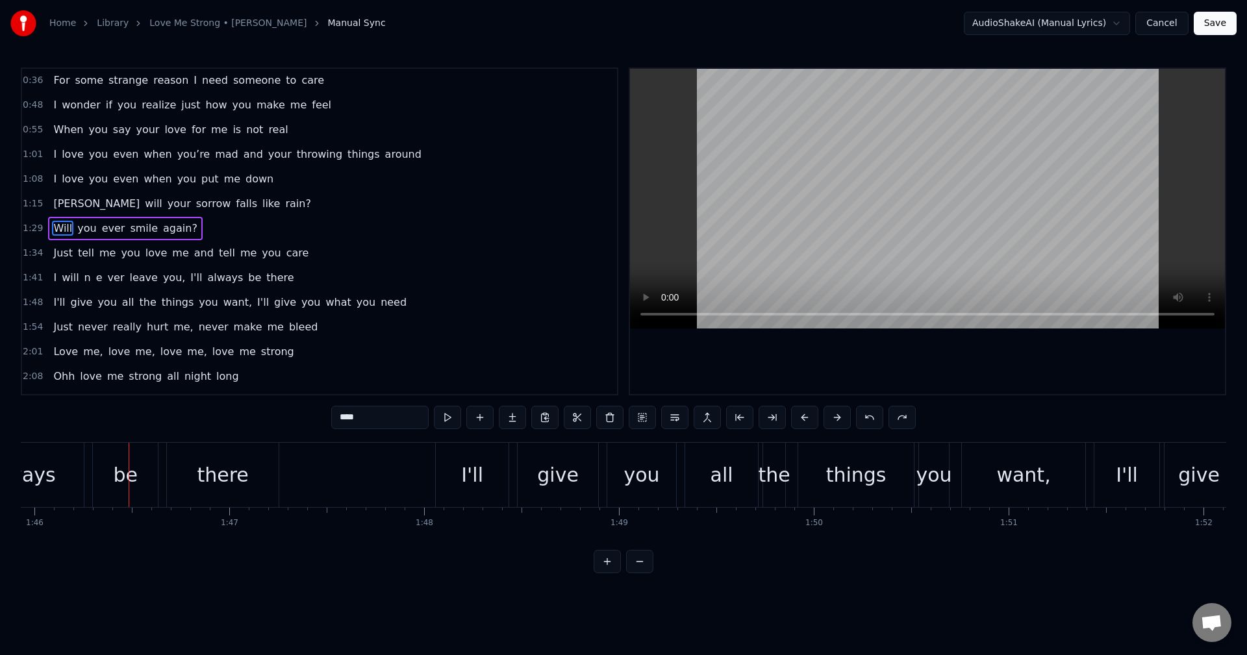
click at [60, 253] on span "Just" at bounding box center [62, 253] width 21 height 15
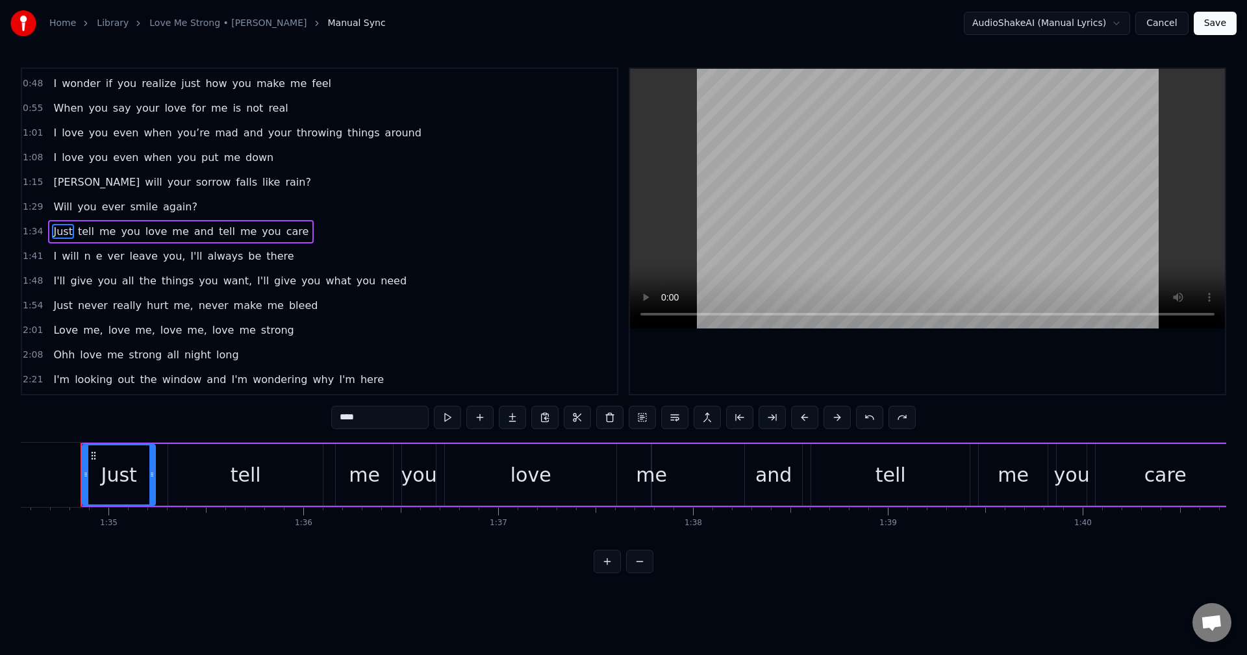
scroll to position [0, 18421]
click at [665, 476] on div "me" at bounding box center [656, 475] width 31 height 29
type input "**"
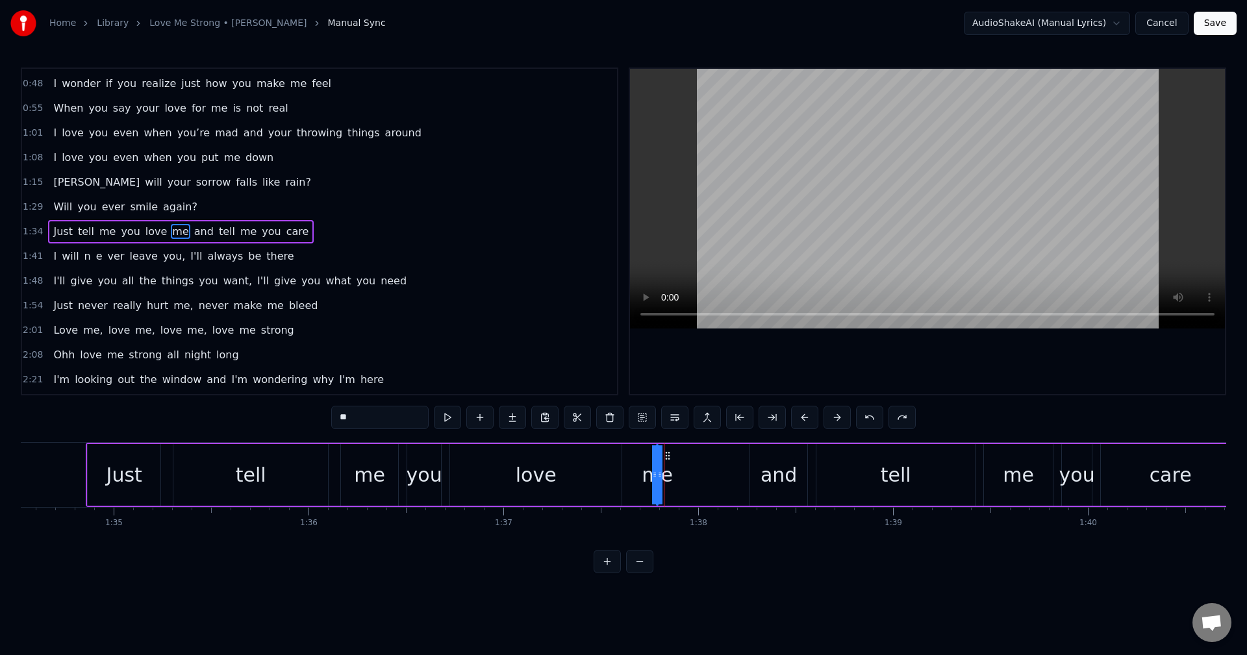
drag, startPoint x: 661, startPoint y: 472, endPoint x: 672, endPoint y: 471, distance: 10.5
click at [672, 471] on div "Just tell me you love me and tell me you care" at bounding box center [664, 475] width 1156 height 64
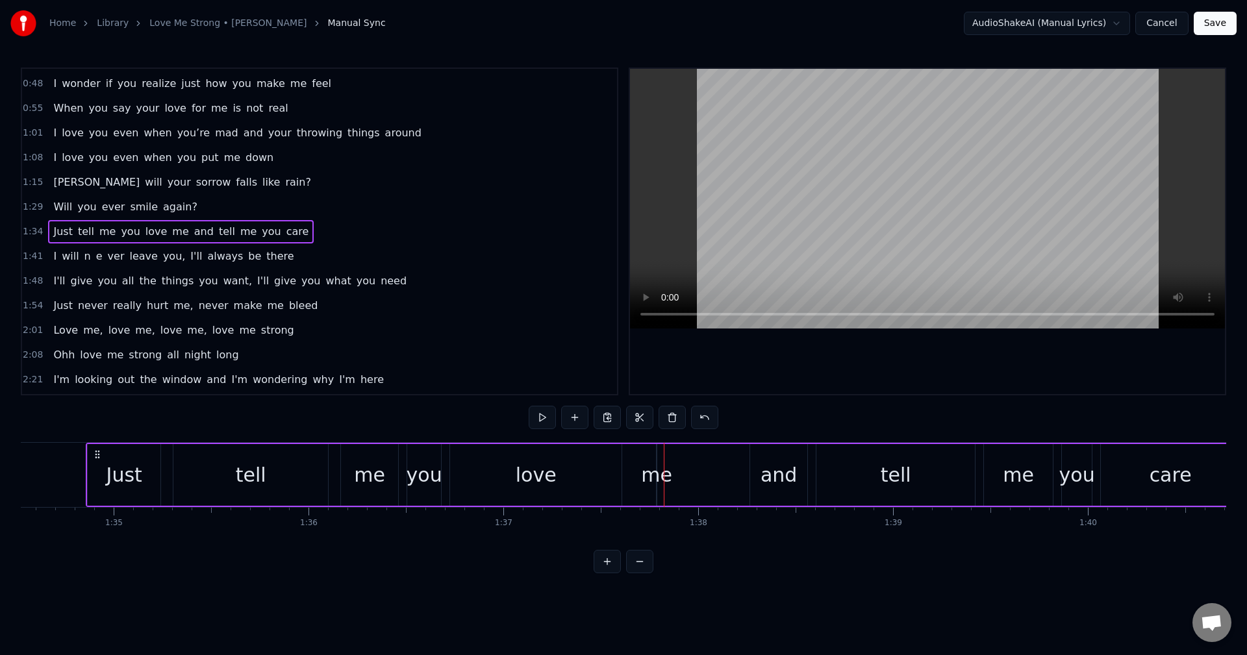
click at [667, 478] on div "me" at bounding box center [656, 475] width 31 height 29
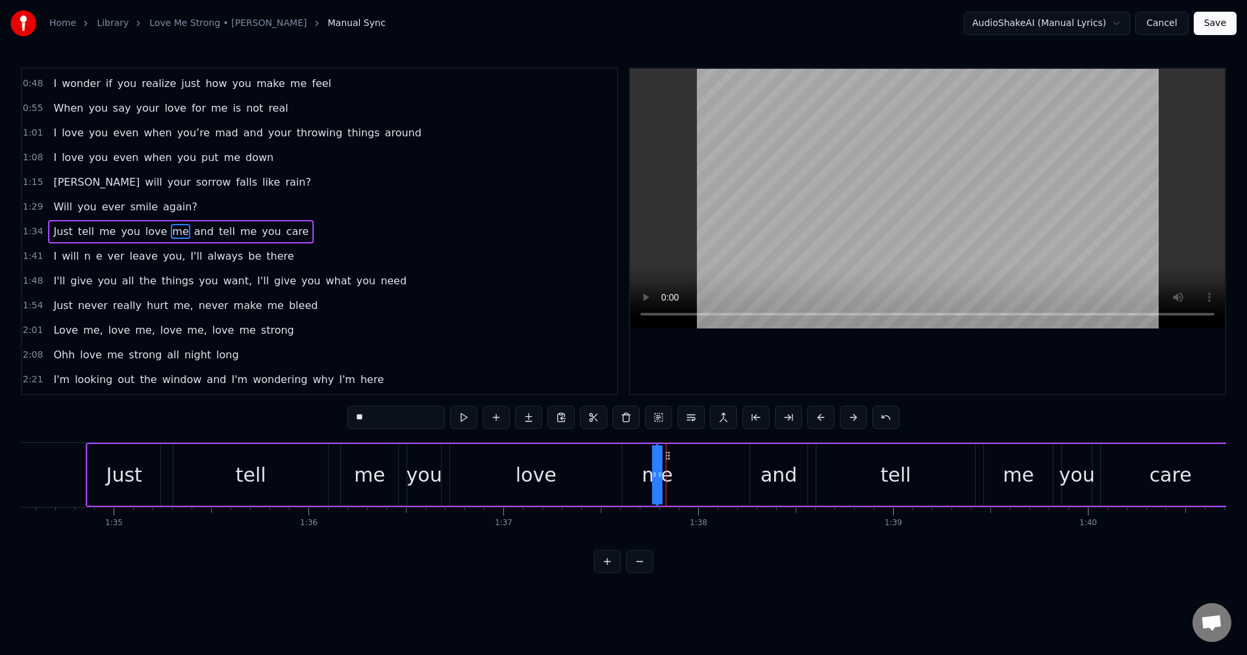
drag, startPoint x: 658, startPoint y: 477, endPoint x: 674, endPoint y: 477, distance: 15.6
click at [674, 477] on div "Just tell me you love me and tell me you care" at bounding box center [664, 475] width 1156 height 64
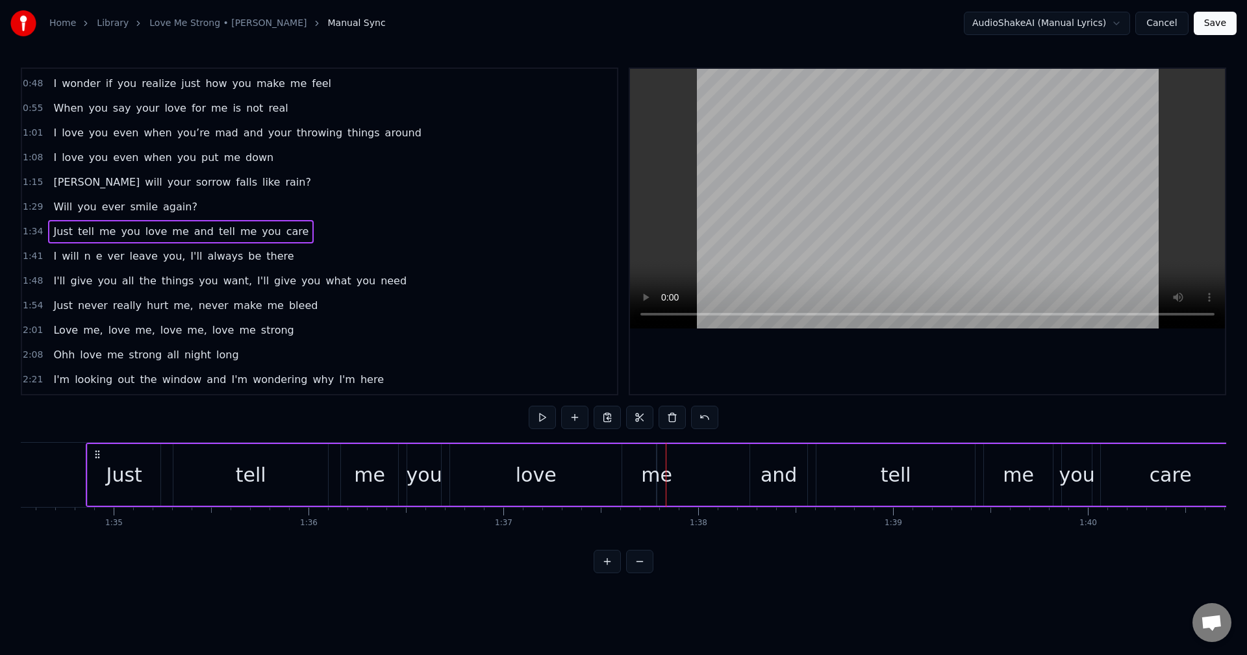
click at [657, 477] on div "me" at bounding box center [656, 475] width 31 height 29
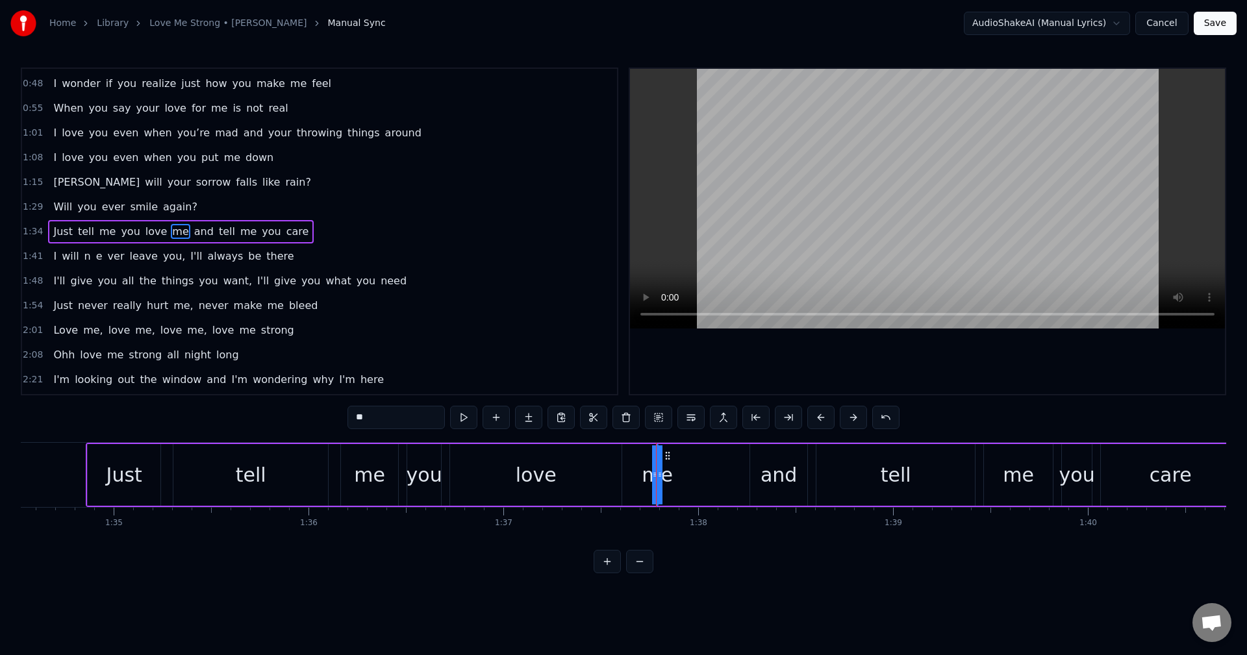
click at [657, 478] on div "me" at bounding box center [657, 475] width 0 height 59
click at [667, 478] on div "me" at bounding box center [657, 475] width 31 height 29
click at [692, 476] on div "Just tell me you love me and tell me you care" at bounding box center [664, 475] width 1156 height 64
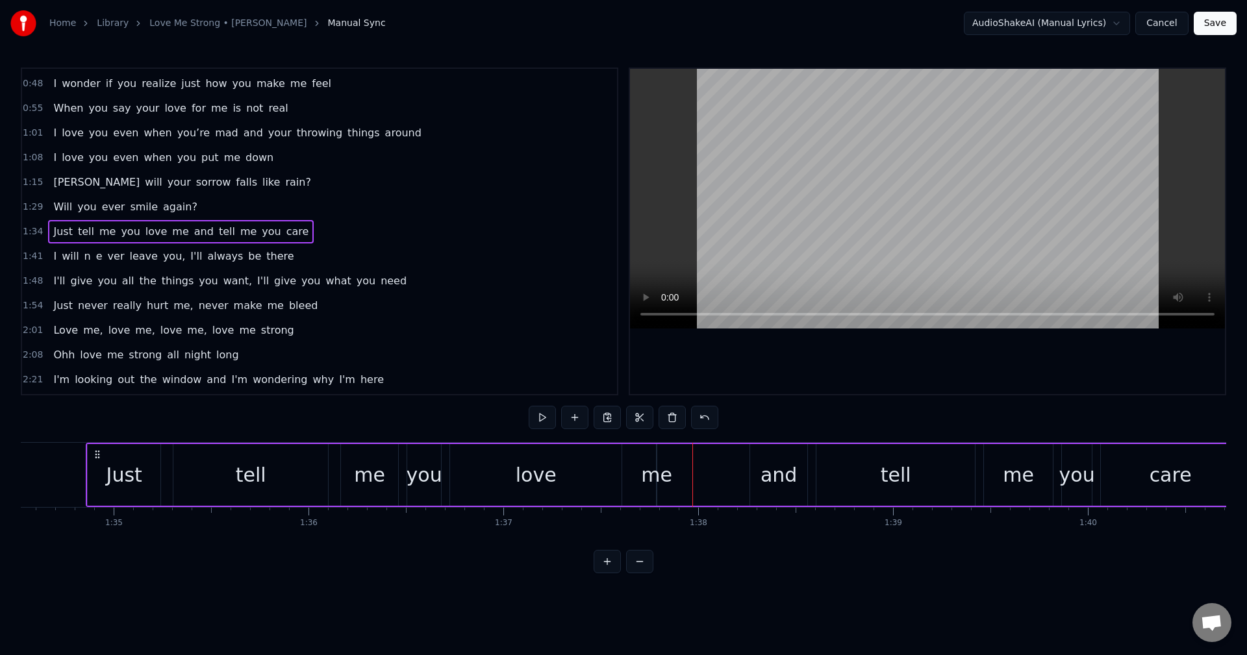
click at [785, 479] on div "and" at bounding box center [779, 475] width 36 height 29
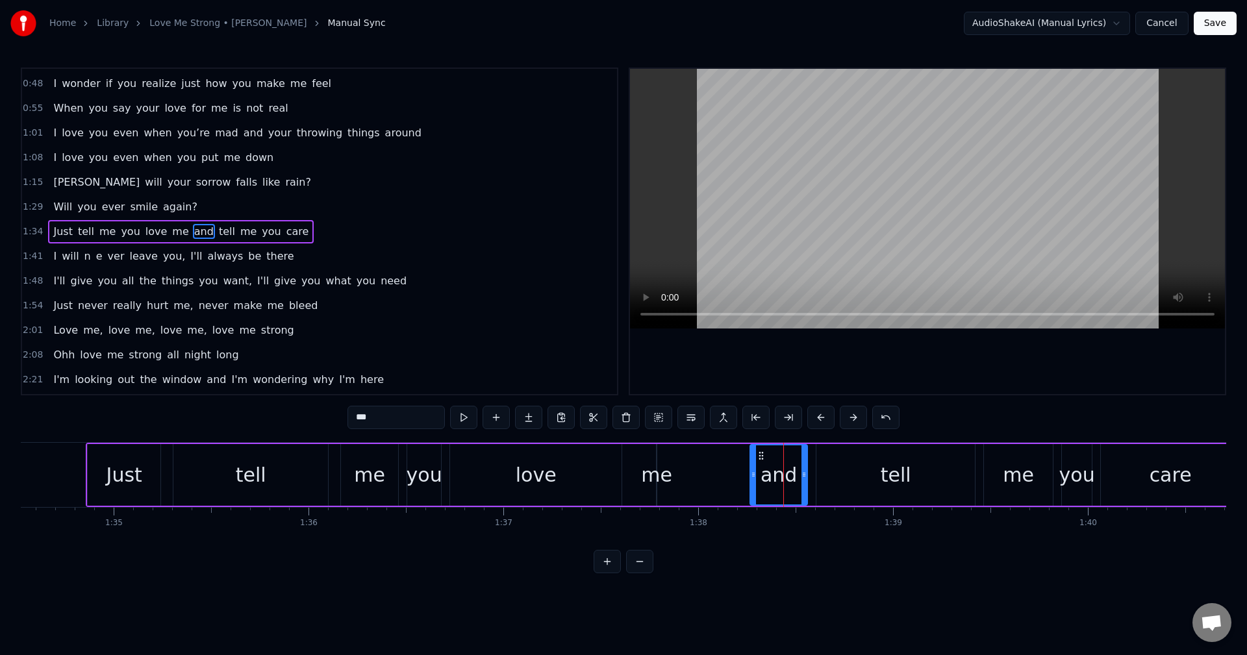
click at [650, 477] on div "me" at bounding box center [656, 475] width 31 height 29
type input "**"
click at [636, 476] on div "Just tell me you love me and tell me you care" at bounding box center [664, 475] width 1156 height 64
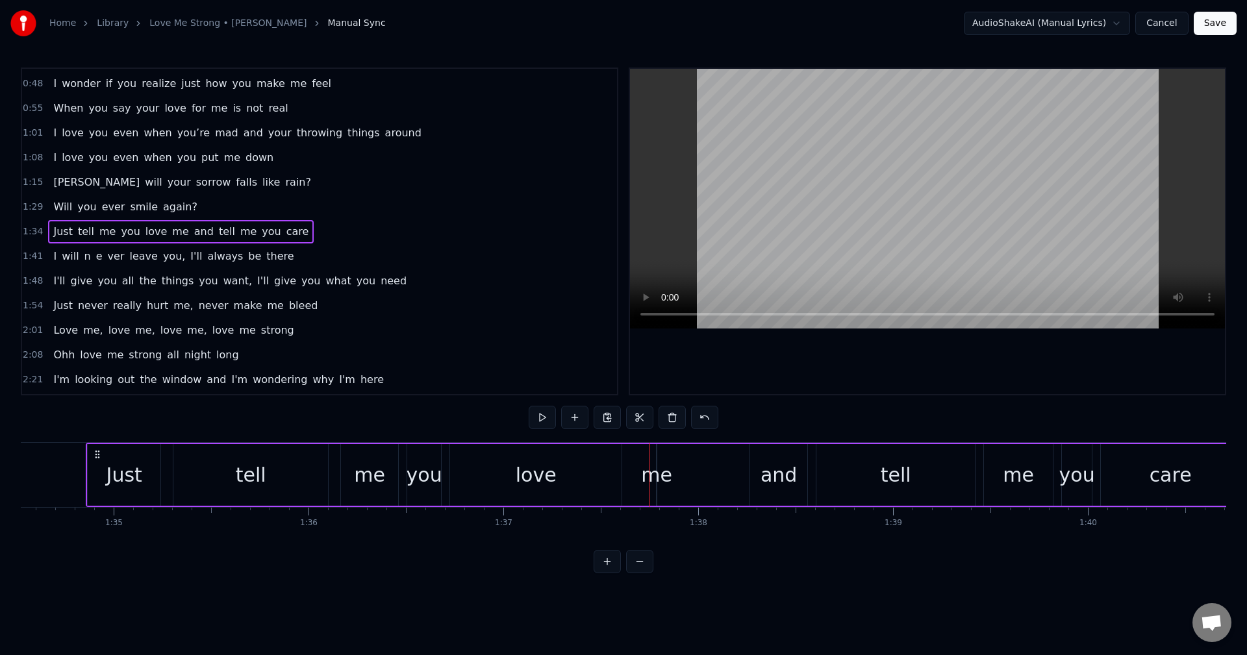
click at [620, 474] on div "love" at bounding box center [535, 475] width 171 height 62
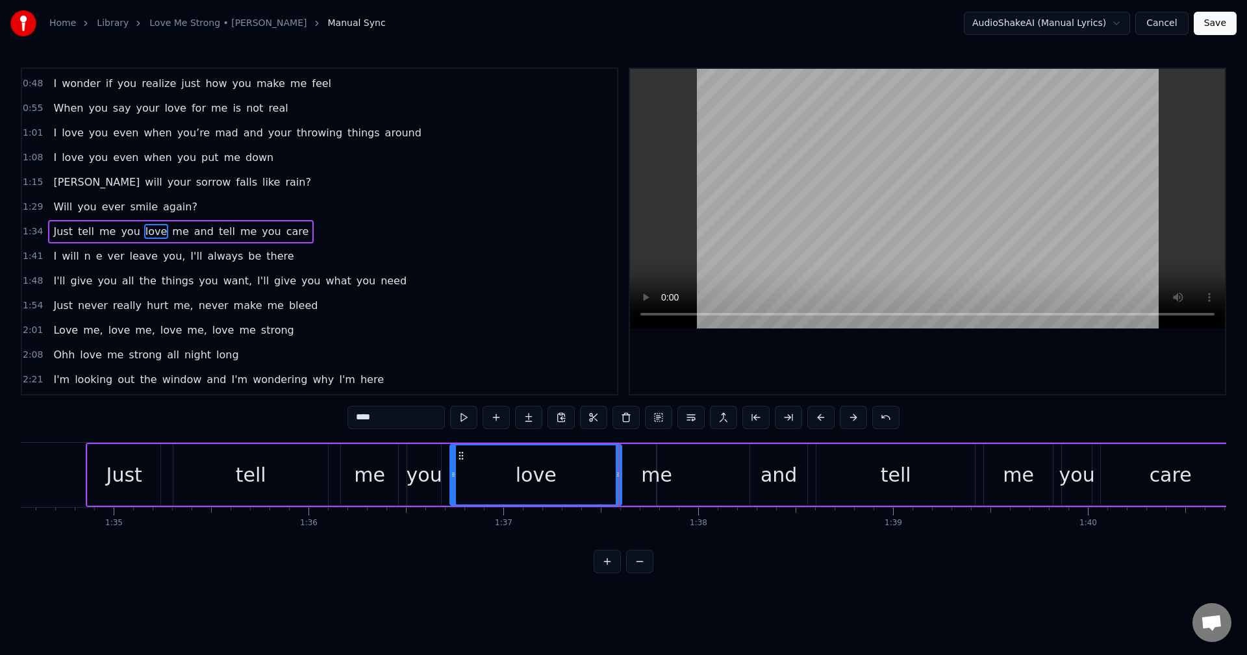
click at [639, 472] on div "Just tell me you love me and tell me you care" at bounding box center [664, 475] width 1156 height 64
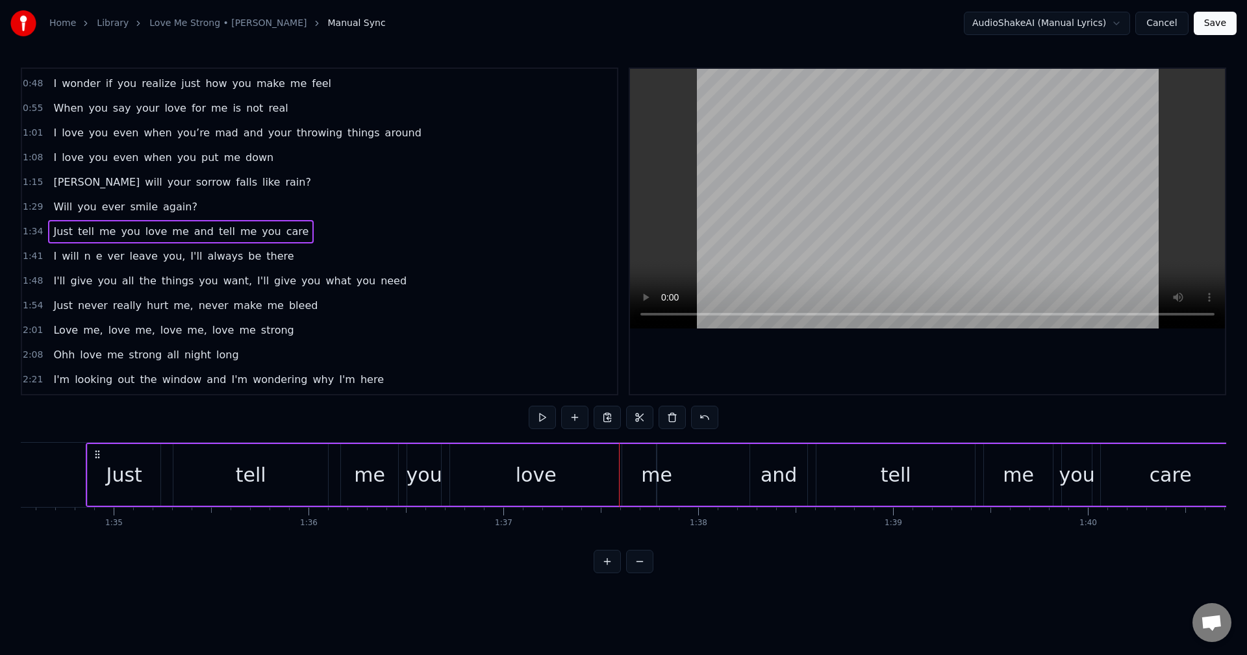
click at [691, 474] on div "Just tell me you love me and tell me you care" at bounding box center [664, 475] width 1156 height 64
click at [644, 474] on div "me" at bounding box center [656, 475] width 31 height 29
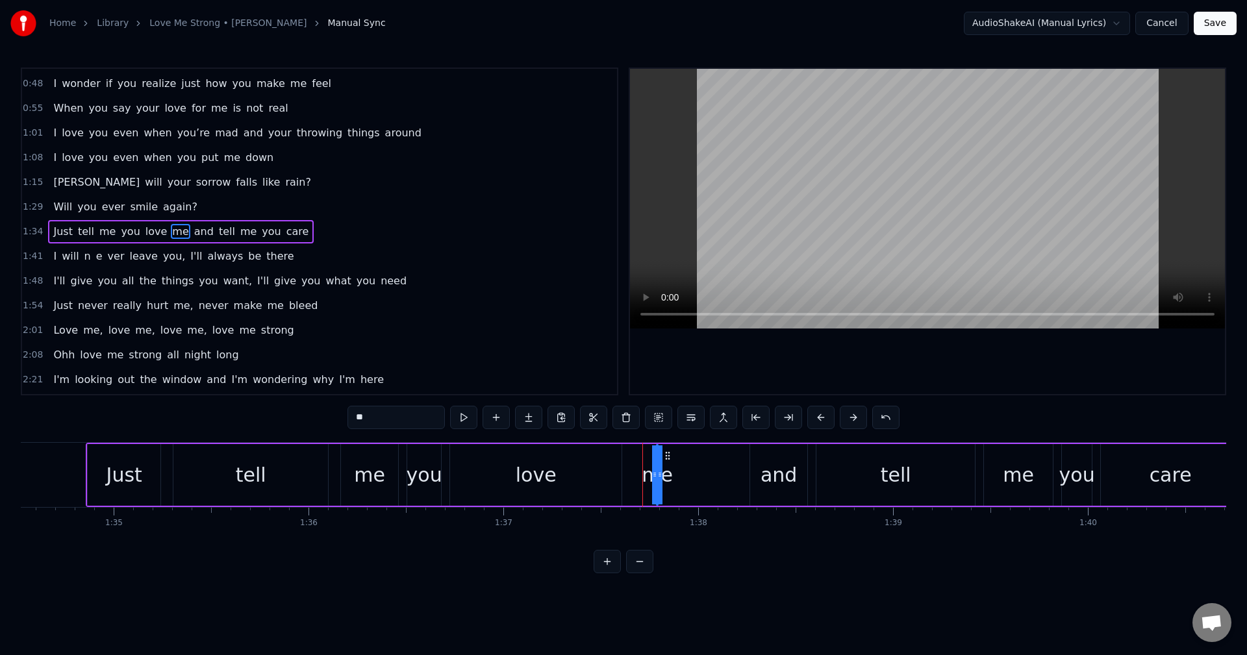
click at [668, 455] on icon at bounding box center [668, 456] width 10 height 10
click at [688, 478] on div "Just tell me you love me and tell me you care" at bounding box center [664, 475] width 1156 height 64
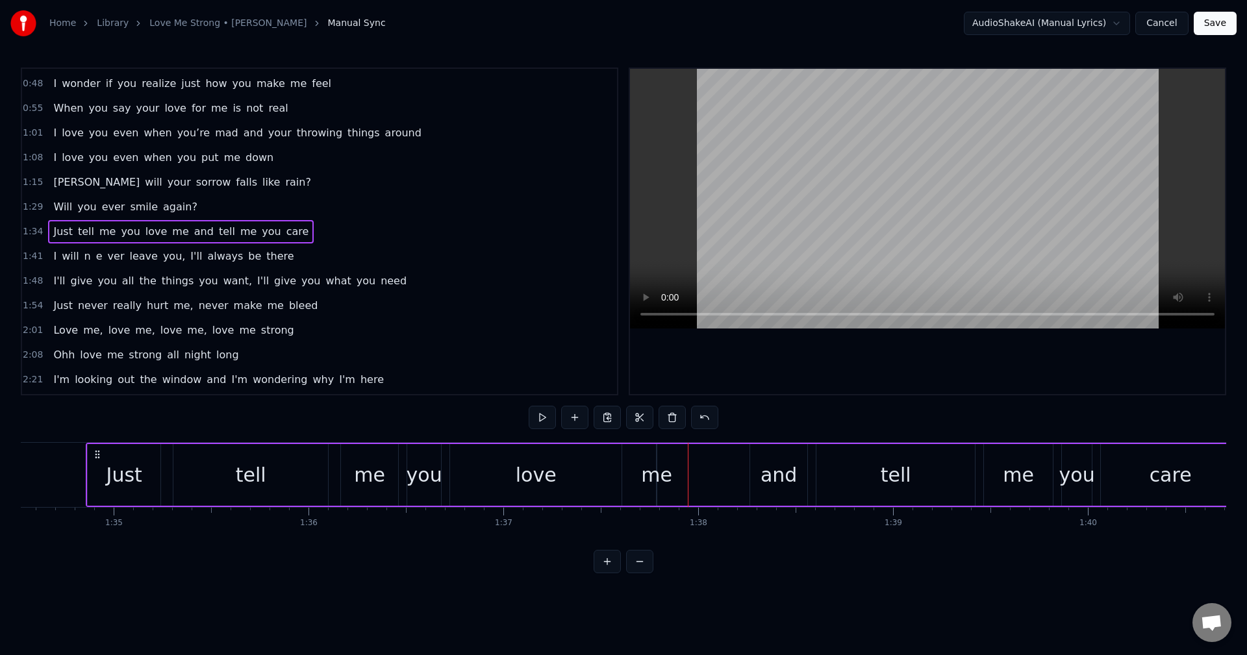
click at [649, 477] on div "me" at bounding box center [656, 475] width 31 height 29
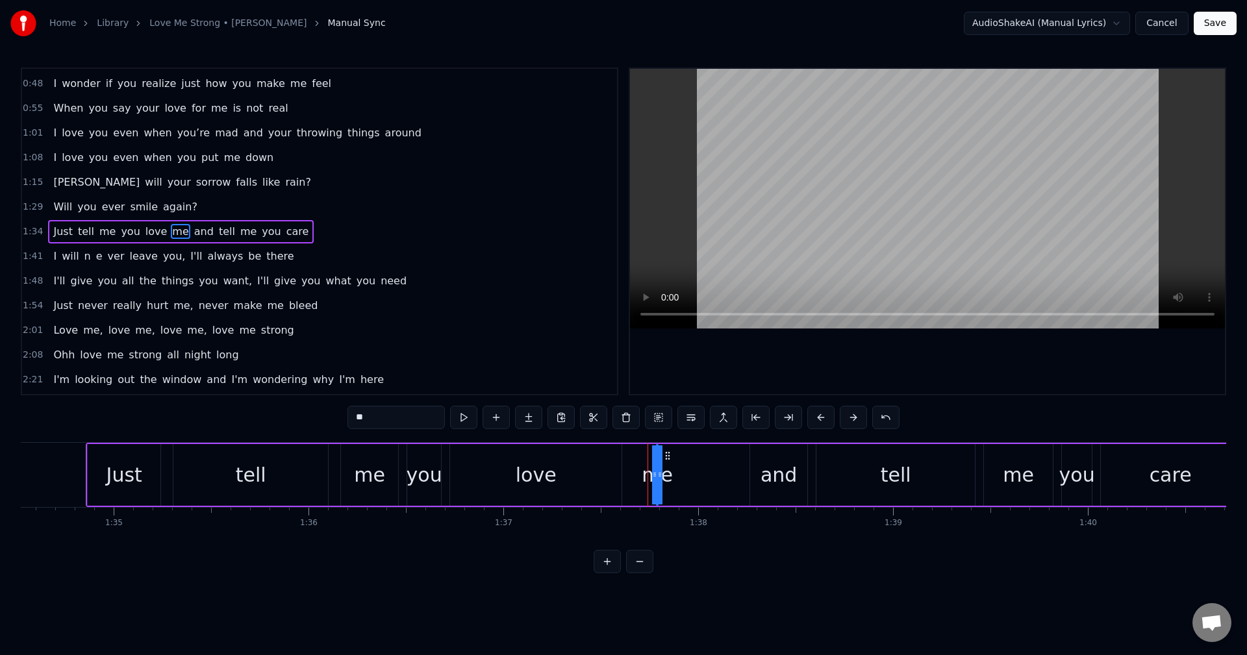
click at [670, 481] on div "me" at bounding box center [657, 475] width 31 height 29
click at [644, 481] on div "me" at bounding box center [657, 475] width 31 height 29
click at [688, 482] on div "Just tell me you love me and tell me you care" at bounding box center [664, 475] width 1156 height 64
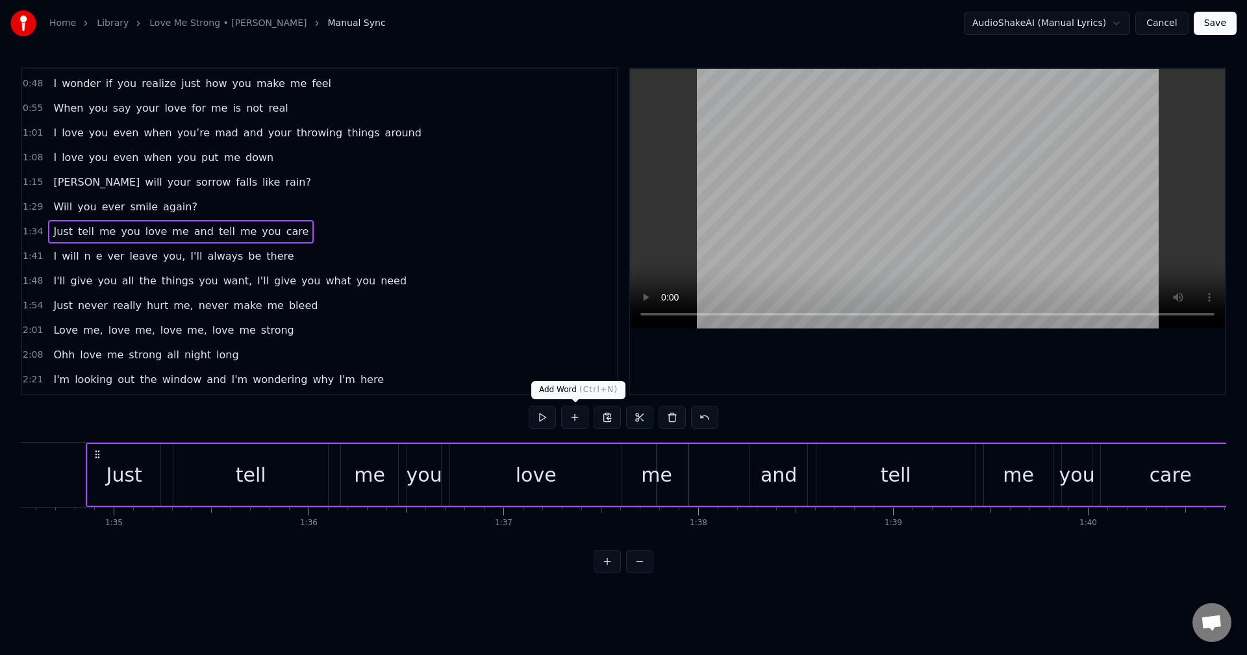
click at [577, 419] on button at bounding box center [574, 417] width 27 height 23
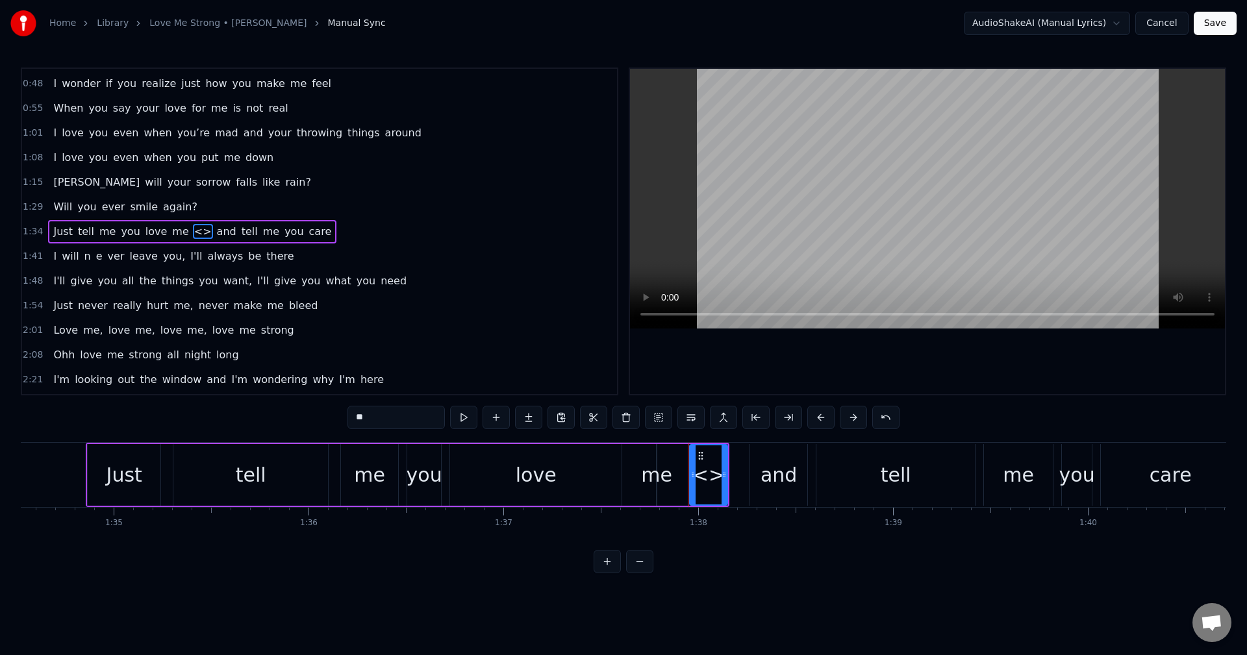
click at [709, 478] on div "<>" at bounding box center [708, 475] width 32 height 29
click at [193, 230] on span "<>" at bounding box center [203, 231] width 20 height 15
click at [193, 231] on span "<>" at bounding box center [203, 231] width 20 height 15
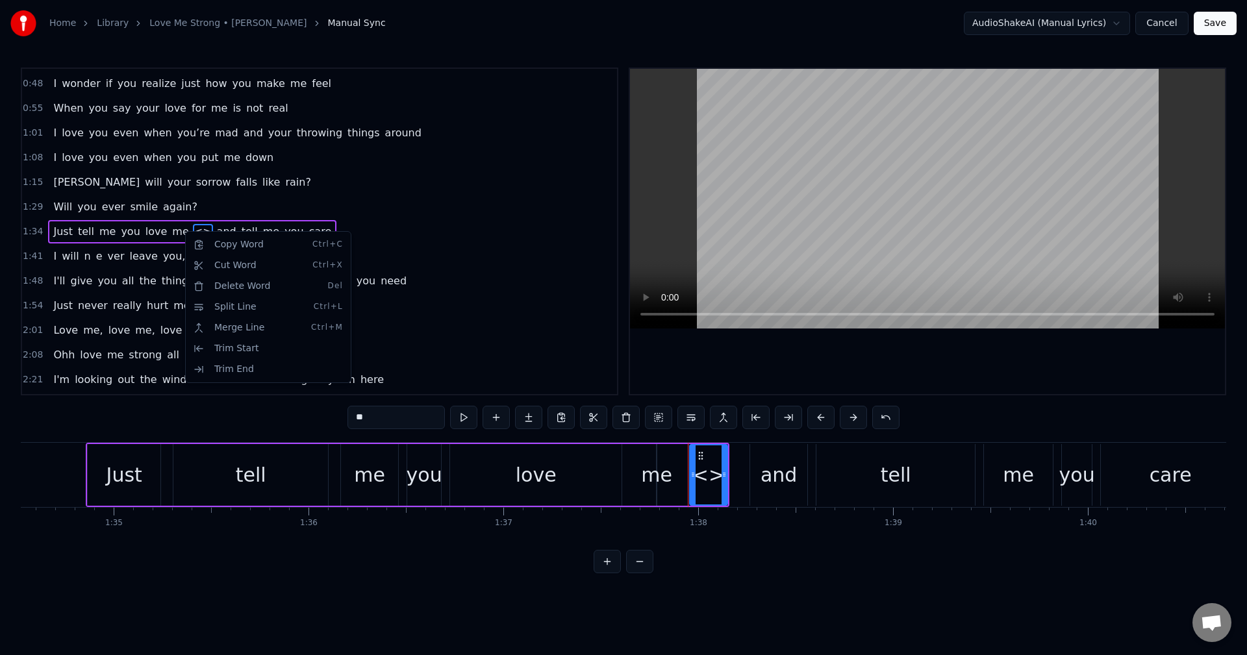
click at [459, 231] on html "Home Library Love Me Strong • [PERSON_NAME] Manual Sync AudioShakeAI (Manual Ly…" at bounding box center [623, 297] width 1247 height 594
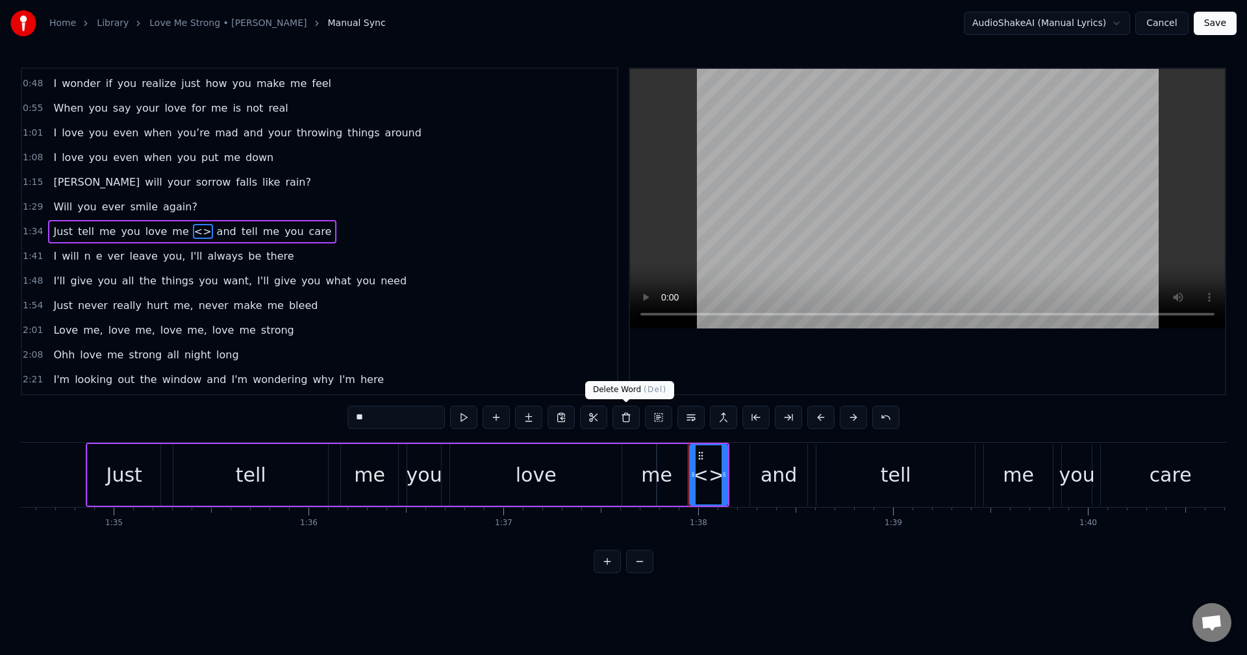
click at [626, 420] on button at bounding box center [626, 417] width 27 height 23
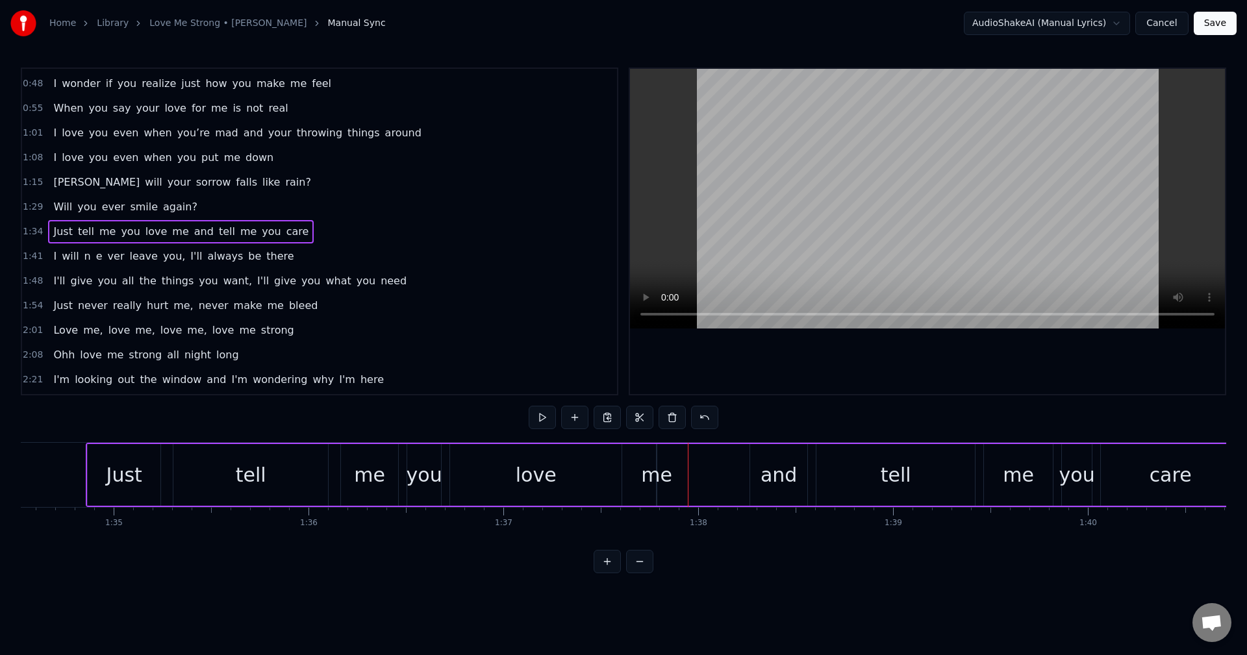
click at [660, 479] on div "me" at bounding box center [656, 475] width 31 height 29
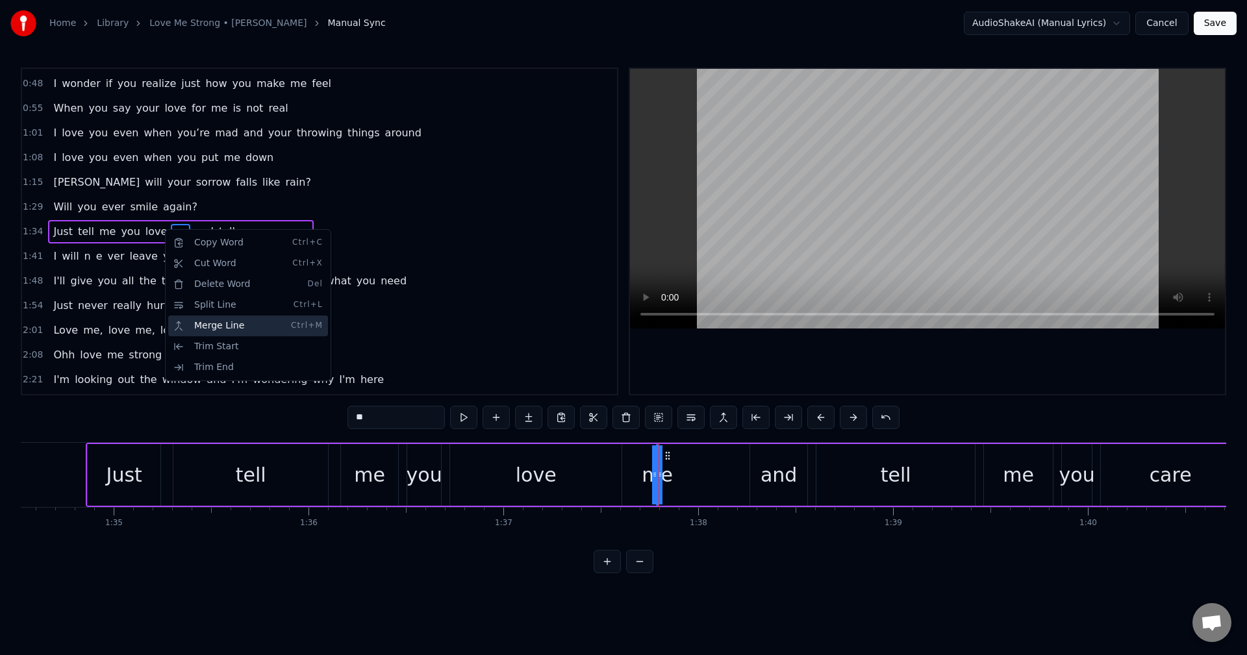
click at [209, 321] on div "Merge Line Ctrl+M" at bounding box center [248, 326] width 160 height 21
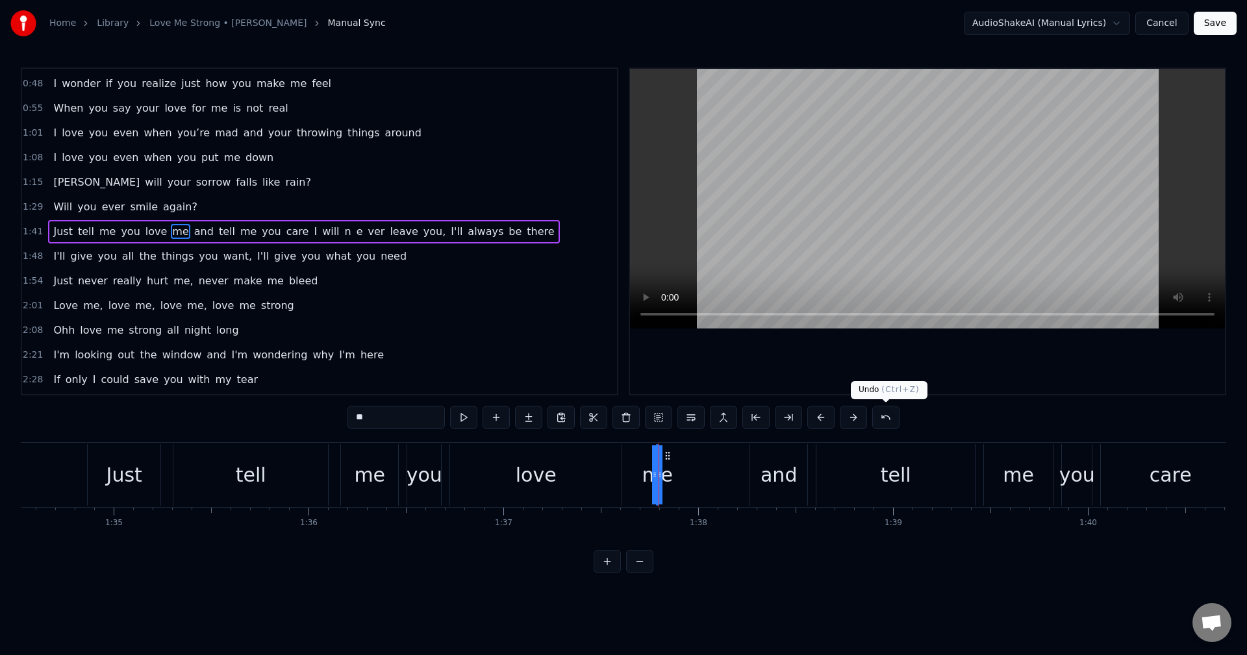
click at [885, 417] on button at bounding box center [885, 417] width 27 height 23
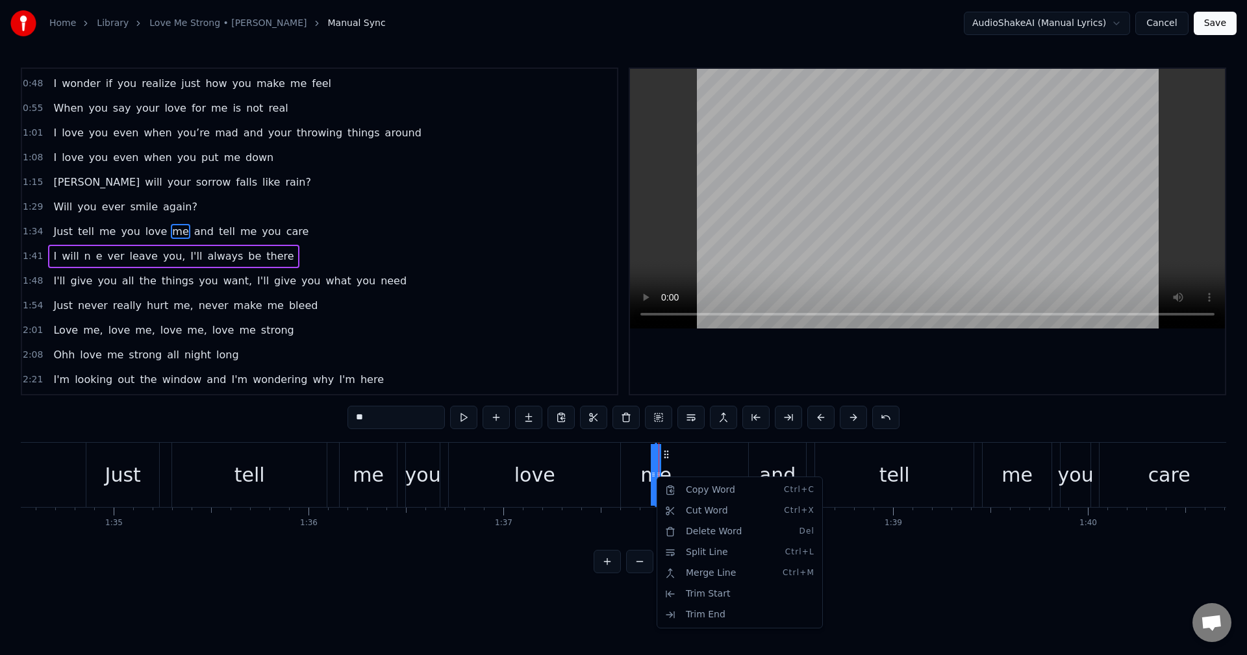
click at [956, 387] on html "Home Library Love Me Strong • [PERSON_NAME] Manual Sync AudioShakeAI (Manual Ly…" at bounding box center [623, 297] width 1247 height 594
click at [675, 479] on div "Just tell me you love me and tell me you care" at bounding box center [664, 475] width 1156 height 64
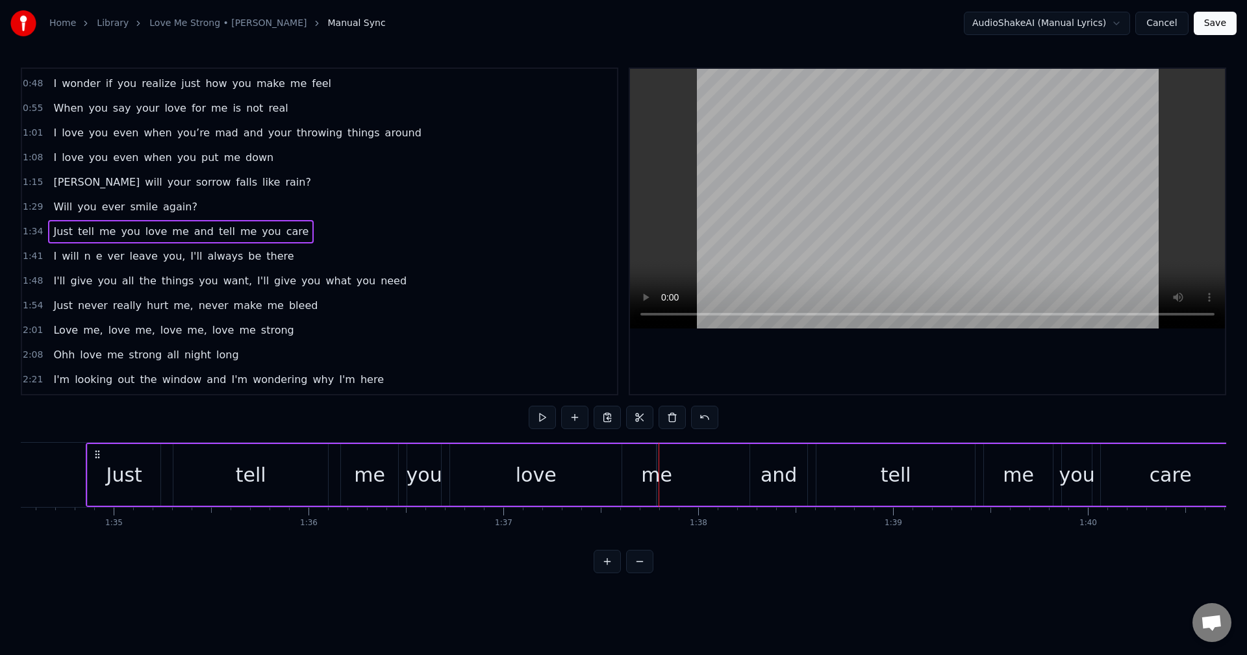
click at [648, 477] on div "me" at bounding box center [656, 475] width 31 height 29
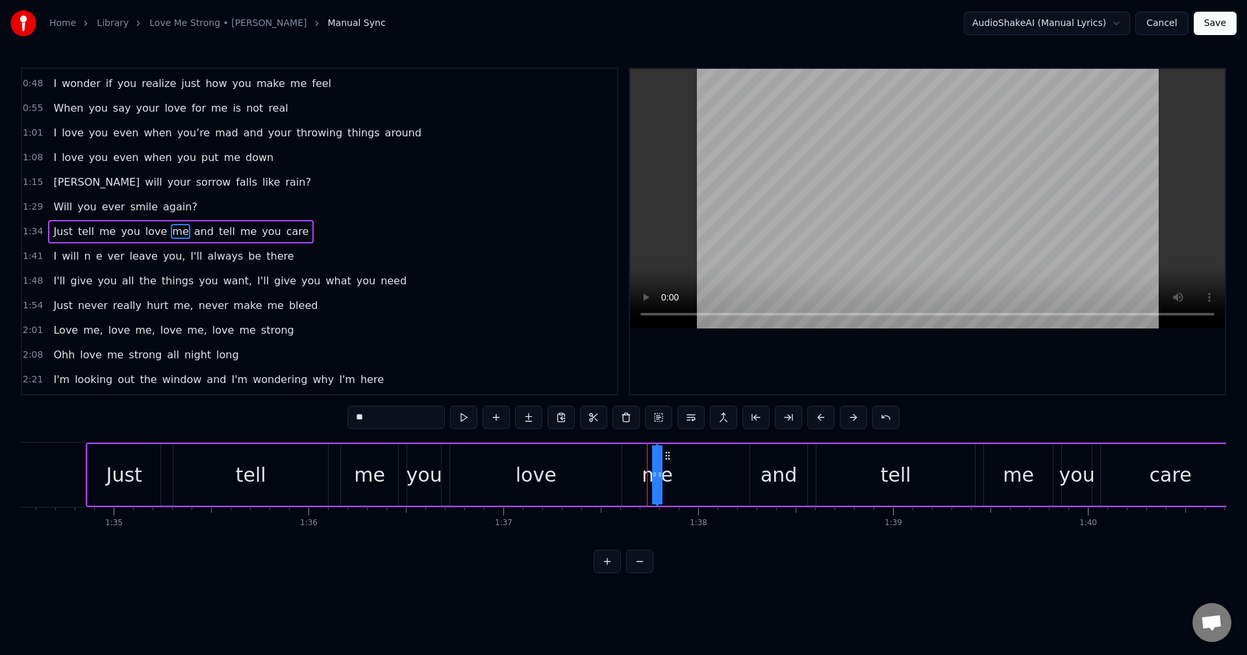
drag, startPoint x: 660, startPoint y: 477, endPoint x: 673, endPoint y: 475, distance: 13.1
click at [673, 475] on div "Just tell me you love me and tell me you care" at bounding box center [664, 475] width 1156 height 64
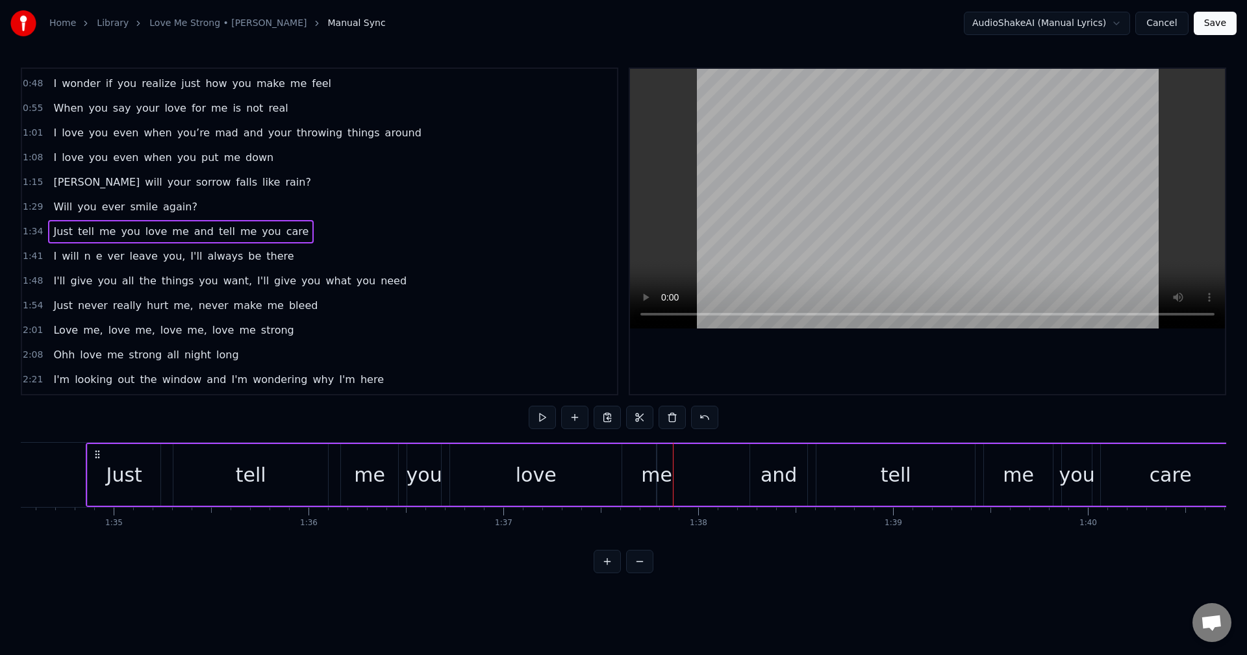
click at [665, 477] on div "me" at bounding box center [656, 475] width 31 height 29
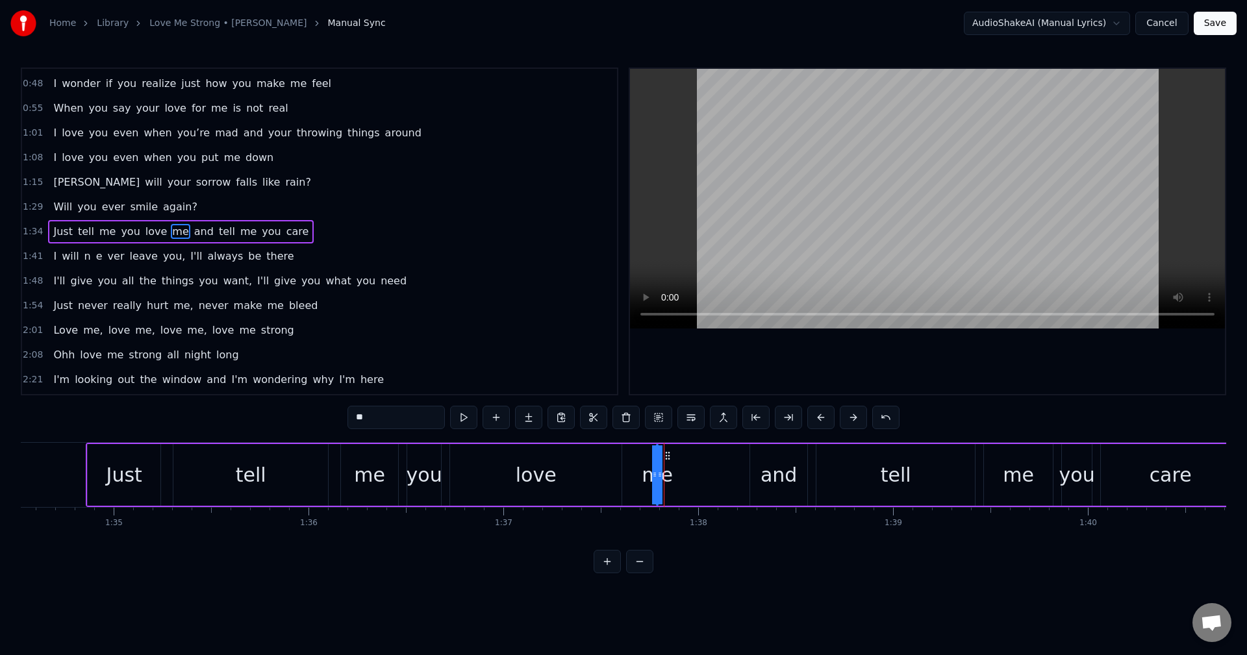
click at [666, 477] on div "me" at bounding box center [657, 475] width 31 height 29
click at [649, 479] on div "me" at bounding box center [657, 475] width 31 height 29
click at [695, 476] on div "Just tell me you love me and tell me you care" at bounding box center [664, 475] width 1156 height 64
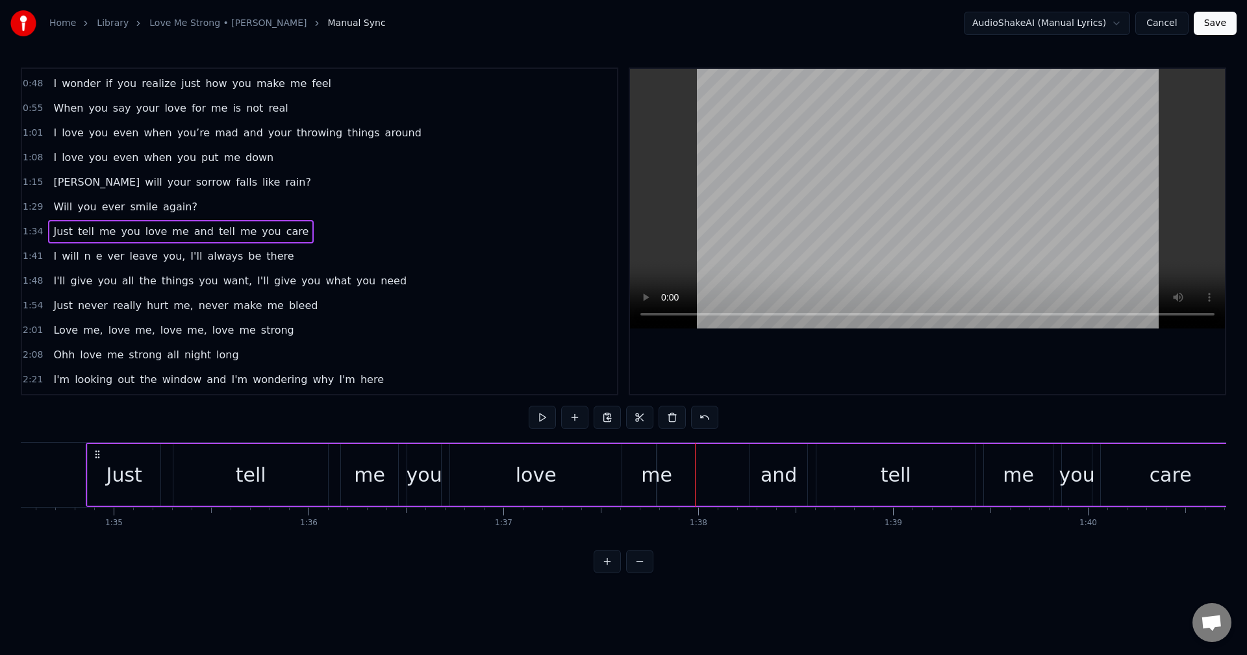
click at [56, 232] on span "Just" at bounding box center [62, 231] width 21 height 15
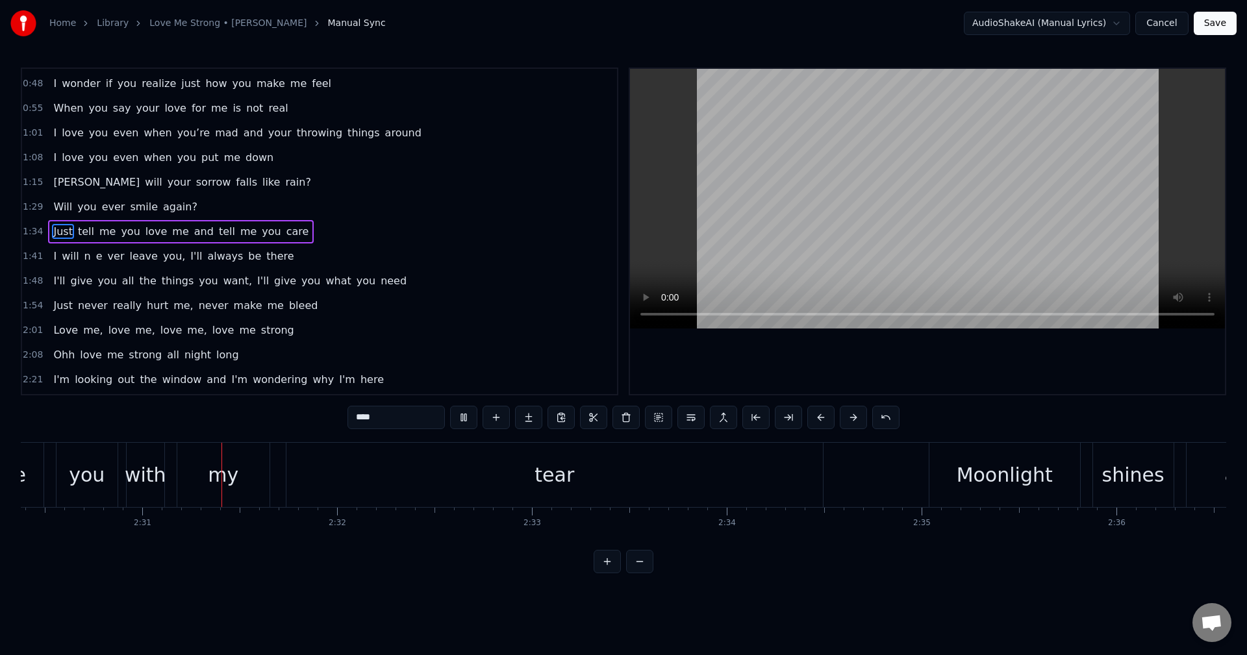
scroll to position [0, 29310]
click at [1212, 21] on button "Save" at bounding box center [1215, 23] width 43 height 23
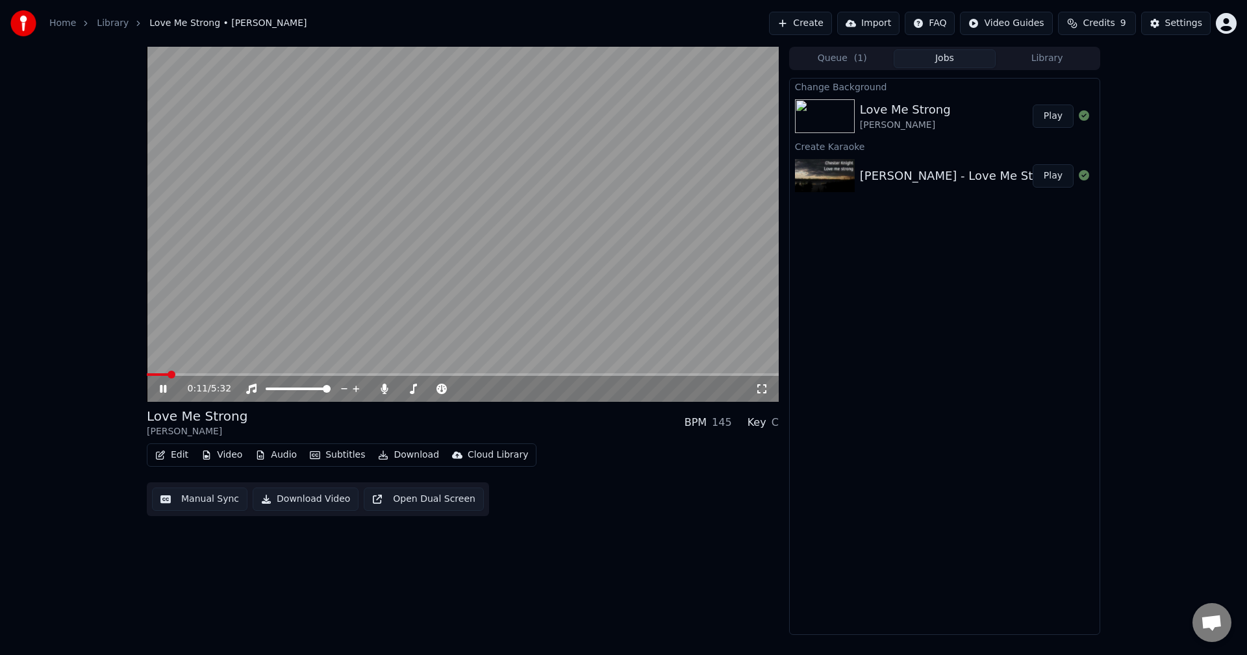
click at [164, 387] on icon at bounding box center [163, 389] width 6 height 8
click at [1057, 116] on button "Play" at bounding box center [1053, 116] width 41 height 23
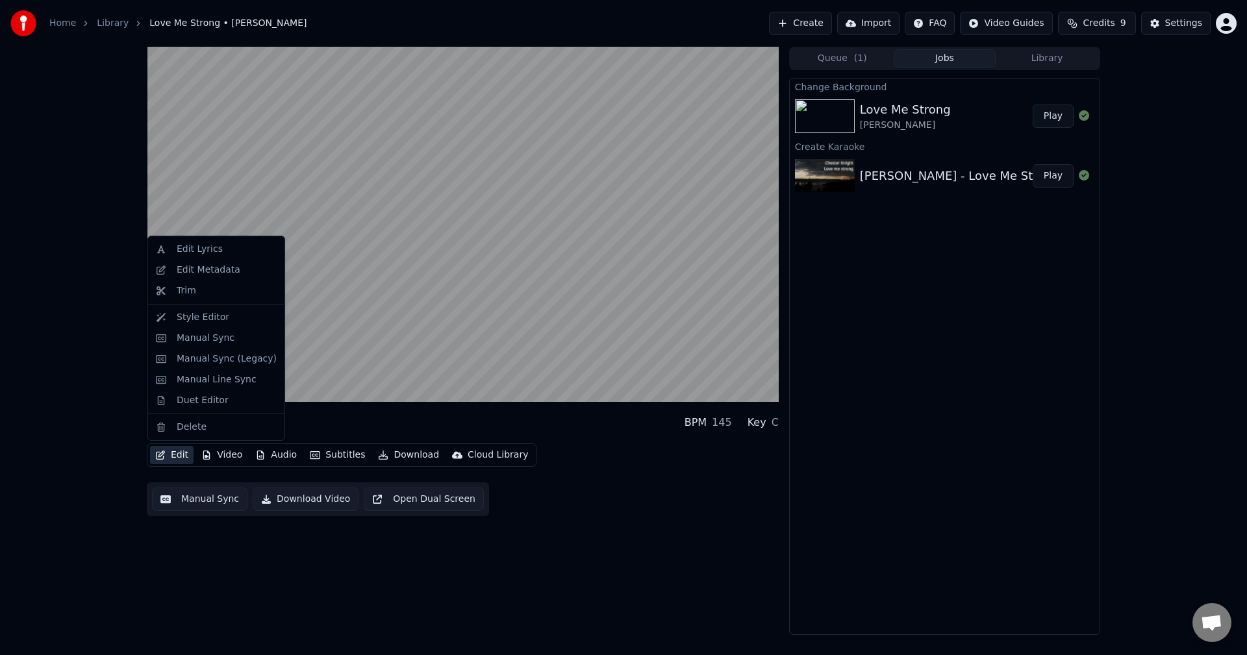
click at [176, 456] on button "Edit" at bounding box center [172, 455] width 44 height 18
click at [197, 253] on div "Edit Lyrics" at bounding box center [200, 249] width 46 height 13
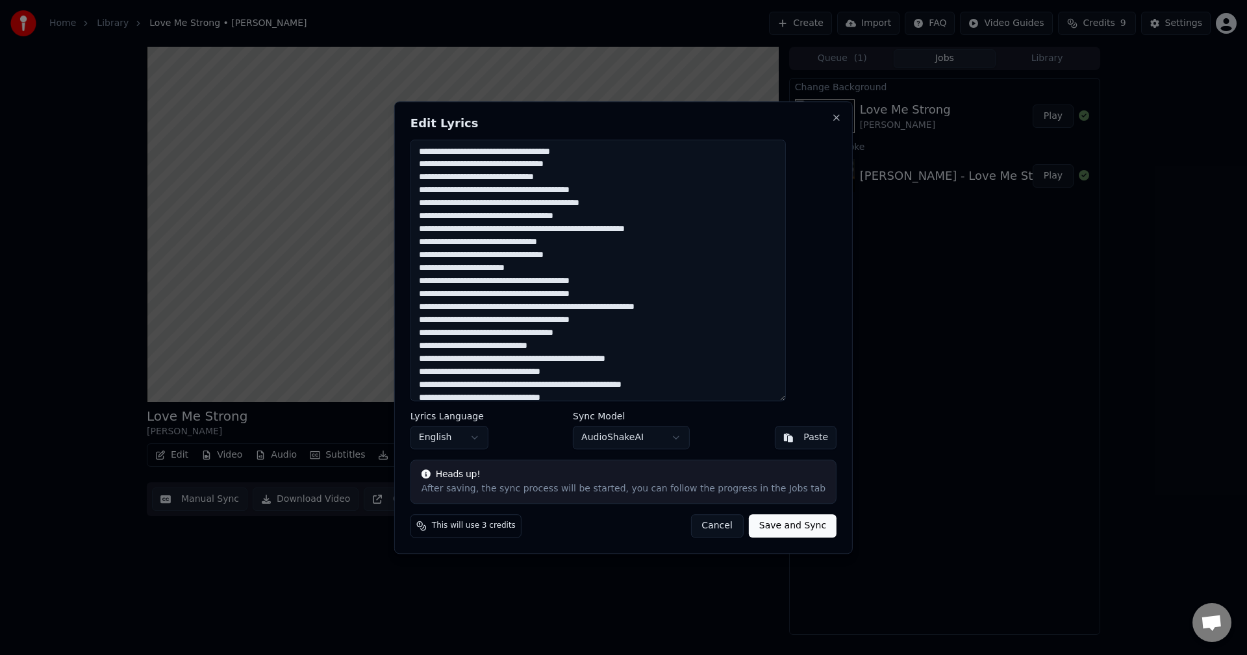
click at [700, 528] on button "Cancel" at bounding box center [717, 525] width 53 height 23
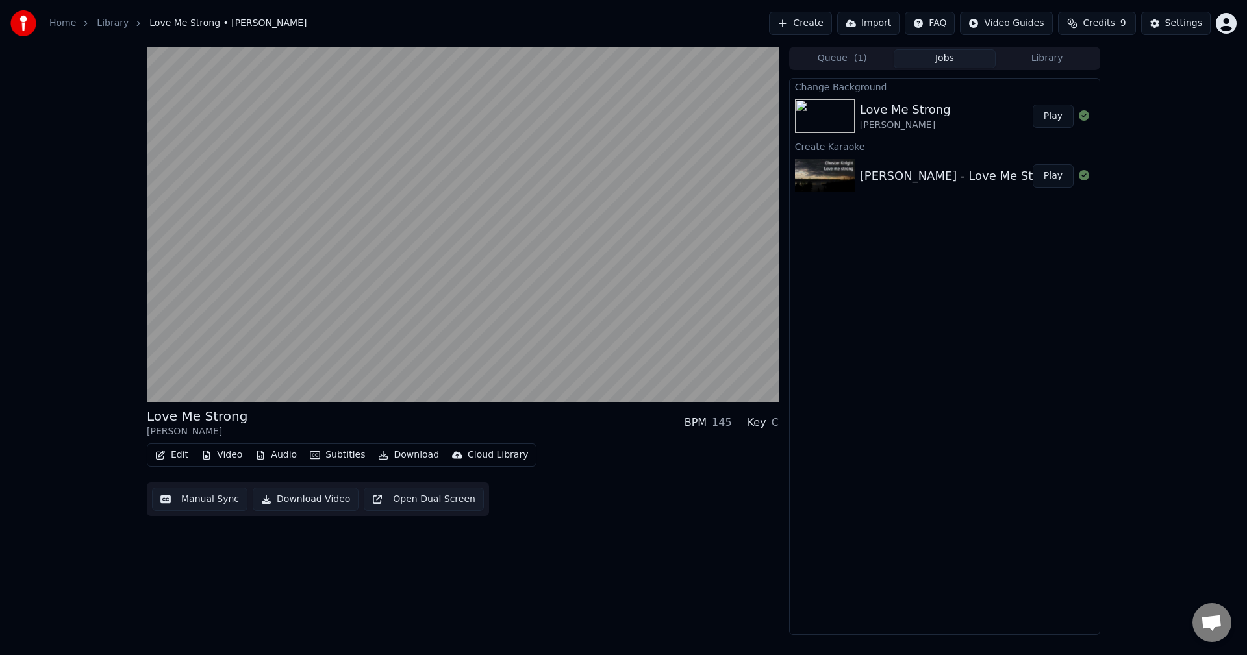
click at [211, 499] on button "Manual Sync" at bounding box center [199, 499] width 95 height 23
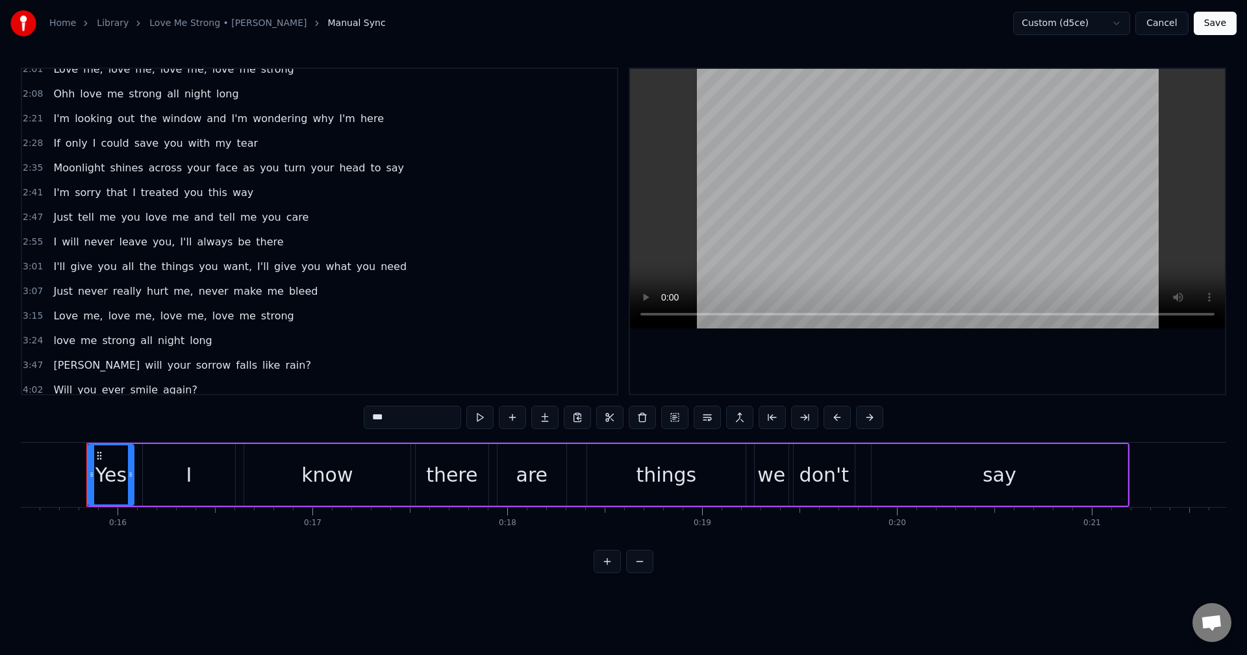
scroll to position [514, 0]
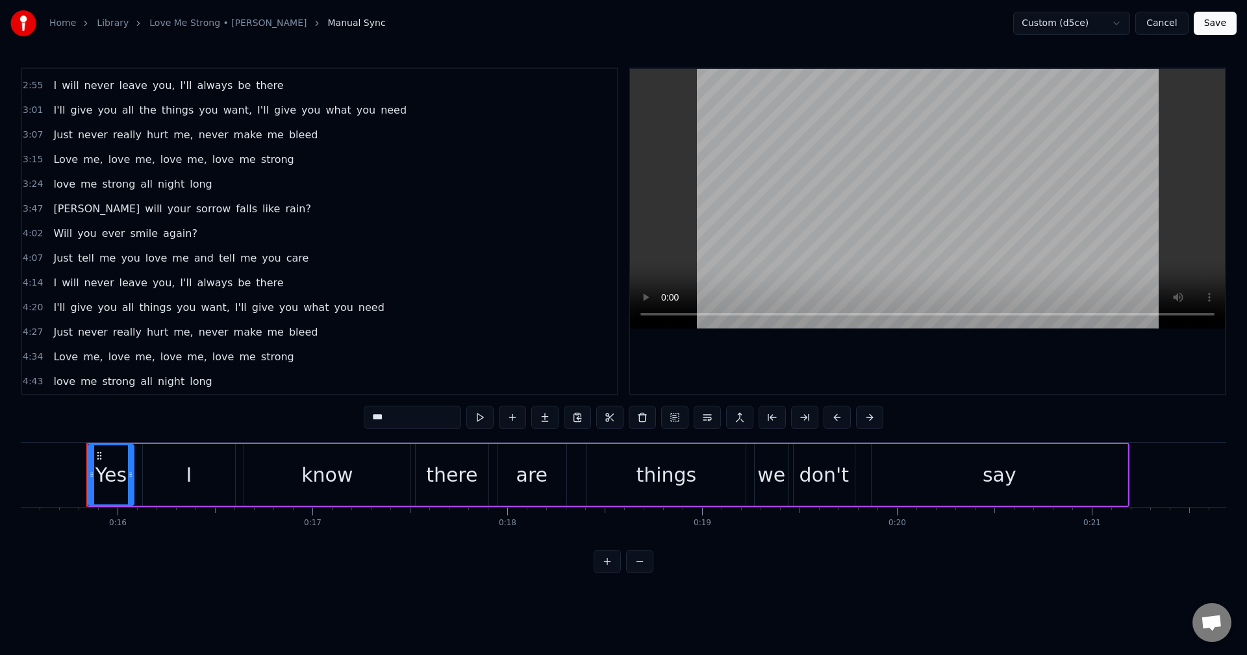
click at [65, 208] on span "[PERSON_NAME]" at bounding box center [96, 208] width 89 height 15
type input "****"
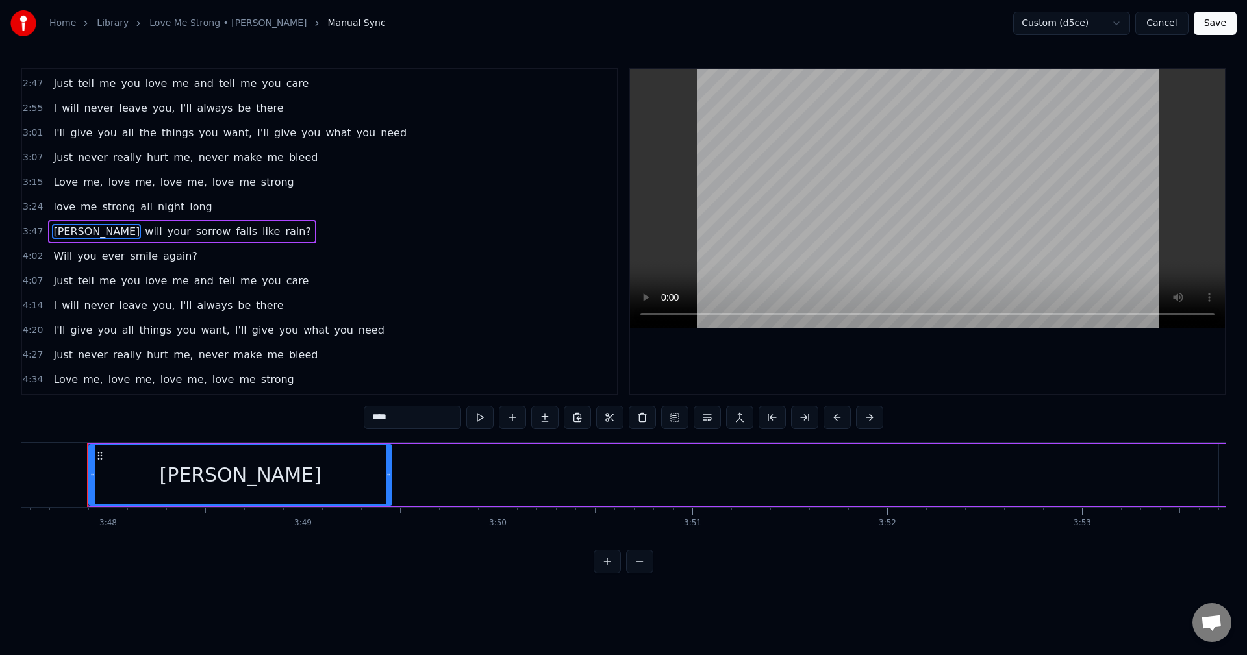
scroll to position [0, 44347]
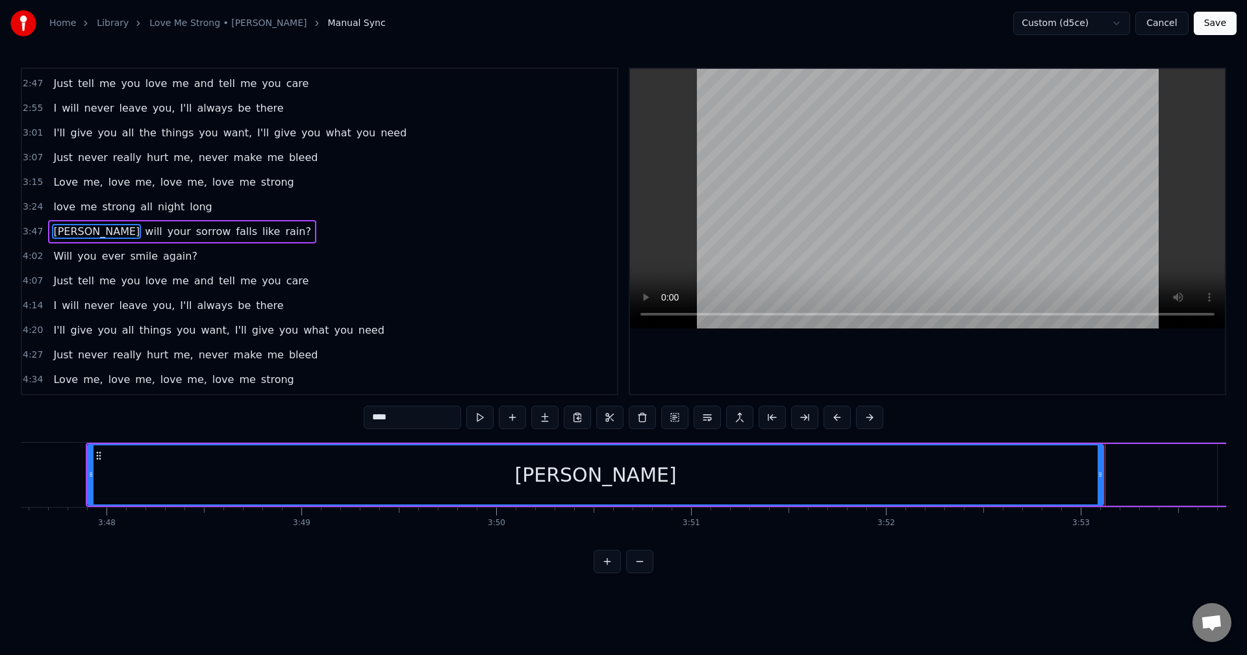
drag, startPoint x: 388, startPoint y: 474, endPoint x: 1102, endPoint y: 467, distance: 713.3
click at [1102, 467] on div at bounding box center [1100, 475] width 5 height 59
click at [53, 231] on span "[PERSON_NAME]" at bounding box center [96, 231] width 89 height 15
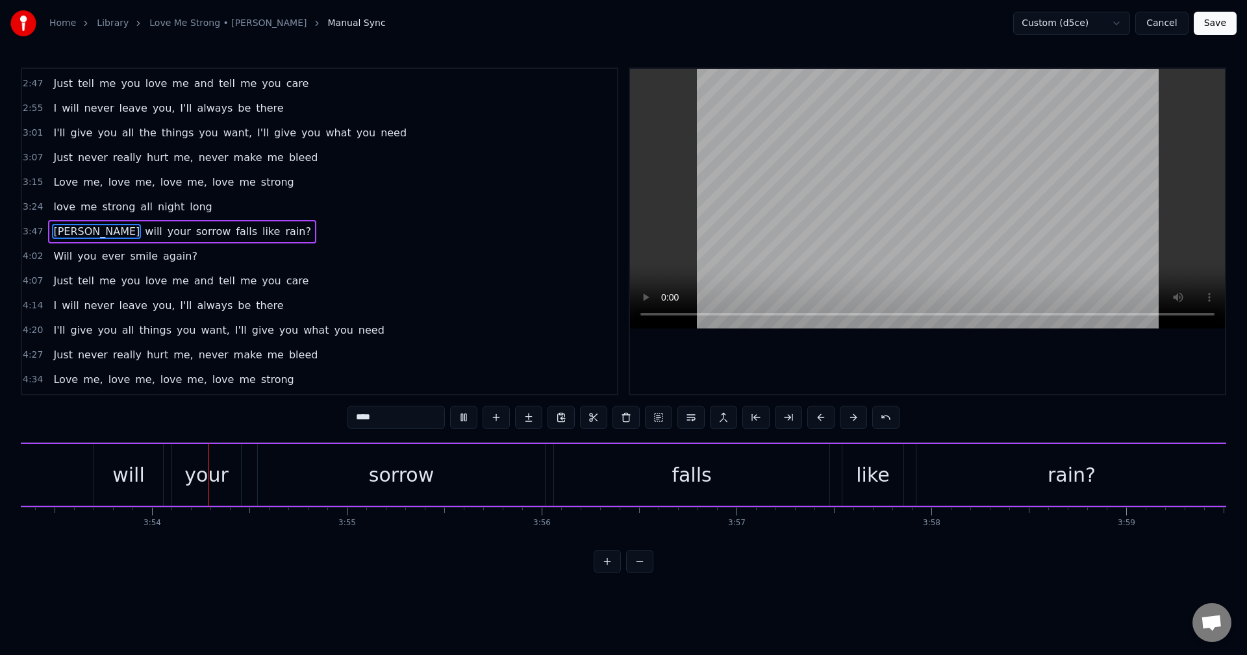
scroll to position [0, 45478]
click at [57, 227] on span "[PERSON_NAME]" at bounding box center [96, 231] width 89 height 15
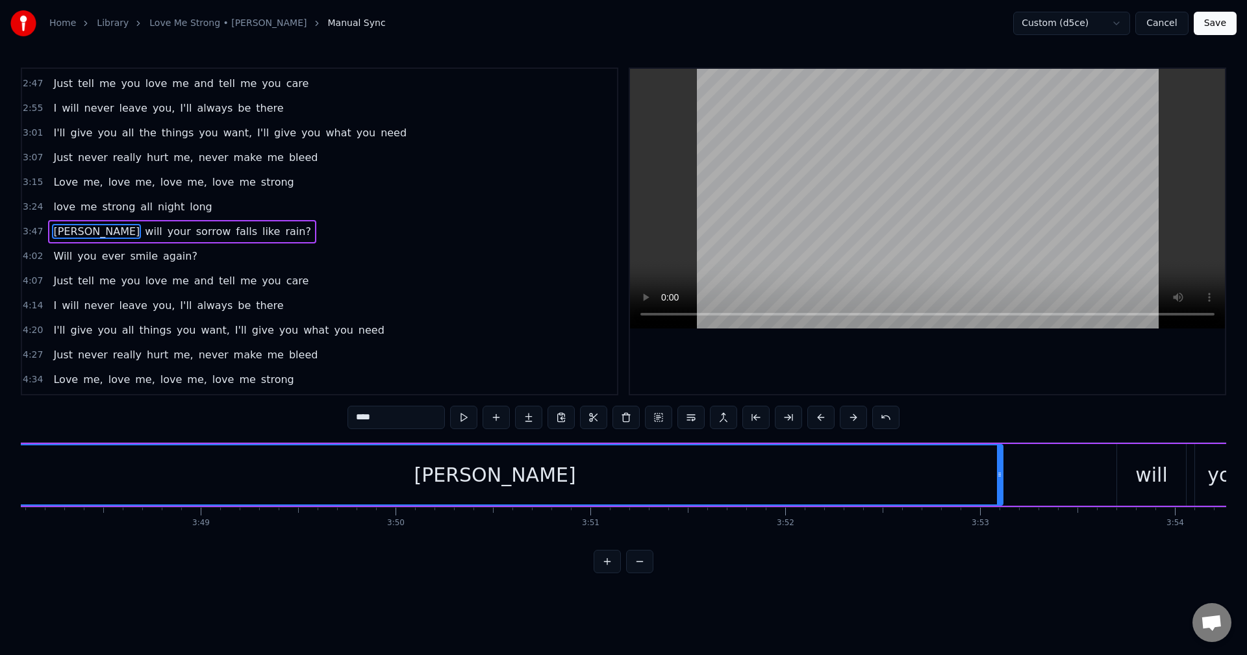
scroll to position [0, 44347]
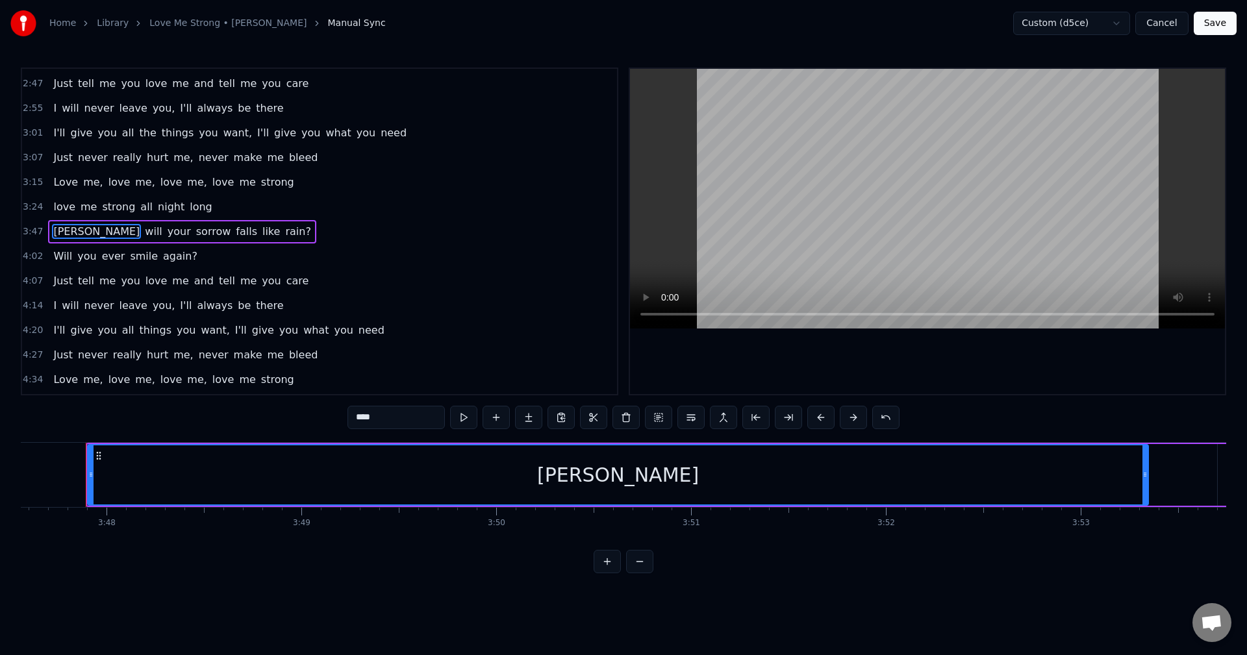
drag, startPoint x: 1101, startPoint y: 476, endPoint x: 1146, endPoint y: 477, distance: 44.8
click at [1146, 477] on icon at bounding box center [1145, 475] width 5 height 10
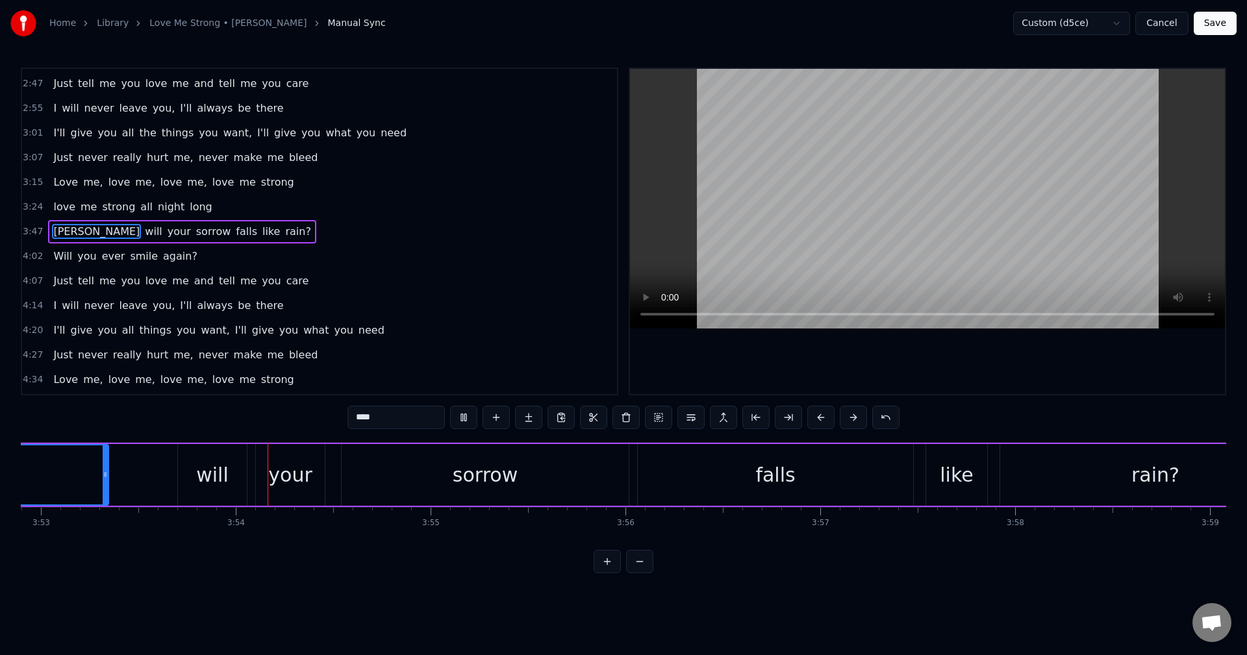
scroll to position [0, 45443]
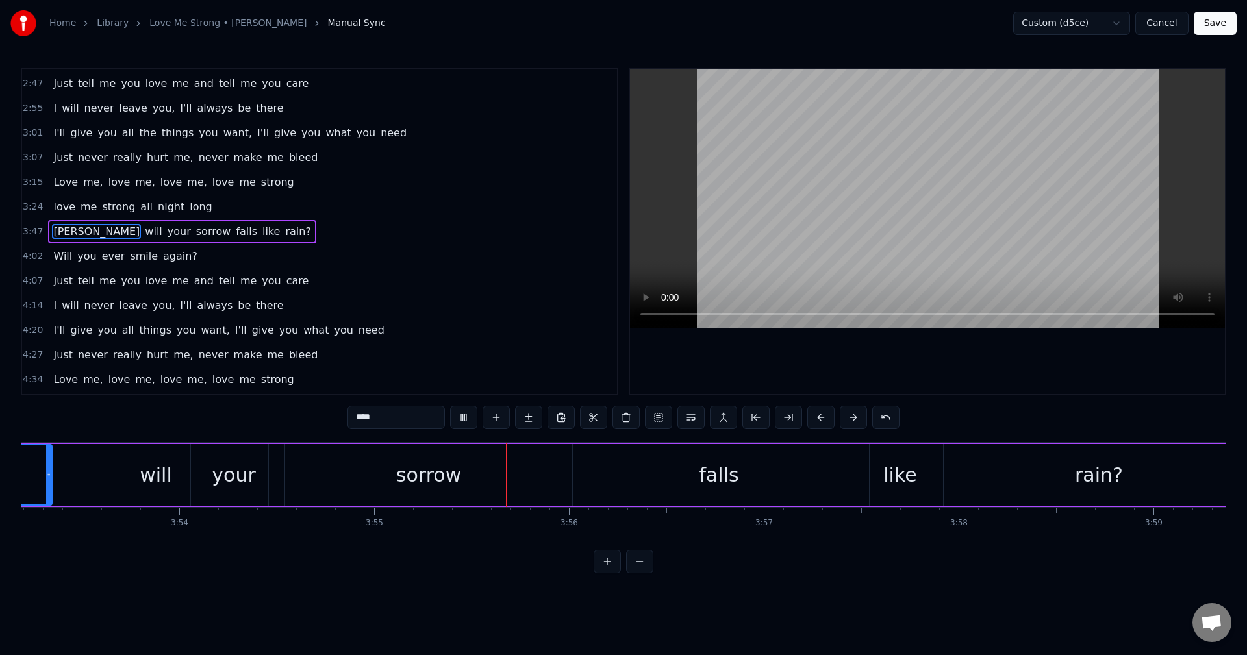
click at [57, 227] on span "[PERSON_NAME]" at bounding box center [96, 231] width 89 height 15
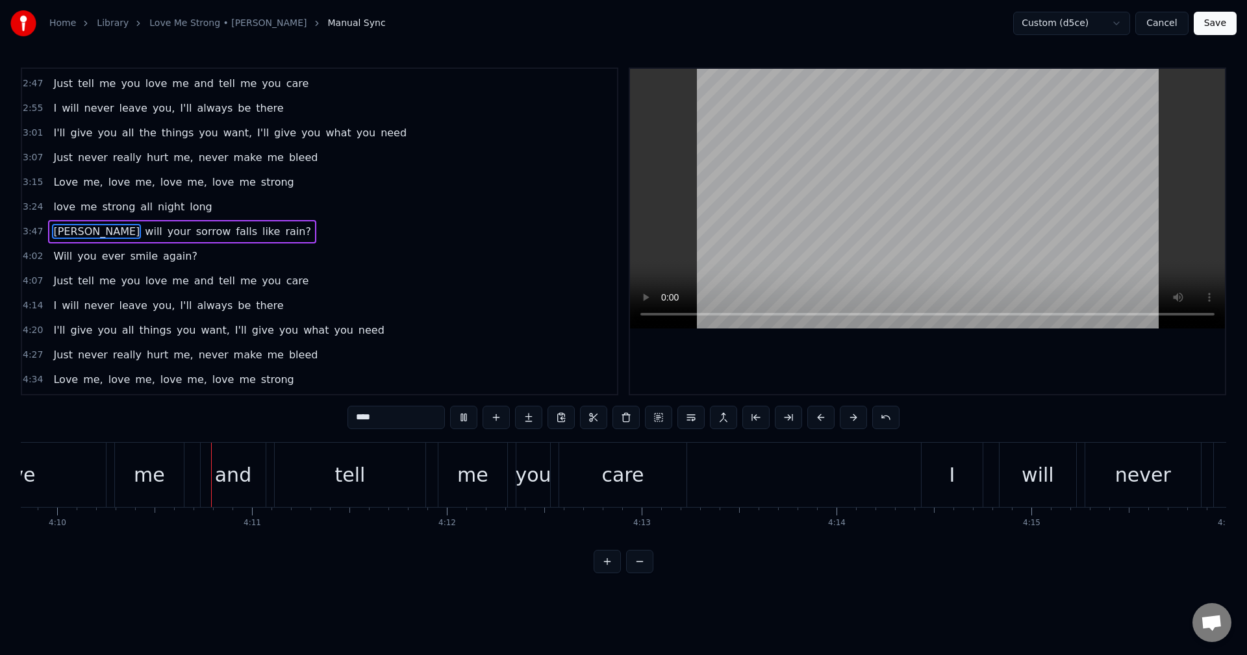
scroll to position [0, 48684]
click at [467, 414] on button at bounding box center [463, 417] width 27 height 23
click at [1213, 21] on button "Save" at bounding box center [1215, 23] width 43 height 23
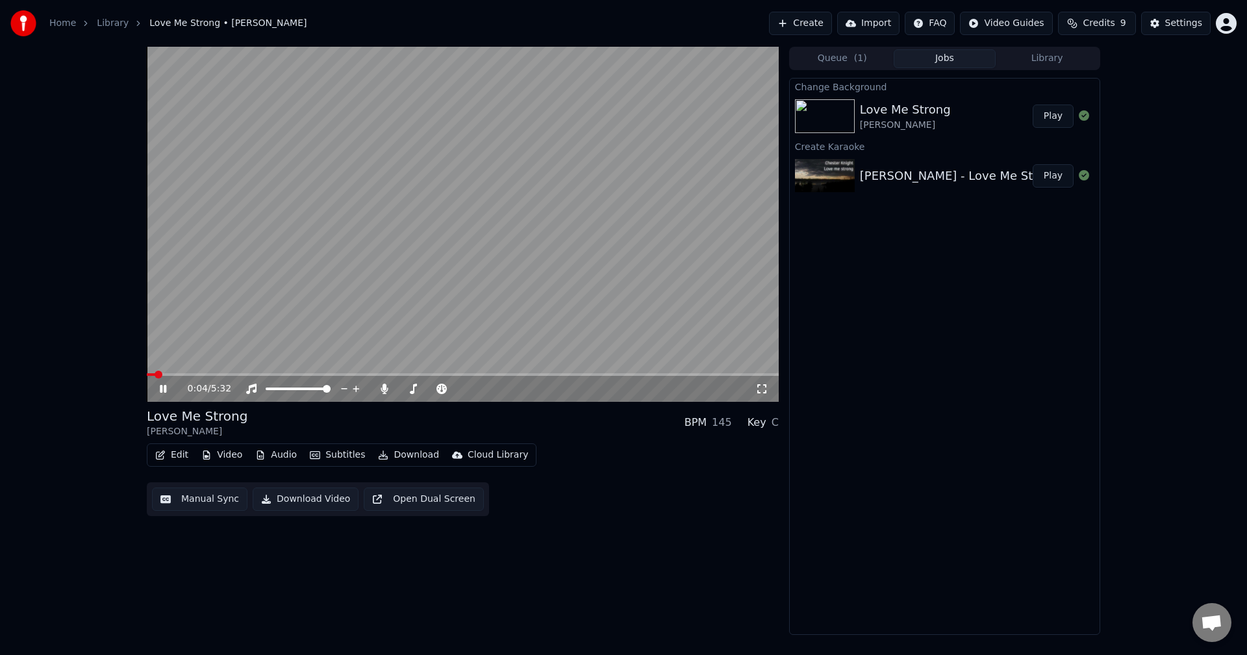
click at [160, 387] on icon at bounding box center [163, 389] width 6 height 8
click at [177, 455] on button "Edit" at bounding box center [172, 455] width 44 height 18
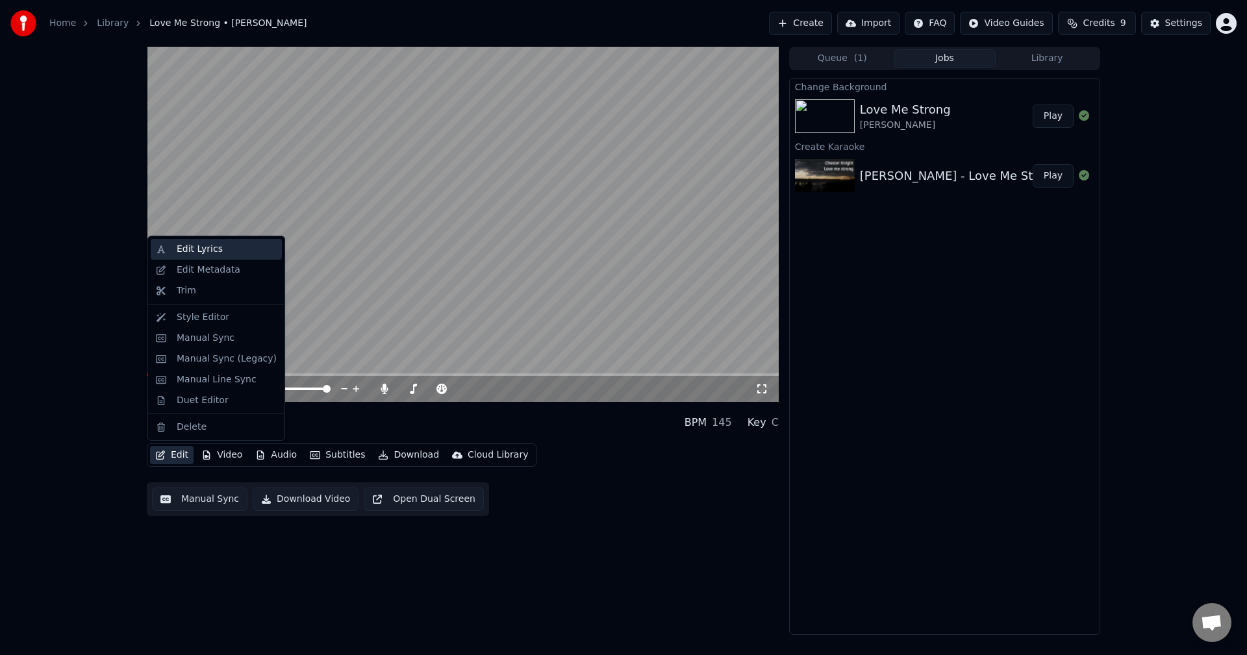
click at [203, 257] on div "Edit Lyrics" at bounding box center [216, 249] width 131 height 21
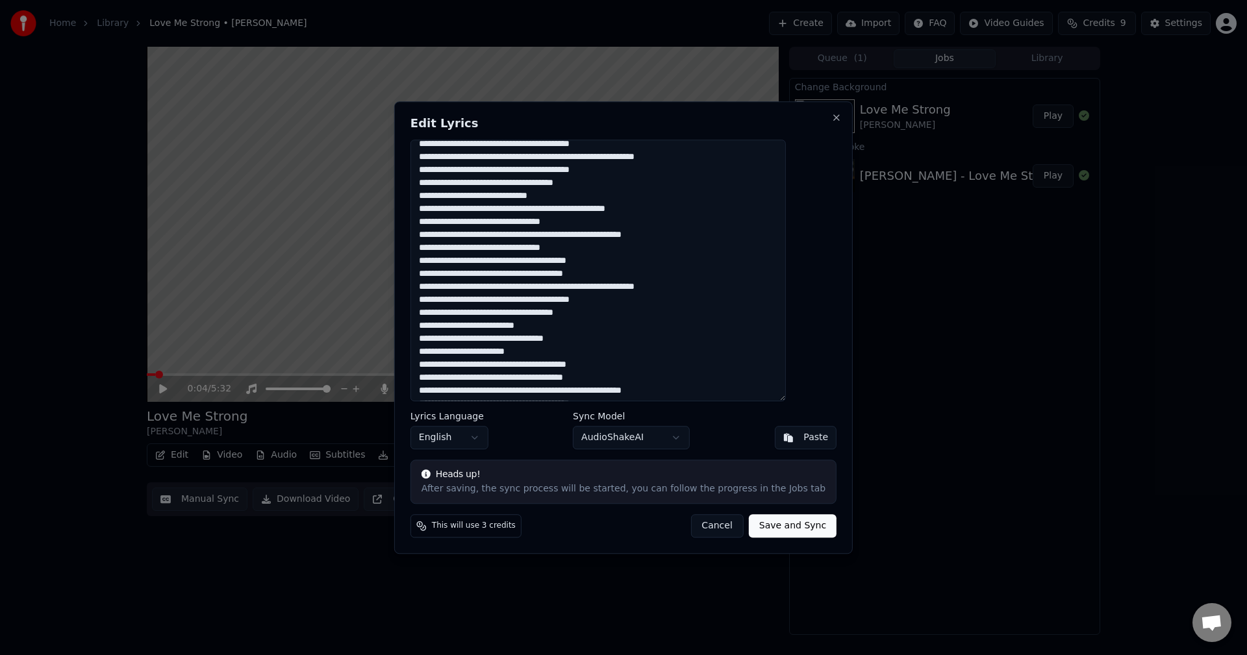
scroll to position [190, 0]
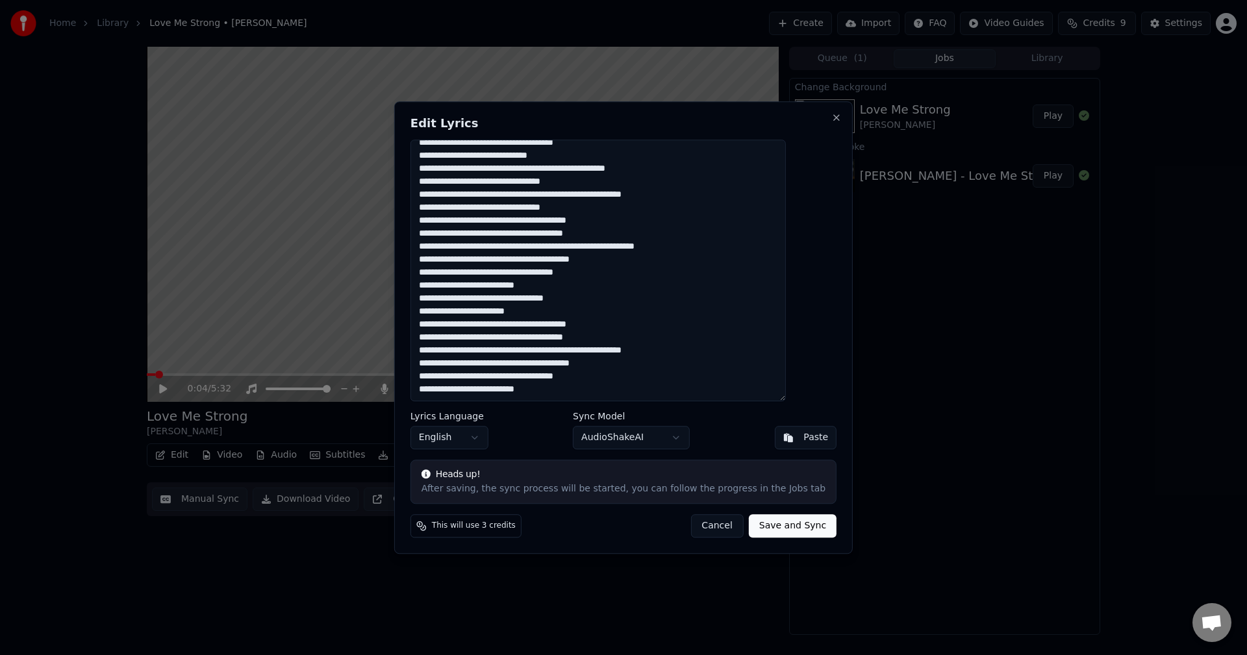
click at [502, 348] on textarea at bounding box center [598, 271] width 375 height 262
type textarea "**********"
click at [766, 531] on button "Save and Sync" at bounding box center [793, 525] width 88 height 23
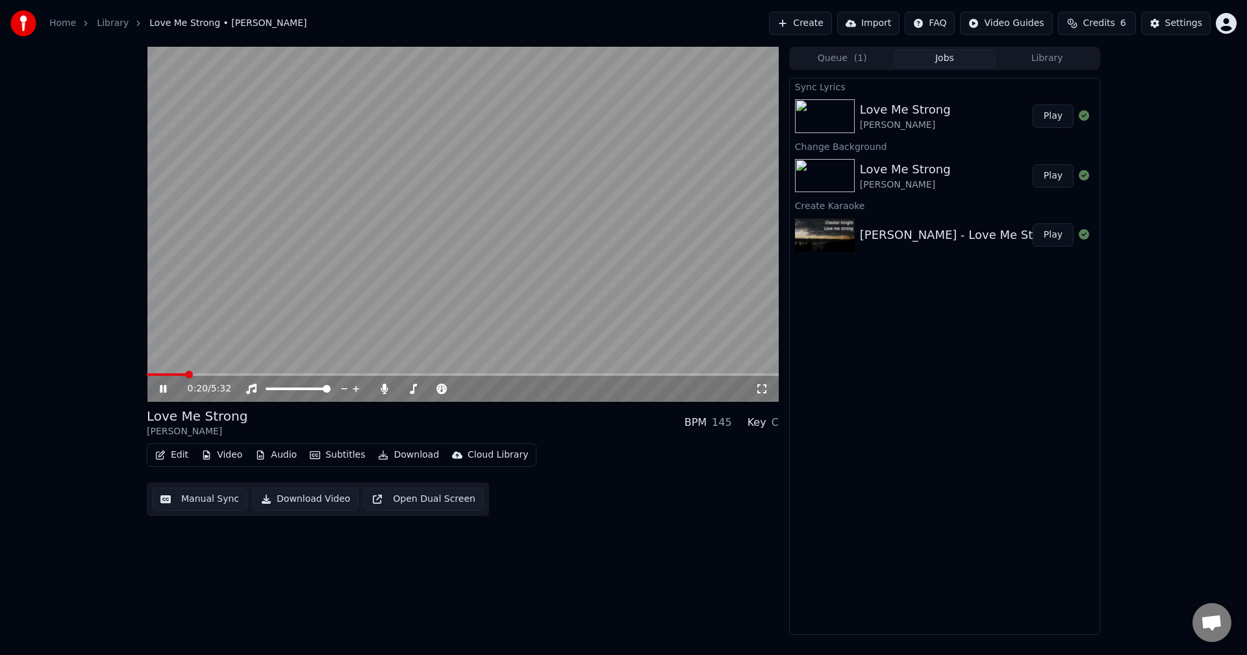
click at [162, 388] on icon at bounding box center [163, 389] width 6 height 8
click at [409, 373] on video at bounding box center [463, 224] width 632 height 355
click at [387, 372] on span at bounding box center [389, 375] width 8 height 8
click at [466, 371] on span at bounding box center [466, 375] width 8 height 8
click at [162, 389] on icon at bounding box center [163, 389] width 6 height 8
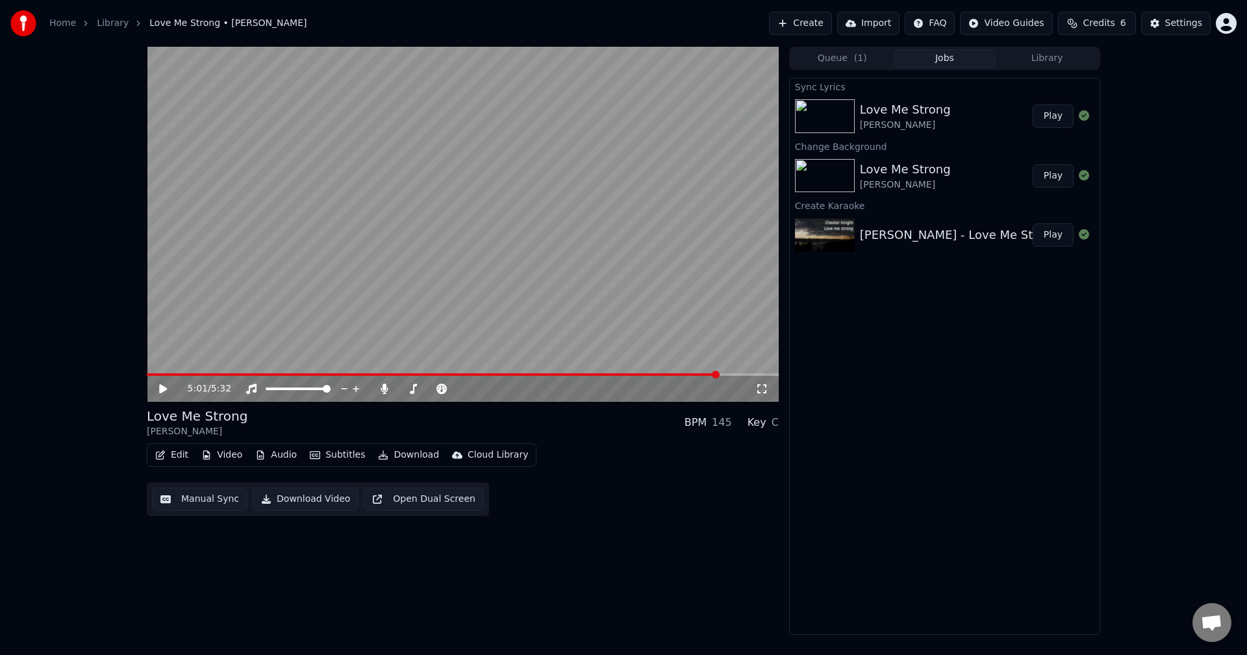
click at [196, 500] on button "Manual Sync" at bounding box center [199, 499] width 95 height 23
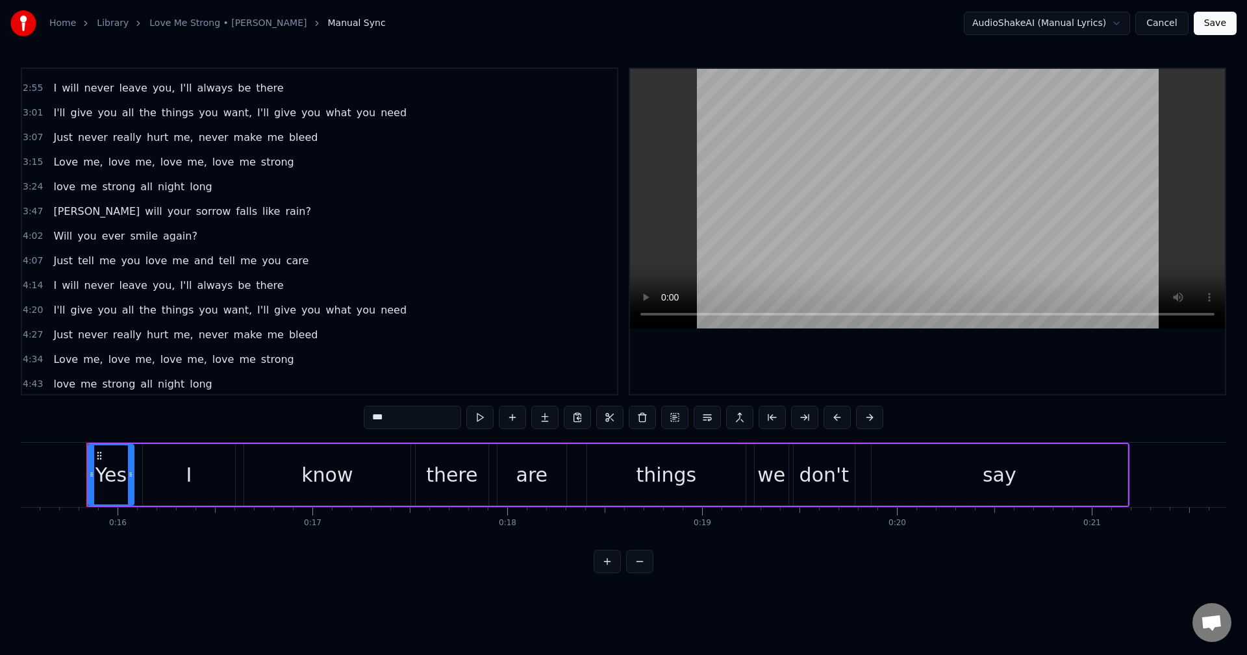
scroll to position [514, 0]
click at [64, 210] on span "[PERSON_NAME]" at bounding box center [96, 208] width 89 height 15
type input "****"
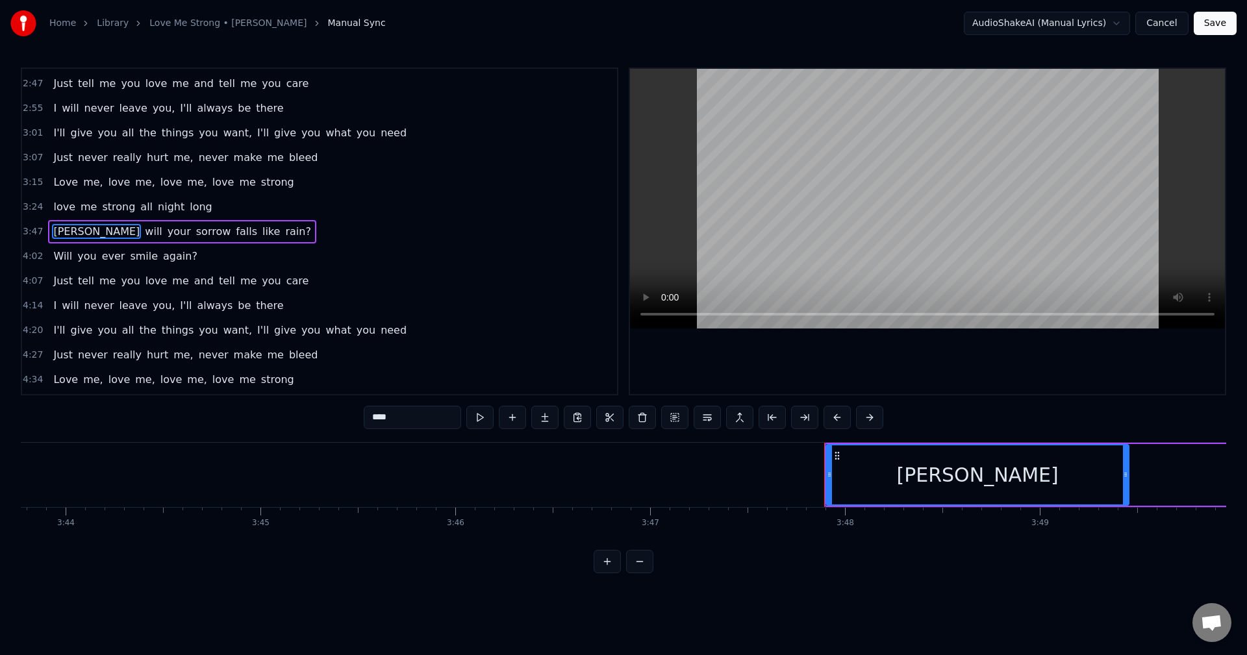
scroll to position [0, 44347]
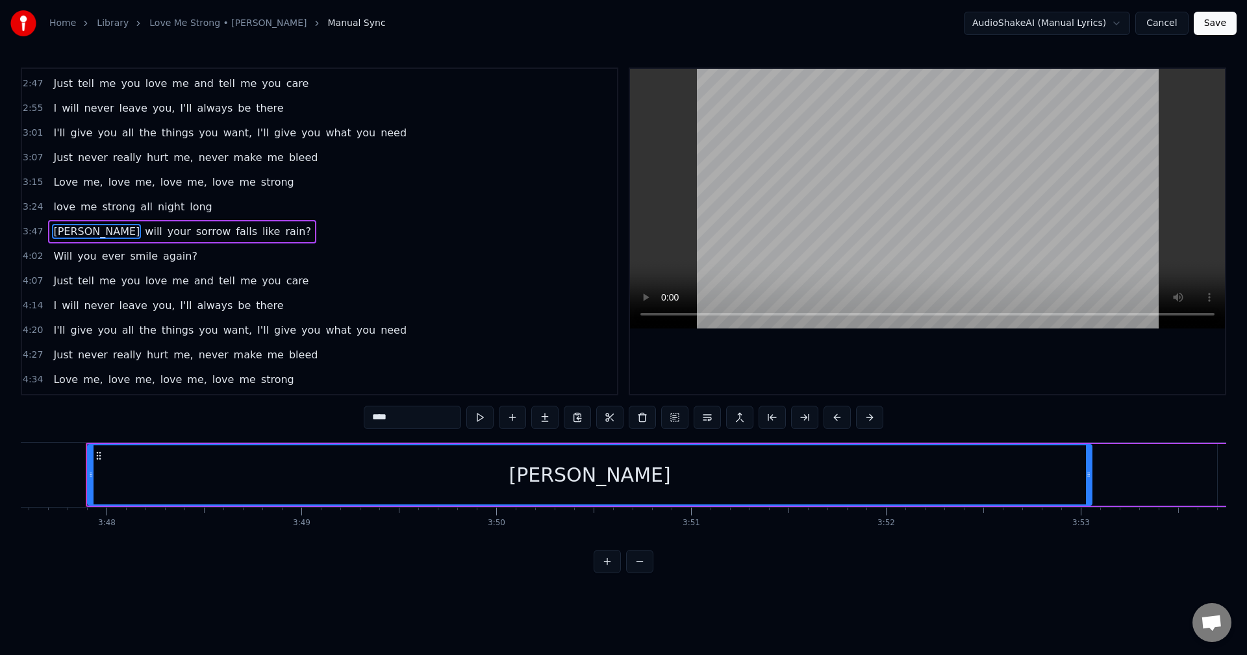
drag, startPoint x: 388, startPoint y: 473, endPoint x: 1089, endPoint y: 505, distance: 702.3
click at [1089, 505] on div "[PERSON_NAME]" at bounding box center [590, 475] width 1006 height 62
click at [1217, 19] on button "Save" at bounding box center [1215, 23] width 43 height 23
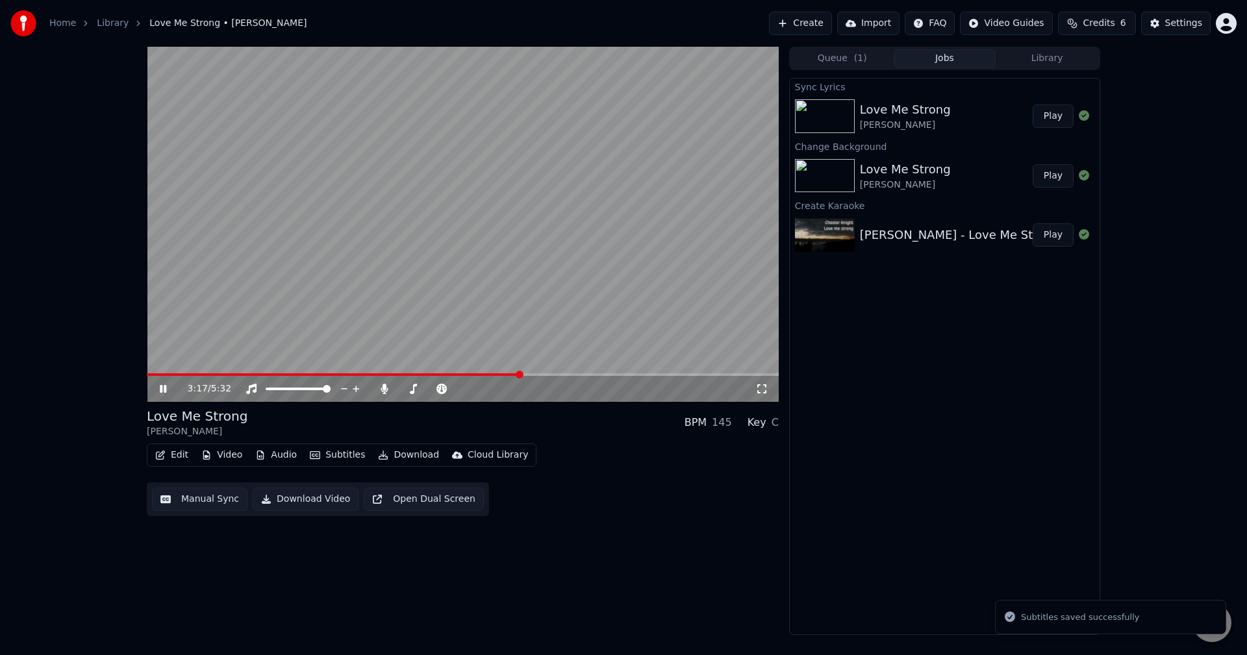
click at [520, 376] on span at bounding box center [463, 375] width 632 height 3
click at [161, 385] on icon at bounding box center [172, 389] width 31 height 10
click at [196, 500] on button "Manual Sync" at bounding box center [199, 499] width 95 height 23
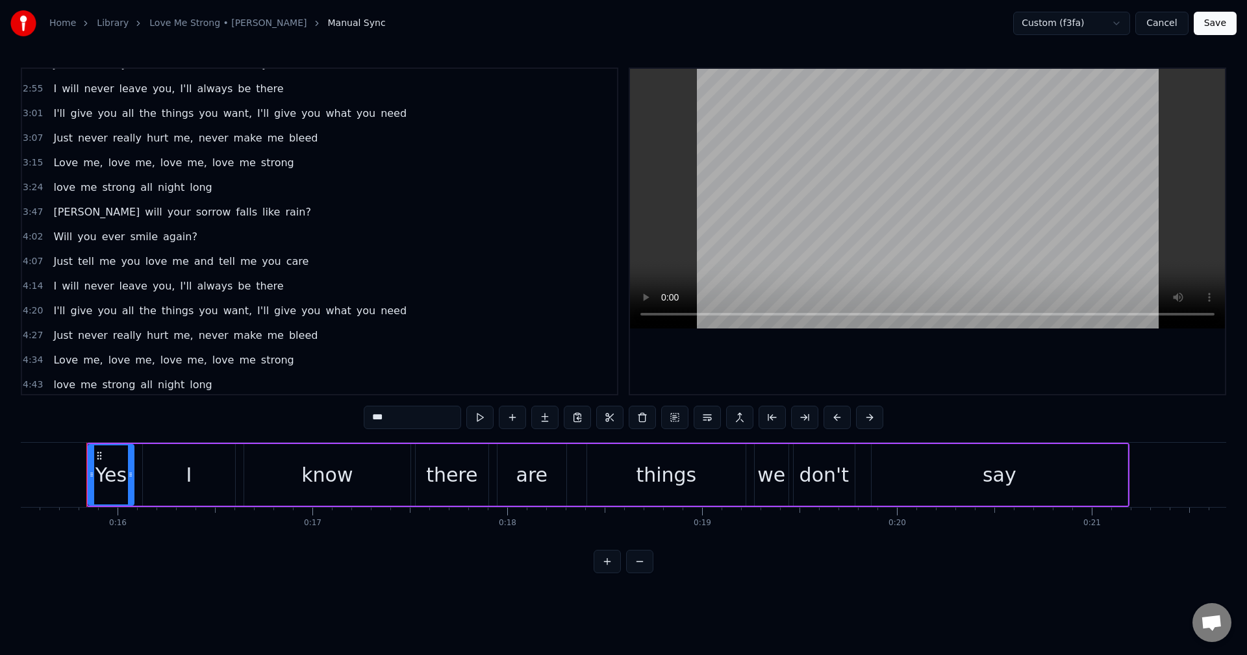
scroll to position [514, 0]
click at [64, 357] on span "Love" at bounding box center [65, 356] width 27 height 15
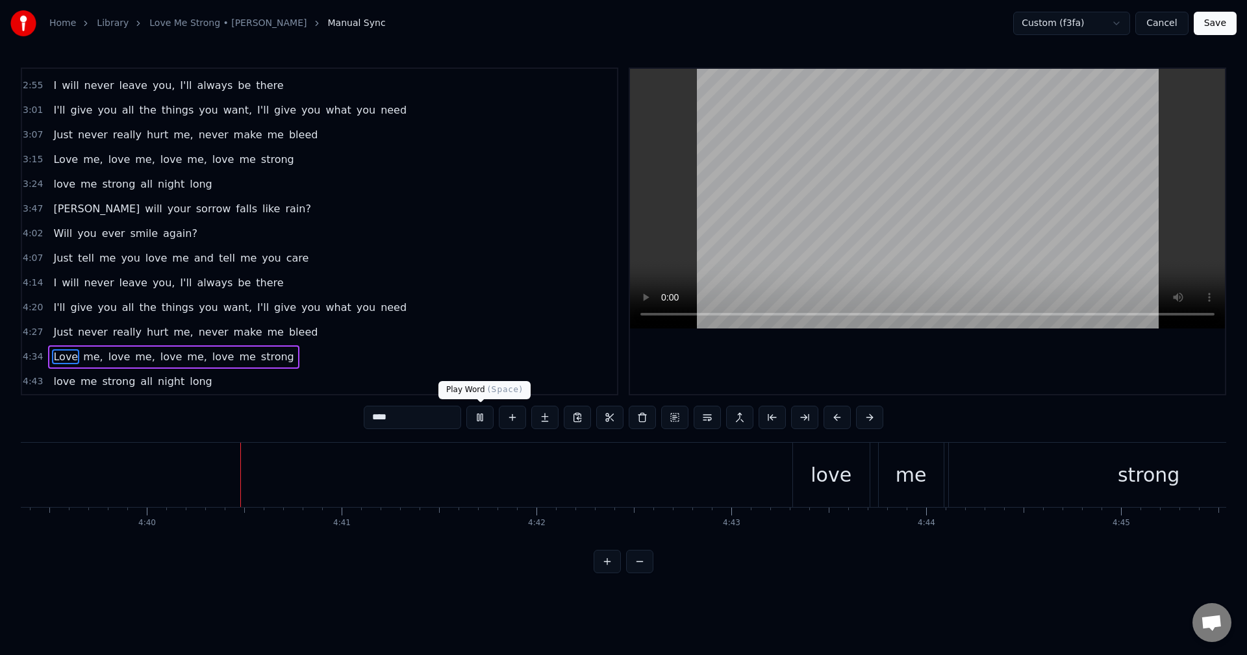
scroll to position [0, 54456]
click at [482, 416] on button at bounding box center [479, 417] width 27 height 23
click at [260, 357] on span "strong" at bounding box center [278, 356] width 36 height 15
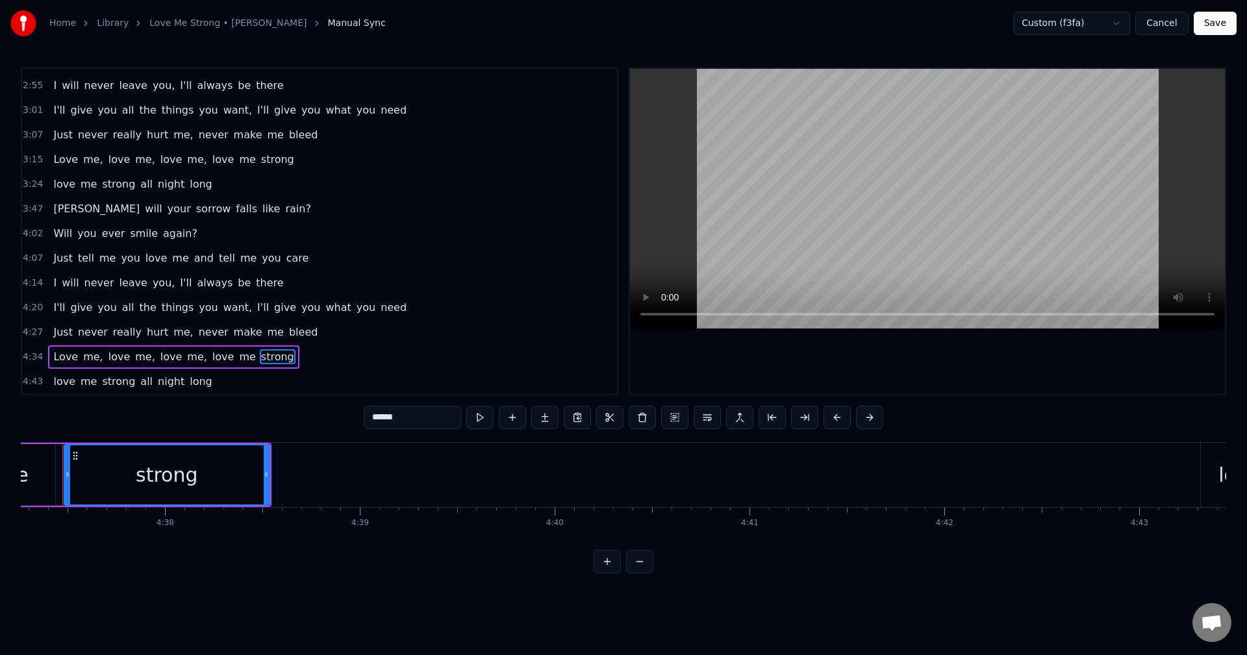
scroll to position [0, 54008]
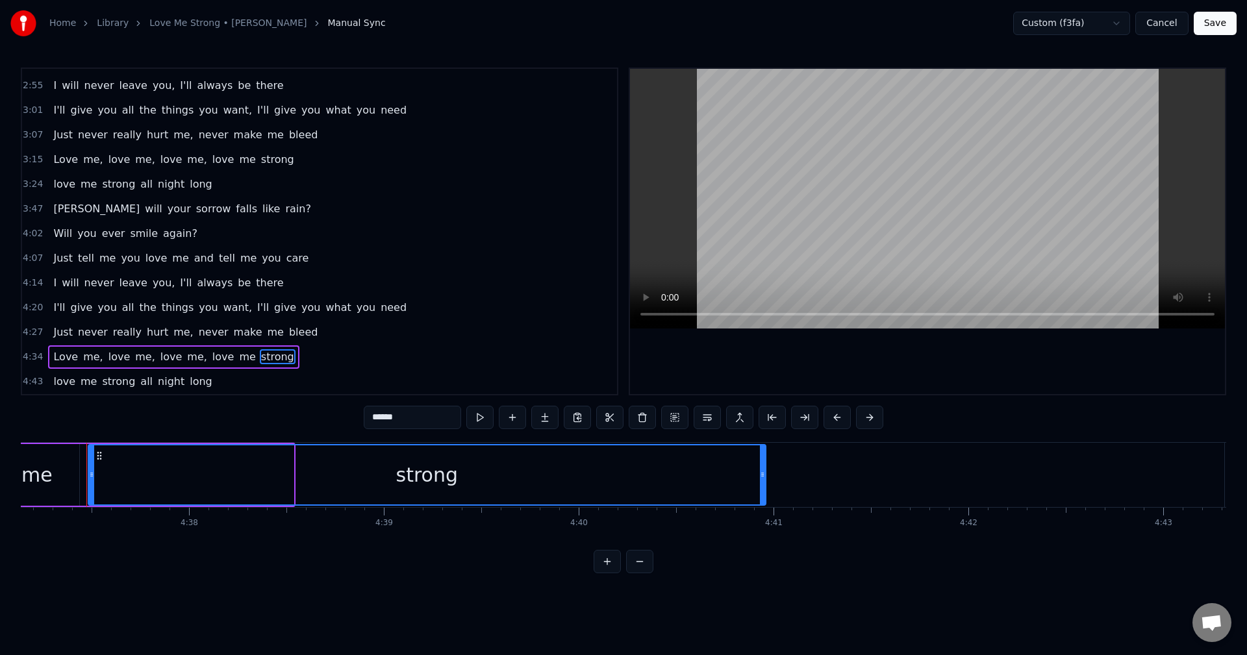
drag, startPoint x: 292, startPoint y: 476, endPoint x: 764, endPoint y: 505, distance: 473.2
click at [764, 505] on div "strong" at bounding box center [427, 475] width 679 height 62
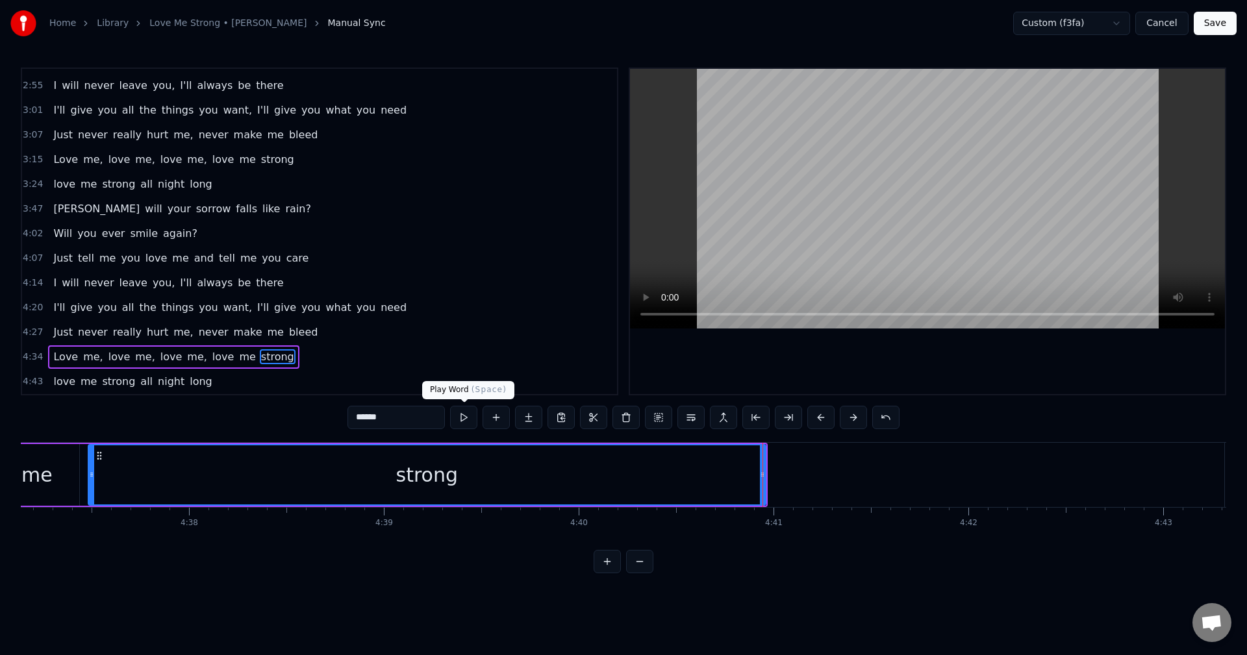
click at [465, 416] on button at bounding box center [463, 417] width 27 height 23
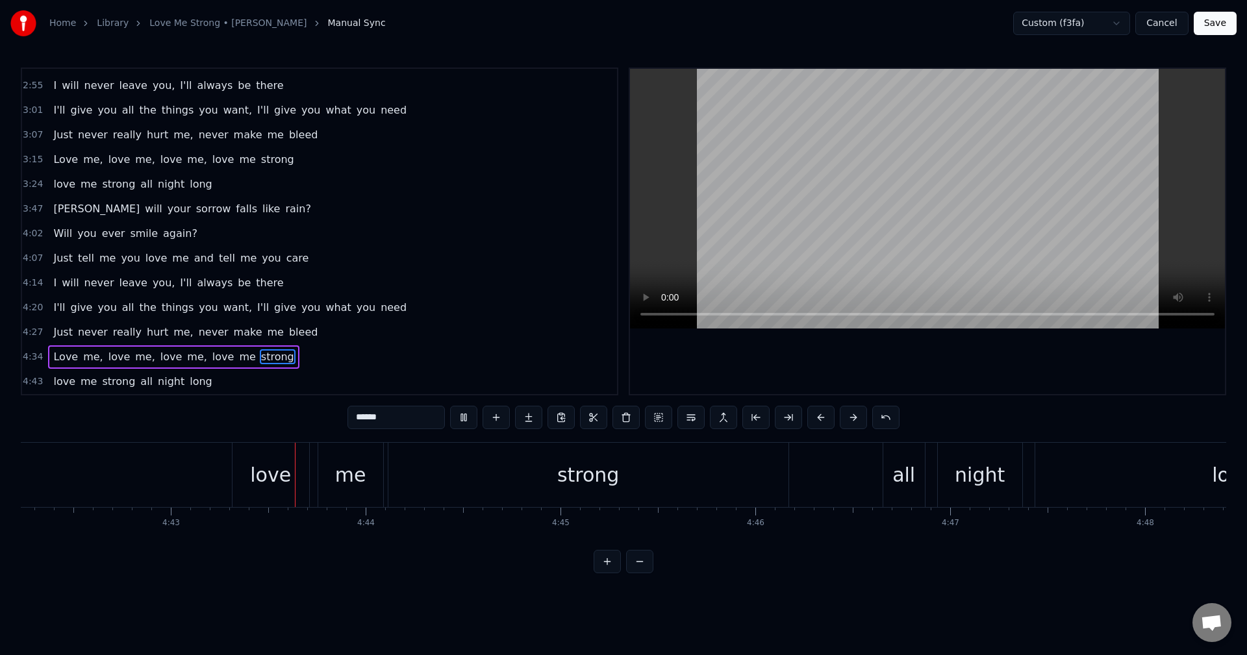
scroll to position [0, 55088]
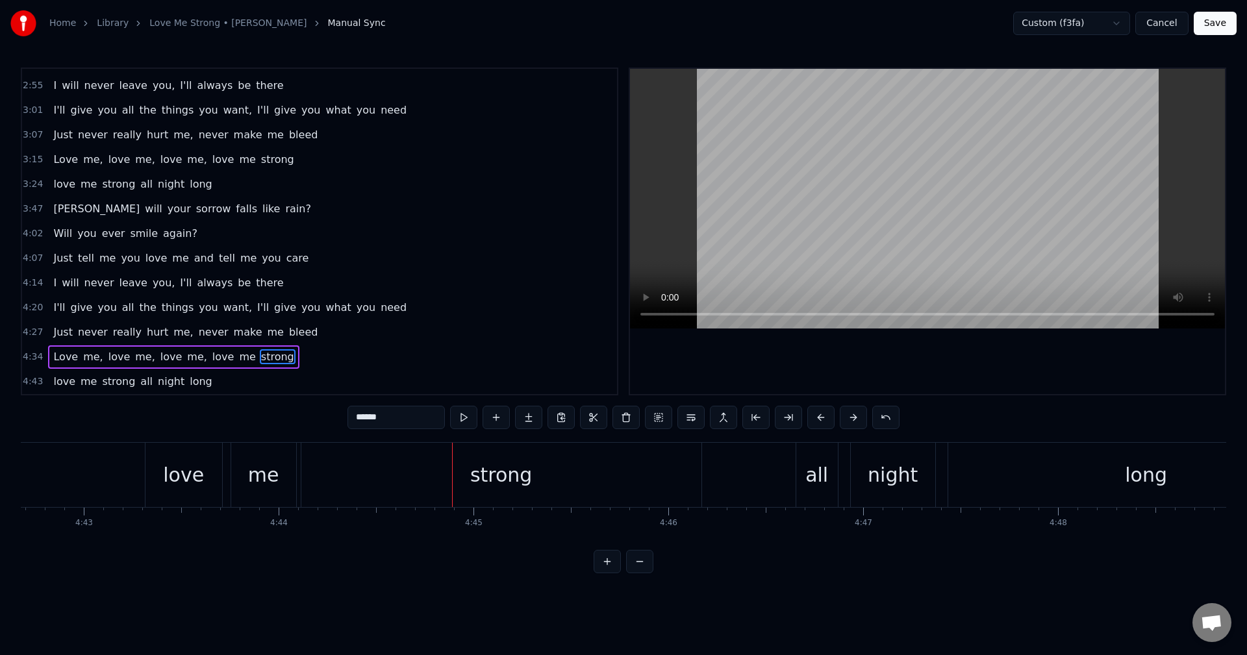
click at [260, 355] on span "strong" at bounding box center [278, 356] width 36 height 15
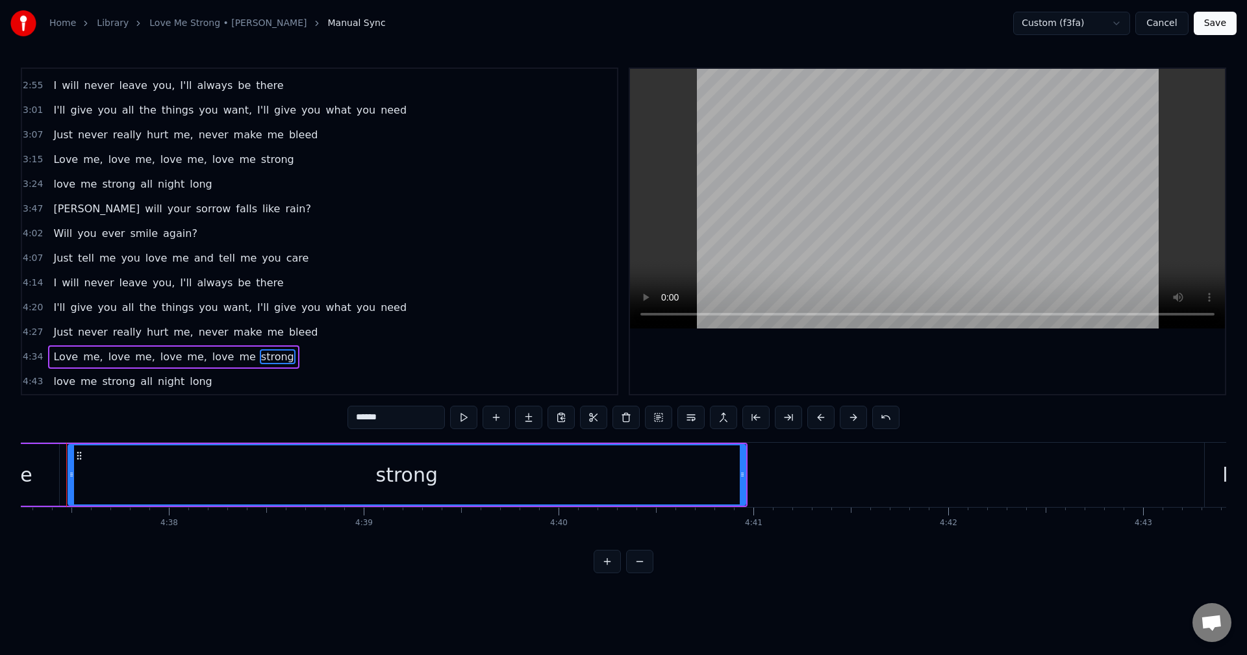
scroll to position [0, 54008]
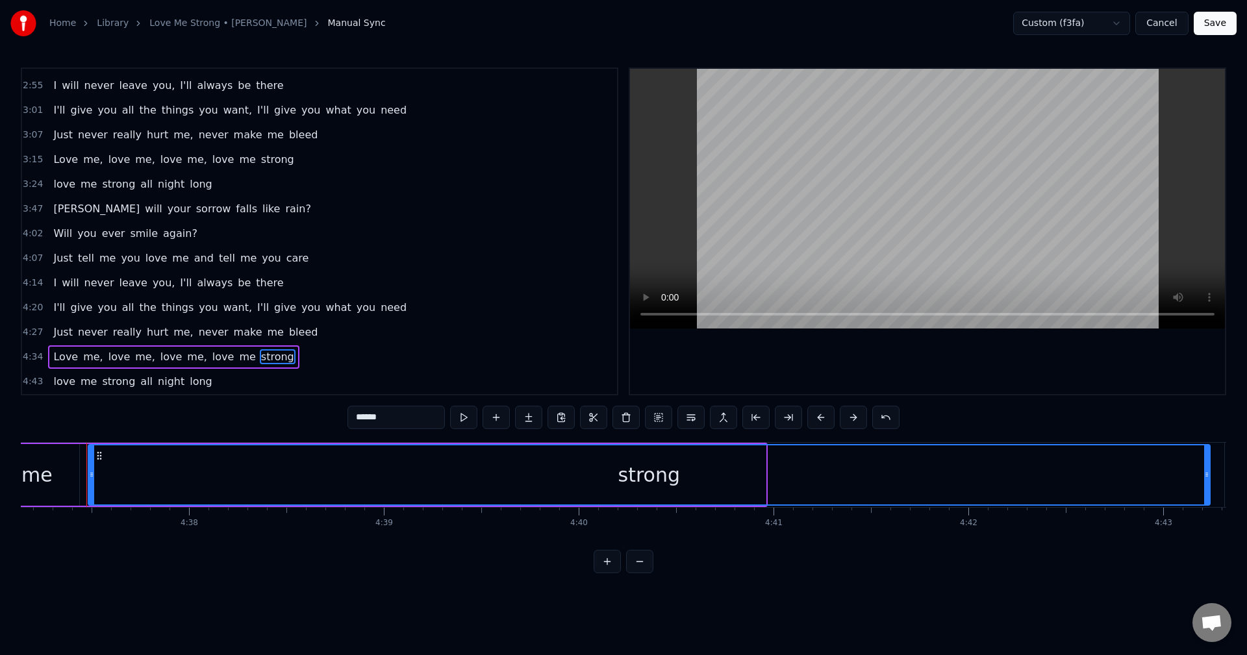
drag, startPoint x: 763, startPoint y: 472, endPoint x: 1208, endPoint y: 496, distance: 445.0
click at [1208, 496] on div at bounding box center [1206, 475] width 5 height 59
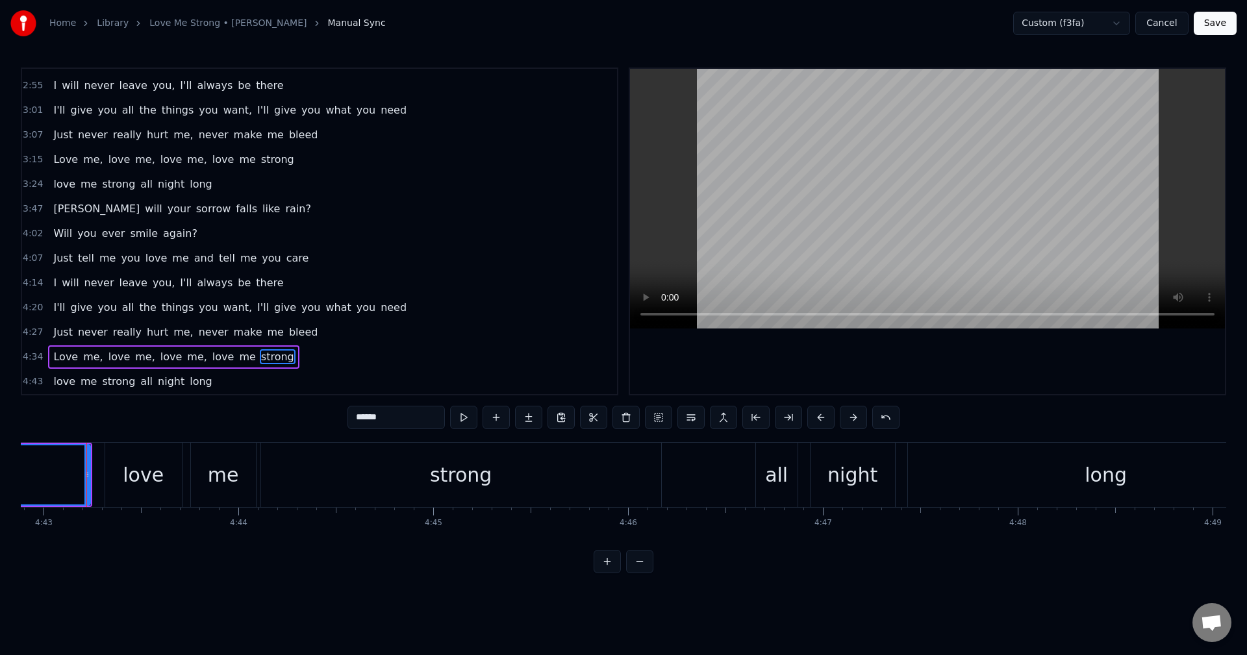
scroll to position [0, 55129]
click at [62, 359] on span "Love" at bounding box center [65, 356] width 27 height 15
type input "****"
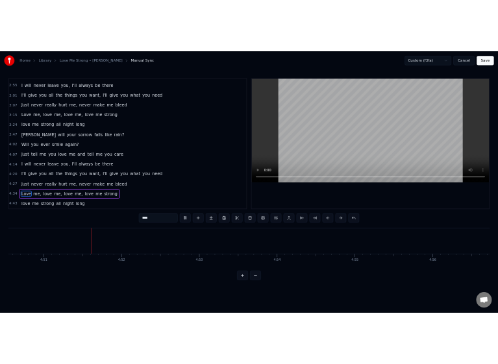
scroll to position [0, 56631]
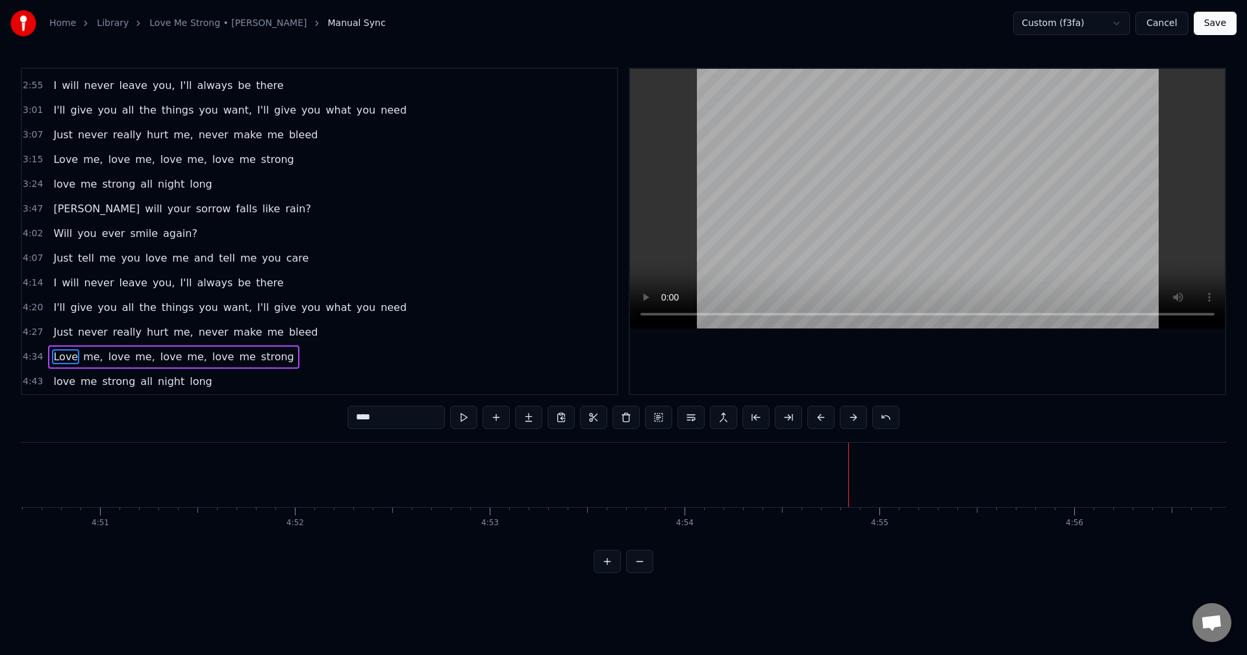
click at [1213, 24] on button "Save" at bounding box center [1215, 23] width 43 height 23
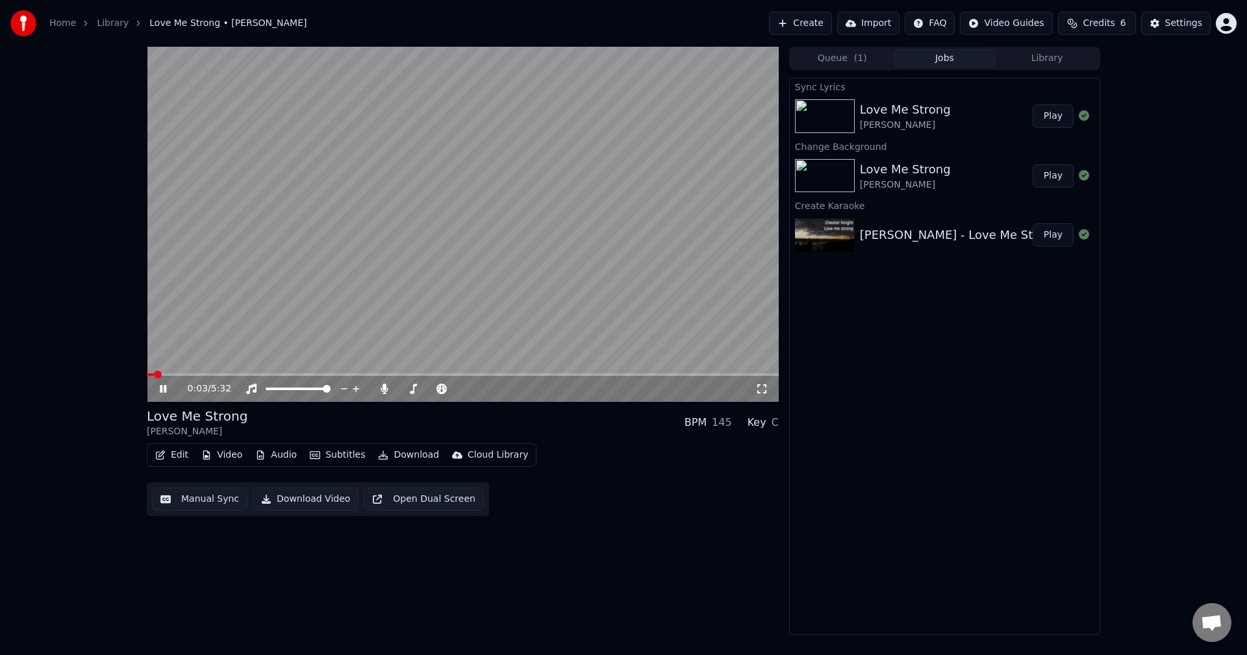
click at [162, 390] on icon at bounding box center [163, 389] width 6 height 8
click at [147, 373] on span at bounding box center [151, 375] width 8 height 8
click at [266, 387] on span at bounding box center [270, 389] width 8 height 8
click at [299, 500] on button "Download Video" at bounding box center [306, 499] width 106 height 23
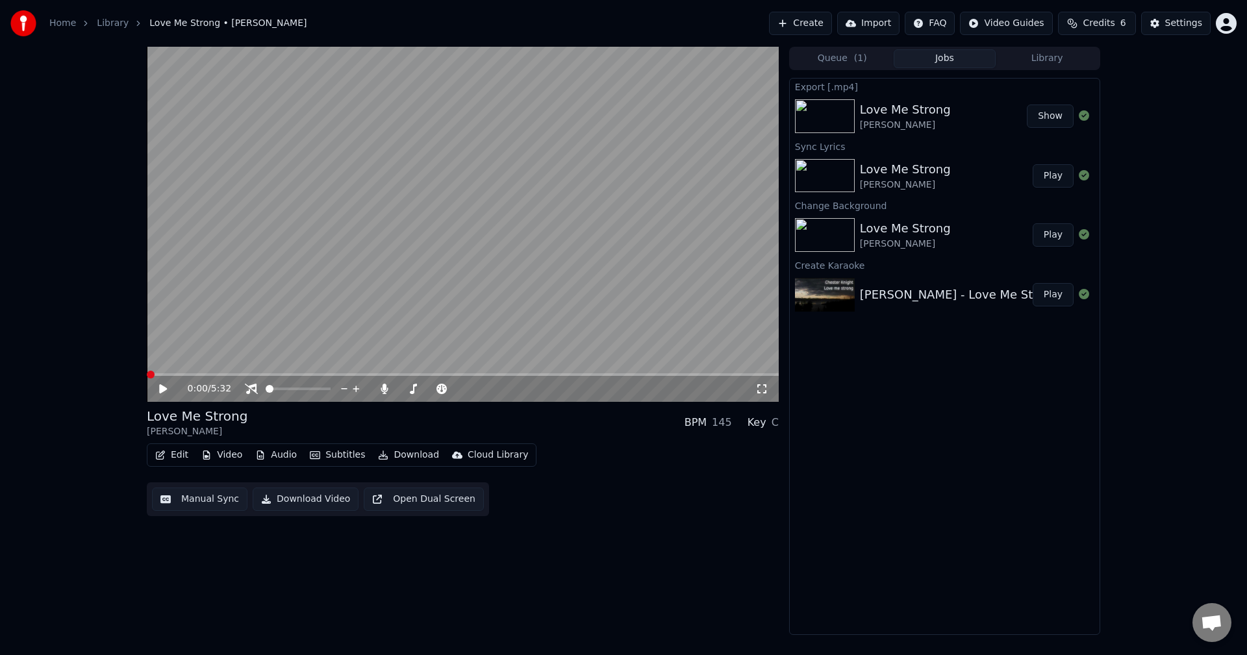
click at [1047, 116] on button "Show" at bounding box center [1050, 116] width 47 height 23
click at [331, 388] on span at bounding box center [327, 389] width 8 height 8
click at [385, 388] on icon at bounding box center [384, 389] width 7 height 10
click at [161, 388] on icon at bounding box center [163, 389] width 8 height 9
click at [462, 390] on span at bounding box center [460, 389] width 8 height 8
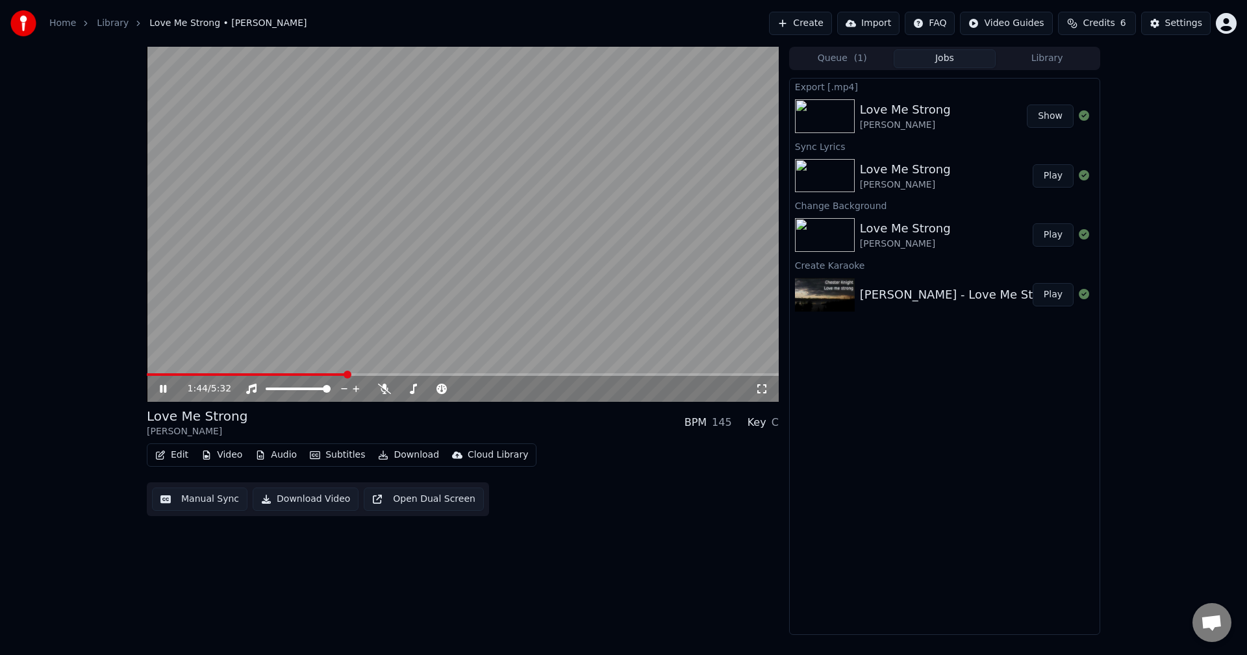
click at [164, 390] on icon at bounding box center [172, 389] width 31 height 10
click at [1051, 173] on button "Play" at bounding box center [1053, 175] width 41 height 23
click at [163, 387] on icon at bounding box center [172, 389] width 31 height 10
click at [286, 500] on button "Download Video" at bounding box center [306, 499] width 106 height 23
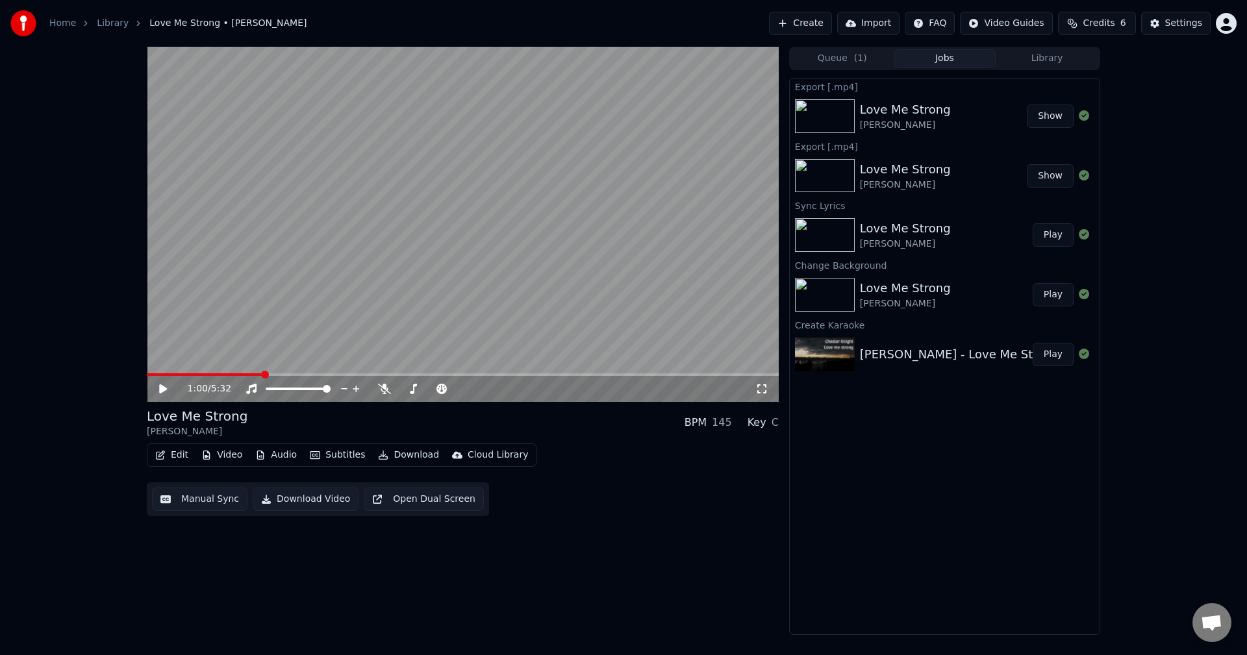
click at [1055, 116] on button "Show" at bounding box center [1050, 116] width 47 height 23
click at [28, 158] on div "1:00 / 5:32 Love Me Strong [PERSON_NAME] BPM 145 Key C Edit Video Audio Subtitl…" at bounding box center [623, 341] width 1247 height 589
click at [56, 21] on link "Home" at bounding box center [62, 23] width 27 height 13
